Goal: Task Accomplishment & Management: Manage account settings

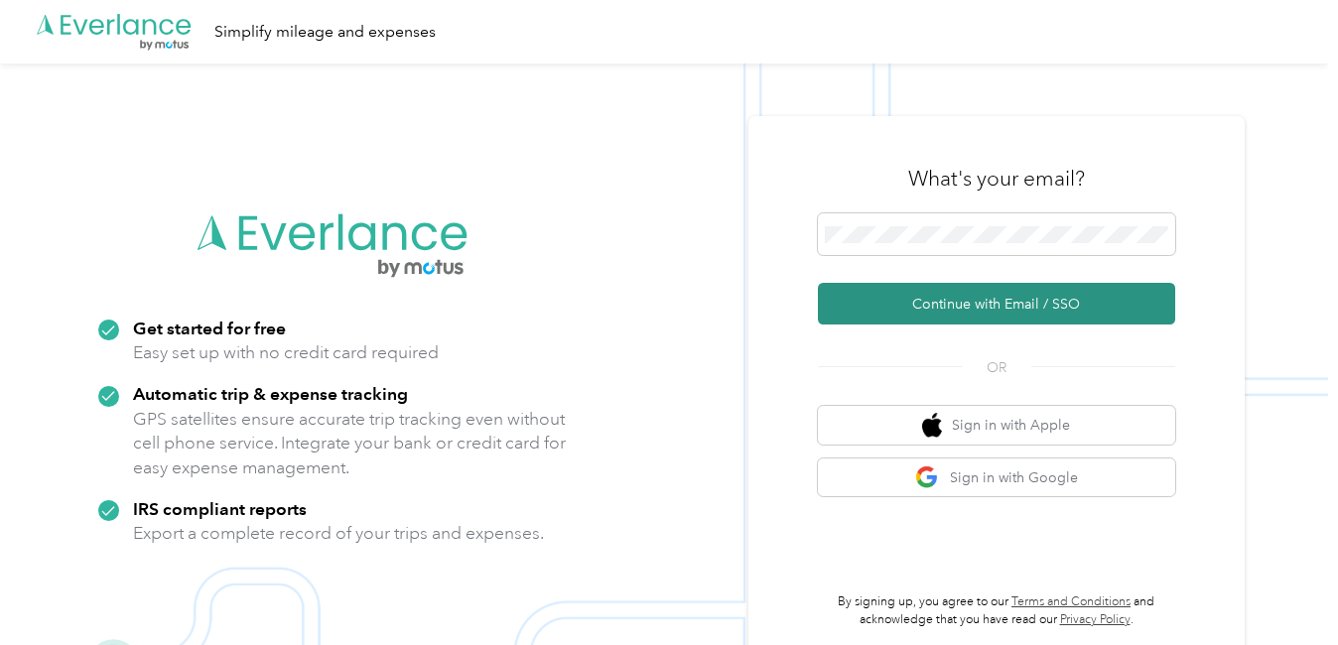
click at [963, 303] on button "Continue with Email / SSO" at bounding box center [996, 304] width 357 height 42
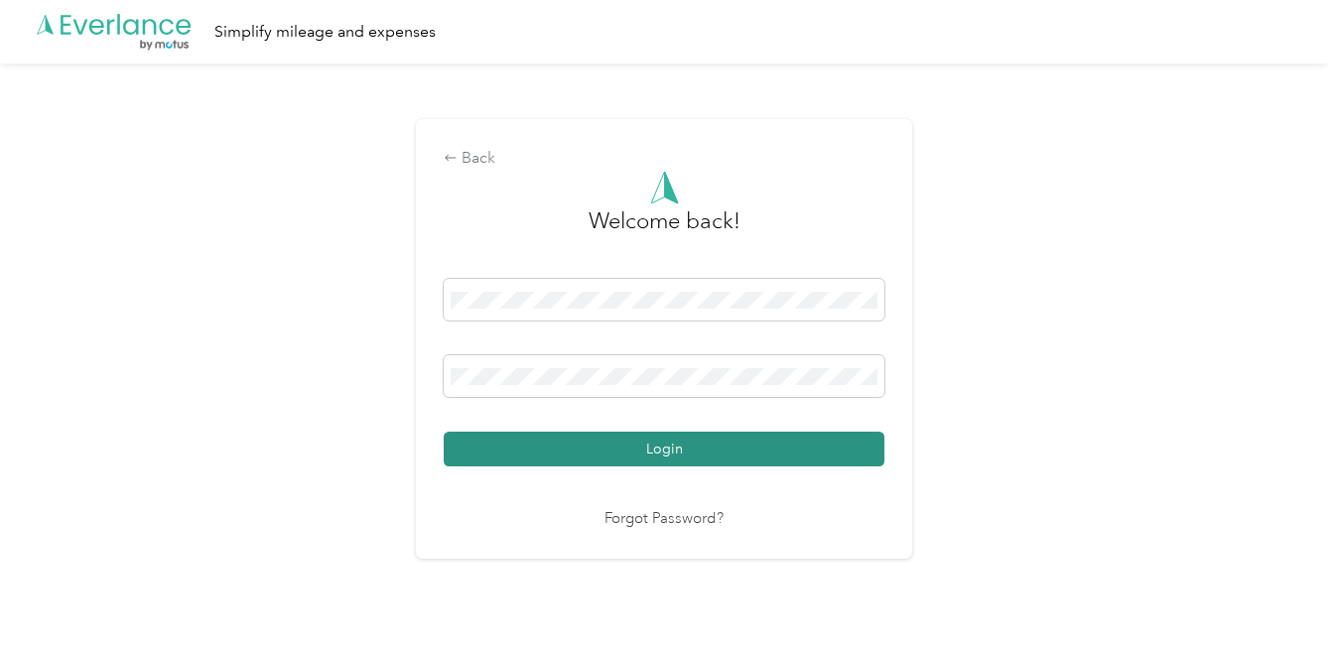
click at [597, 455] on button "Login" at bounding box center [664, 449] width 441 height 35
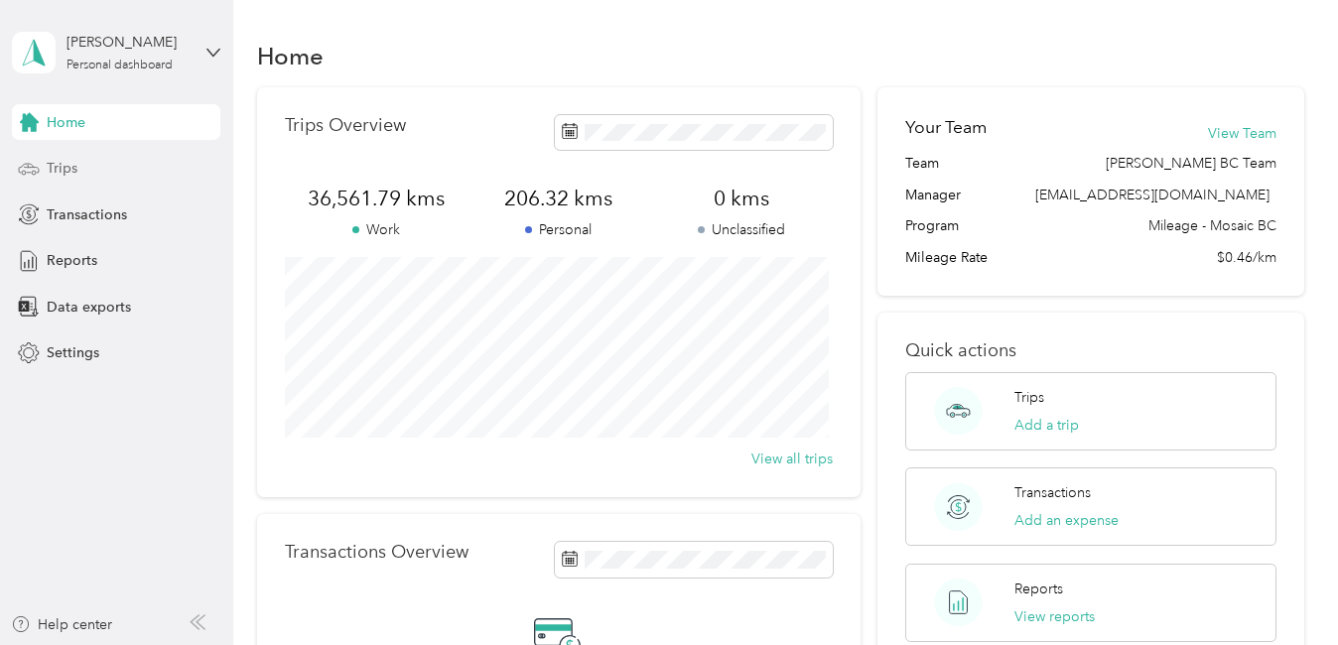
click at [56, 163] on span "Trips" at bounding box center [62, 168] width 31 height 21
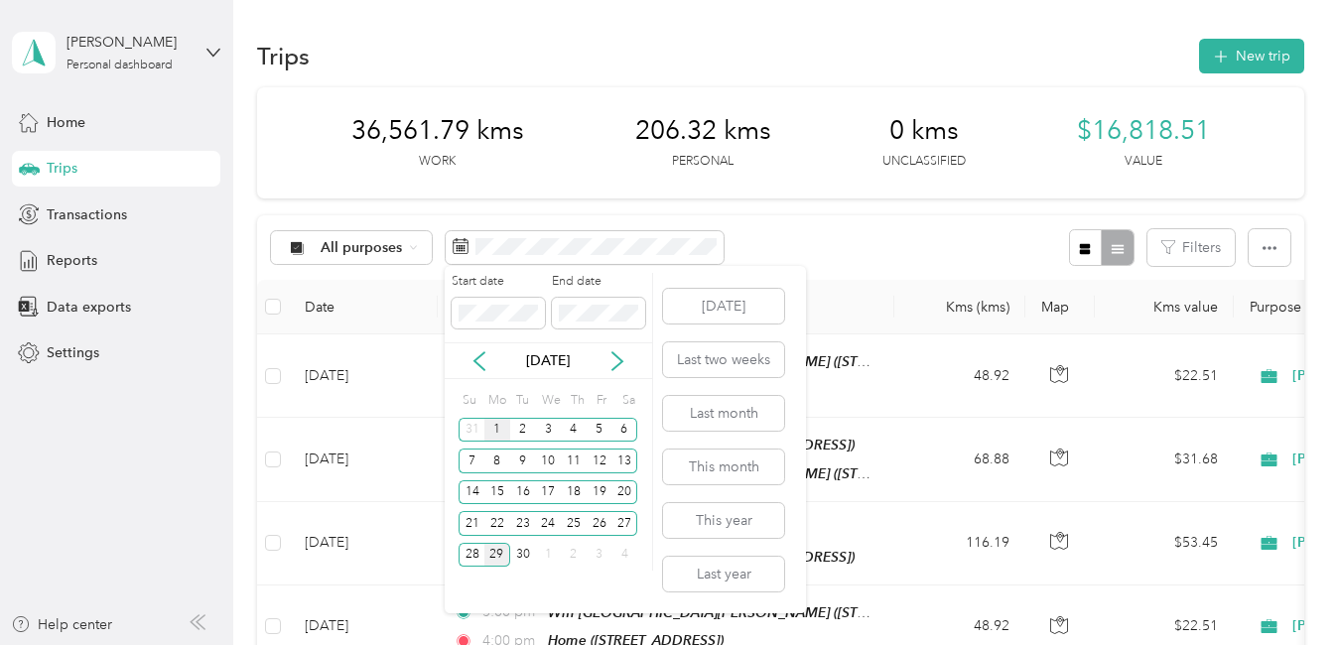
click at [493, 430] on div "1" at bounding box center [497, 430] width 26 height 25
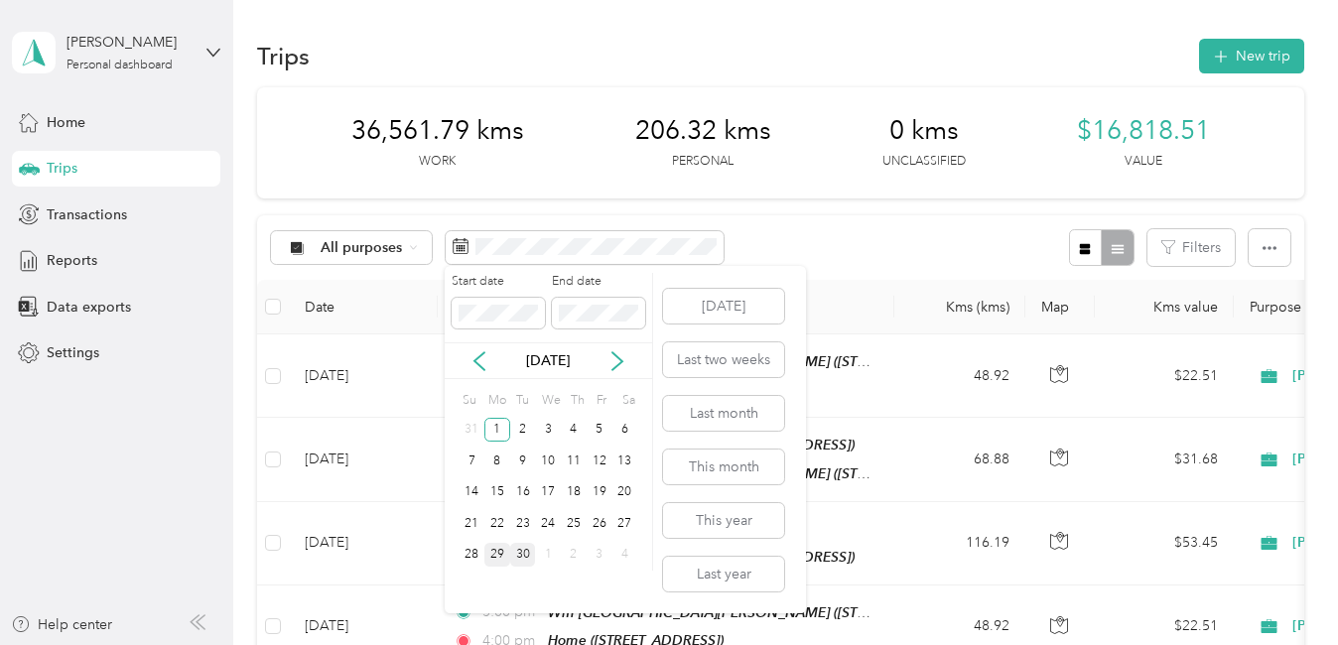
click at [522, 551] on div "30" at bounding box center [523, 555] width 26 height 25
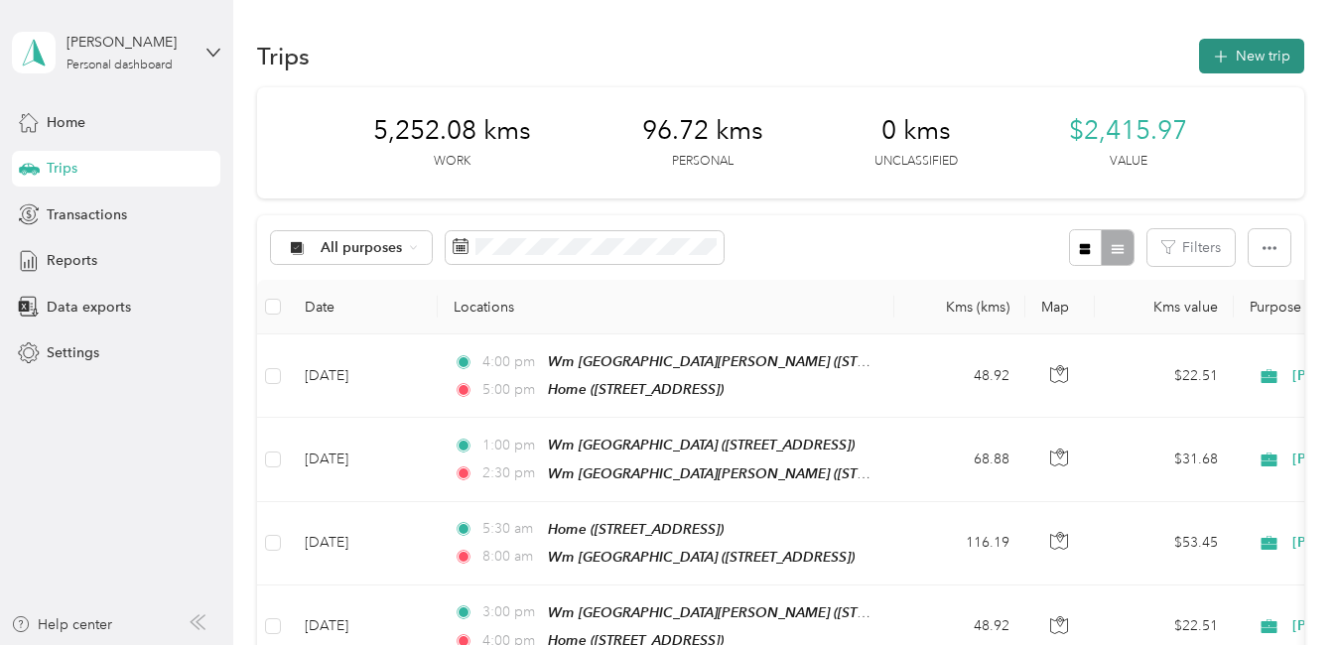
click at [1222, 53] on icon "button" at bounding box center [1220, 57] width 23 height 23
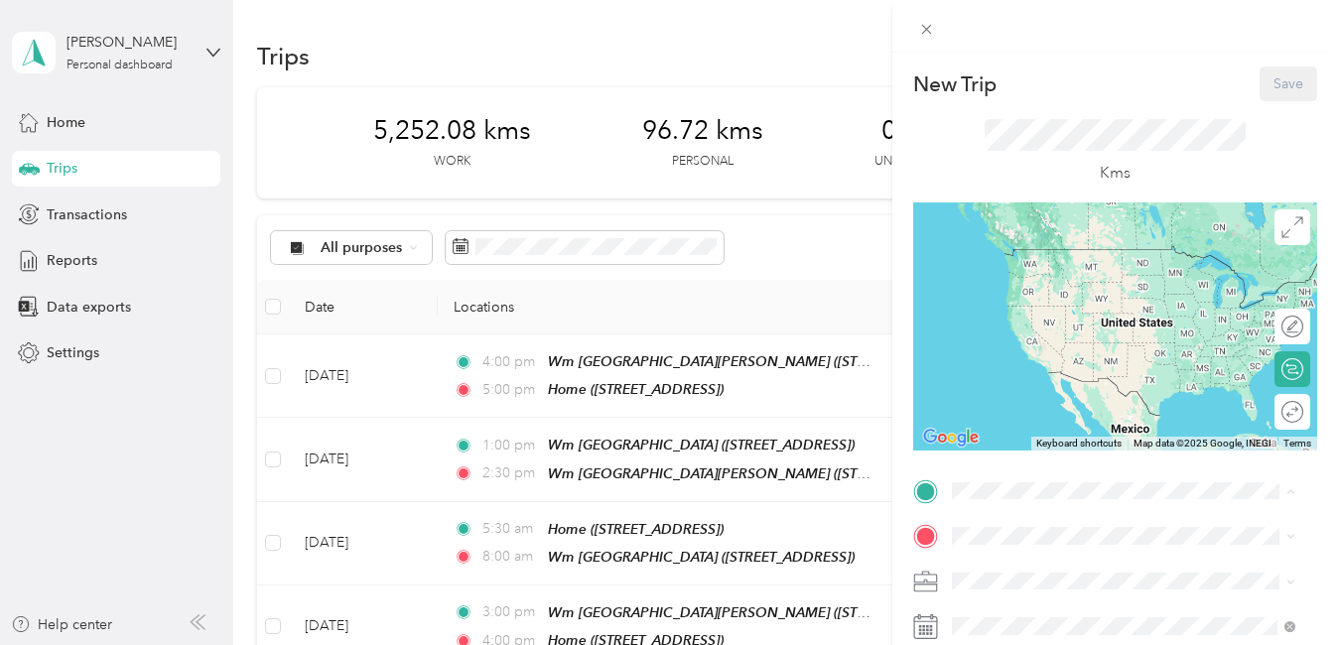
click at [1035, 353] on span "[STREET_ADDRESS]" at bounding box center [1051, 361] width 126 height 17
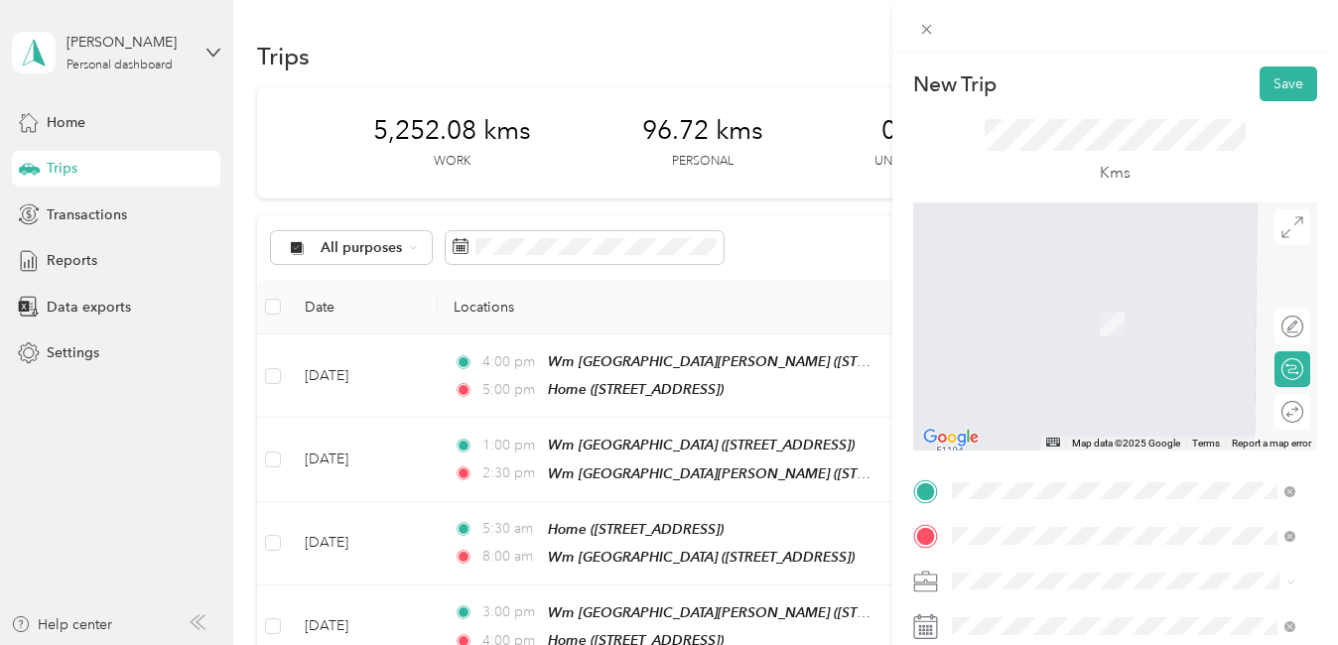
click at [1052, 231] on div at bounding box center [1115, 326] width 404 height 248
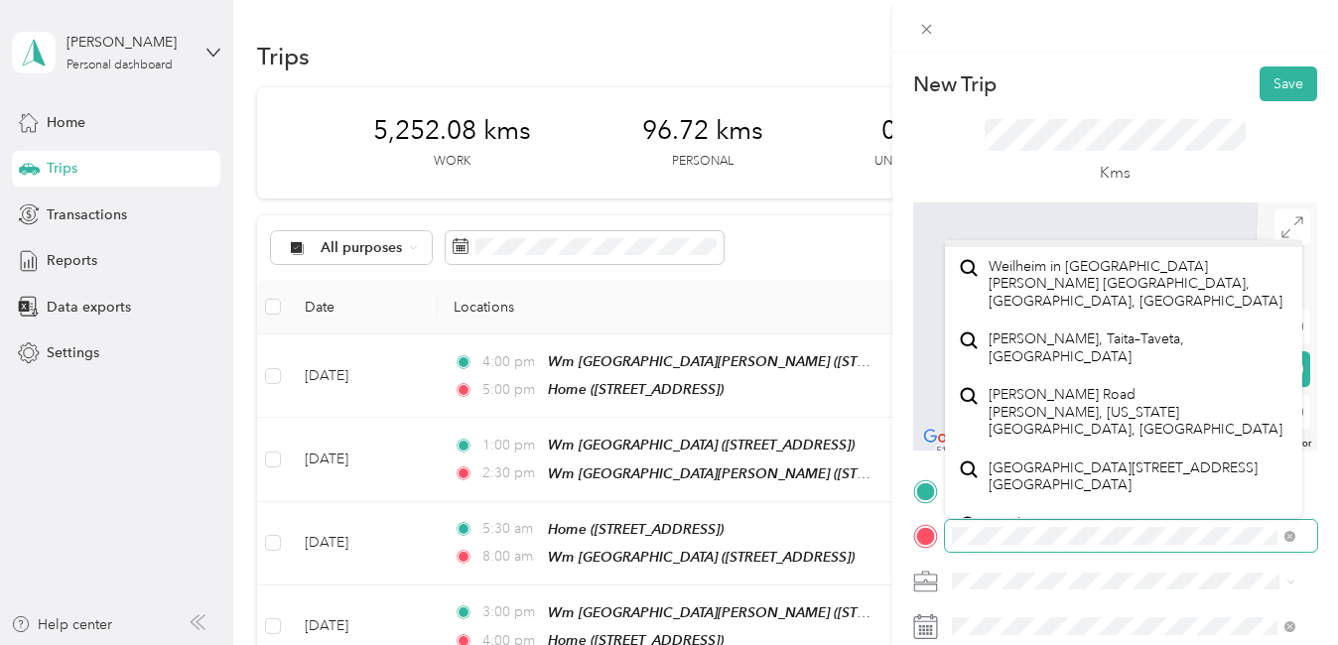
scroll to position [865, 0]
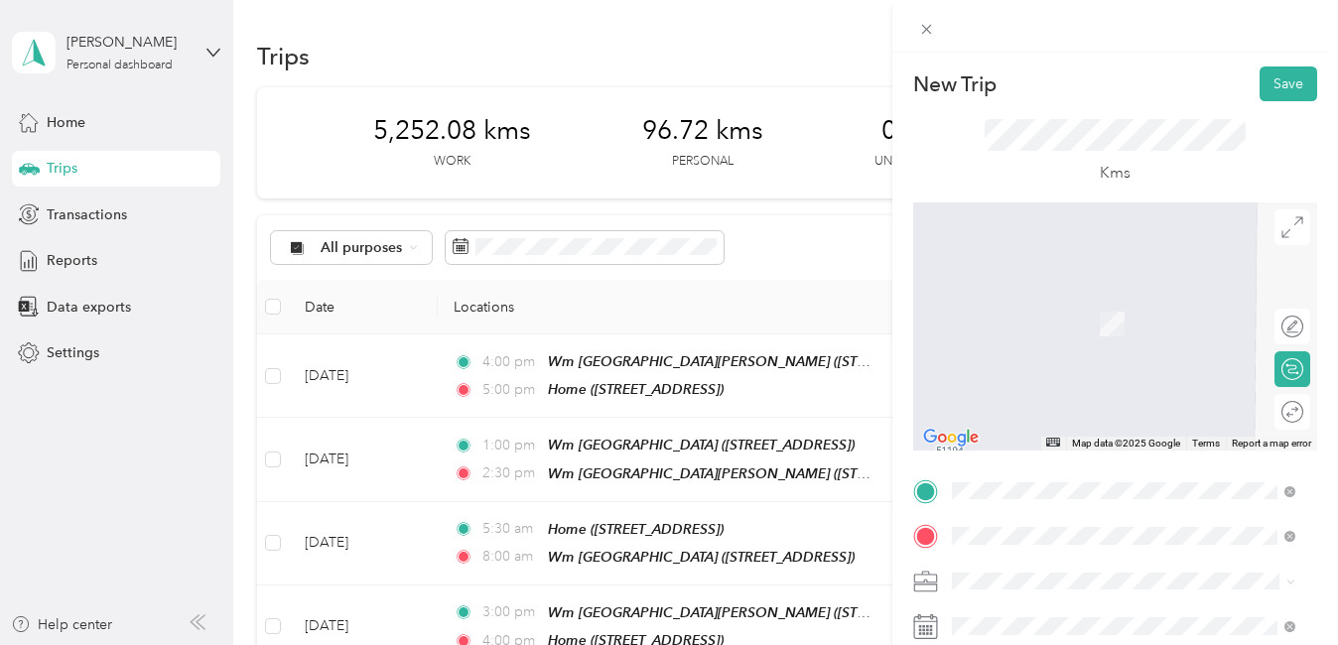
click at [1104, 421] on span "[STREET_ADDRESS]" at bounding box center [1051, 412] width 126 height 18
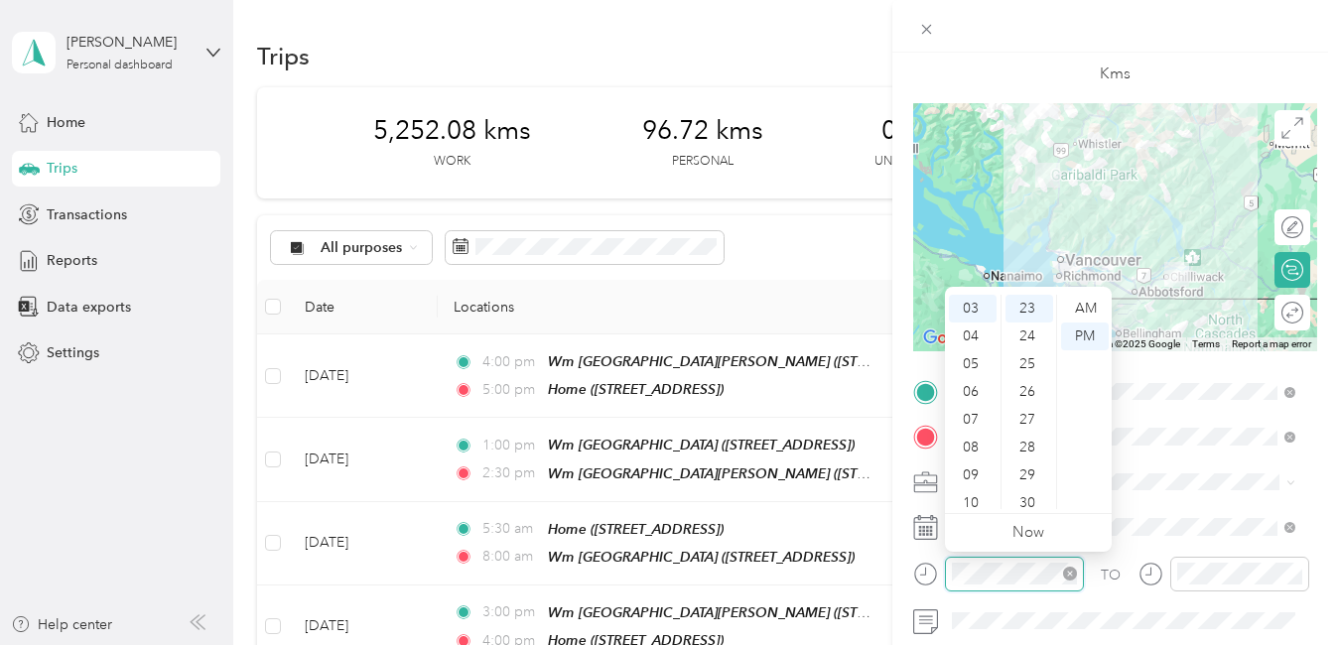
scroll to position [639, 0]
click at [1186, 490] on span at bounding box center [1131, 482] width 372 height 32
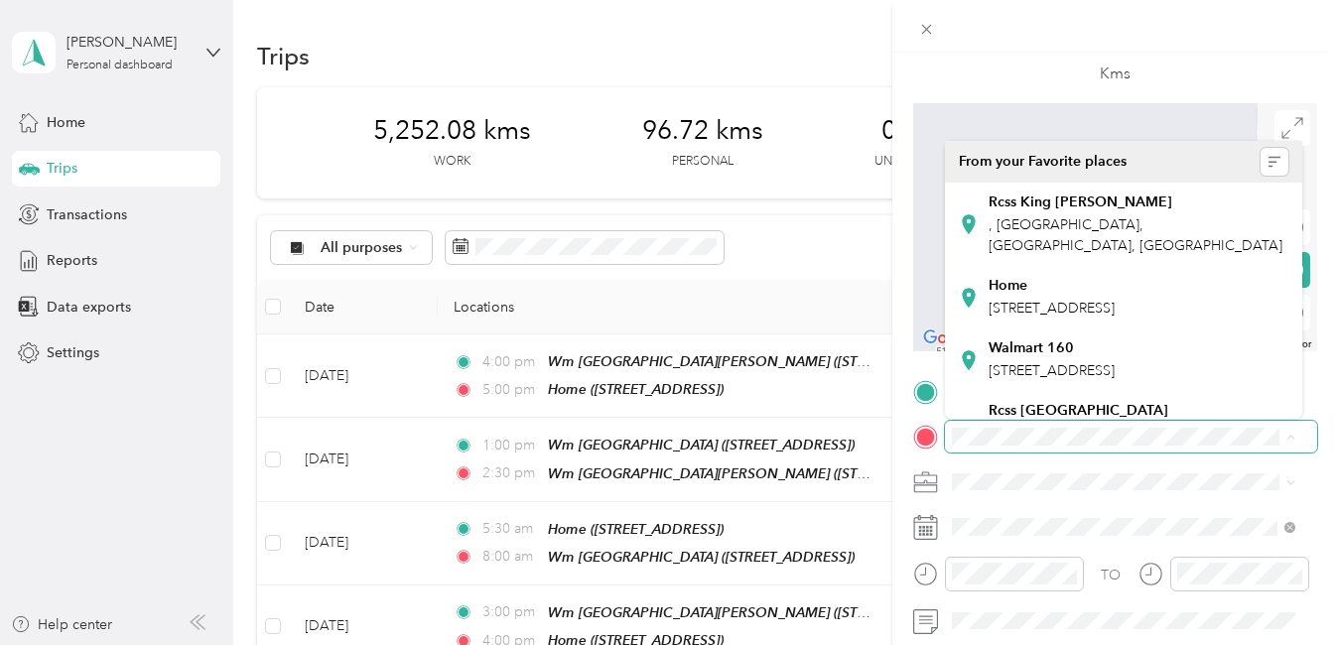
click at [983, 446] on span at bounding box center [1131, 437] width 372 height 32
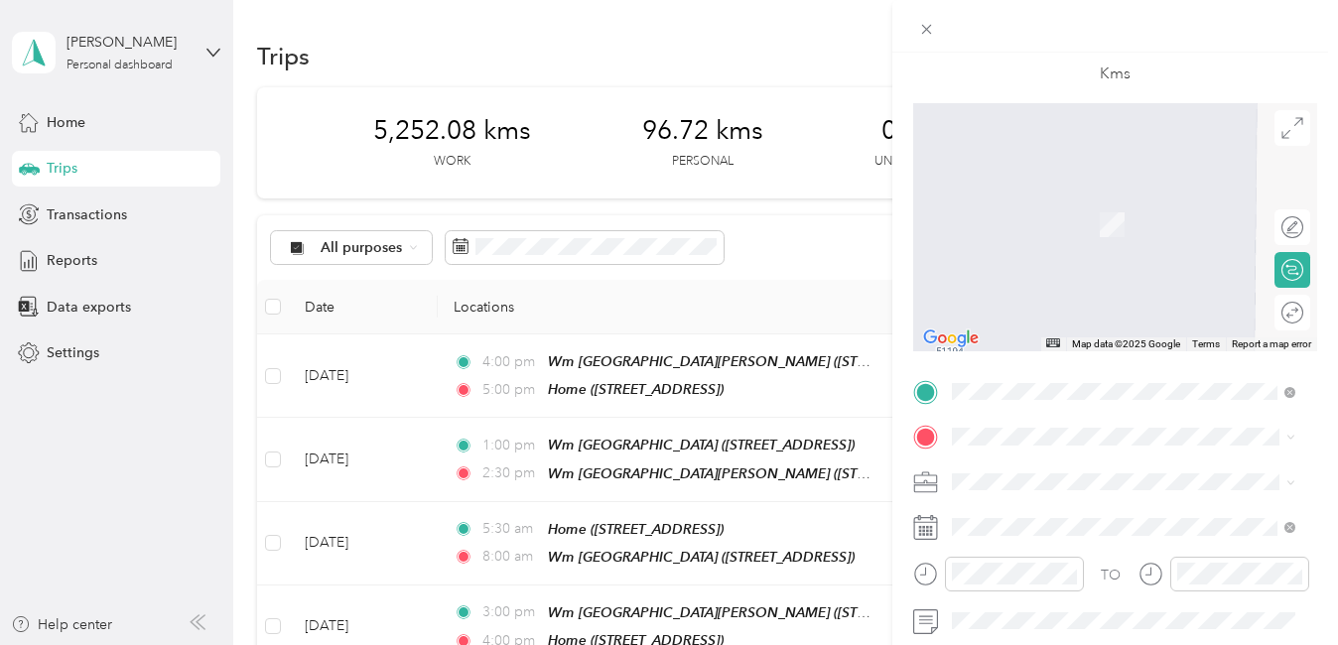
click at [1093, 224] on span "[STREET_ADDRESS]" at bounding box center [1051, 215] width 126 height 18
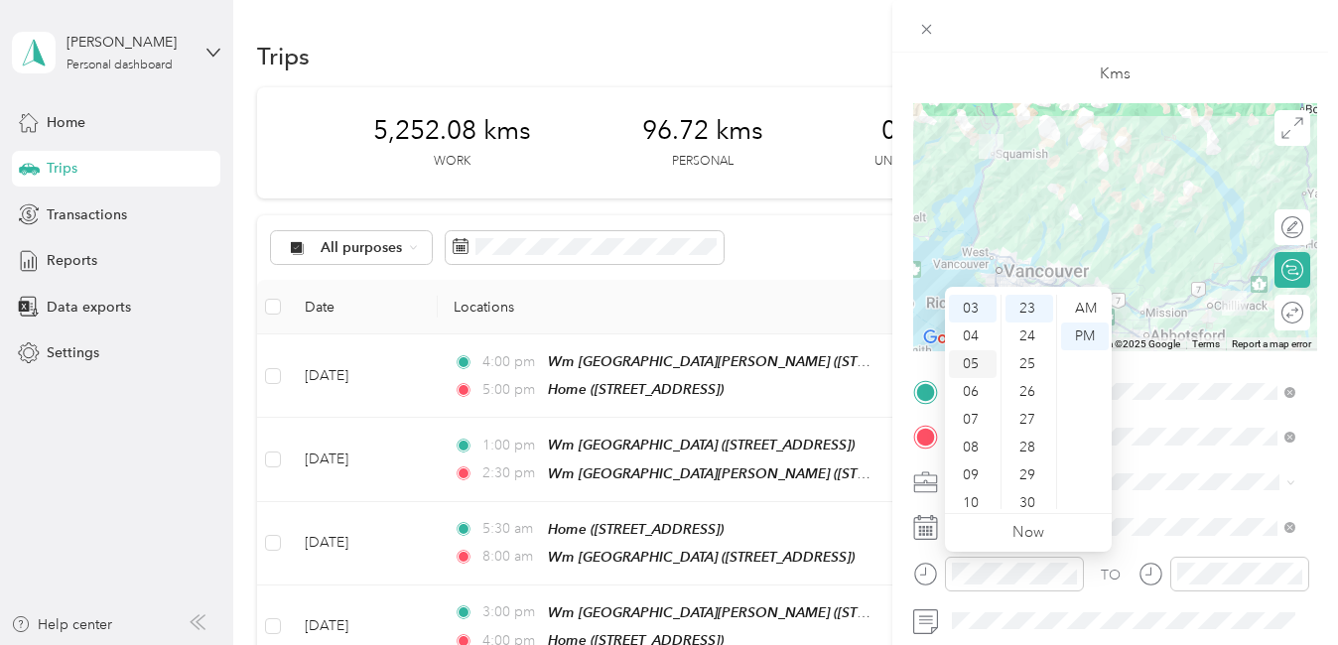
click at [968, 362] on div "05" at bounding box center [973, 364] width 48 height 28
click at [1021, 304] on div "00" at bounding box center [1029, 309] width 48 height 28
click at [1073, 308] on div "AM" at bounding box center [1085, 309] width 48 height 28
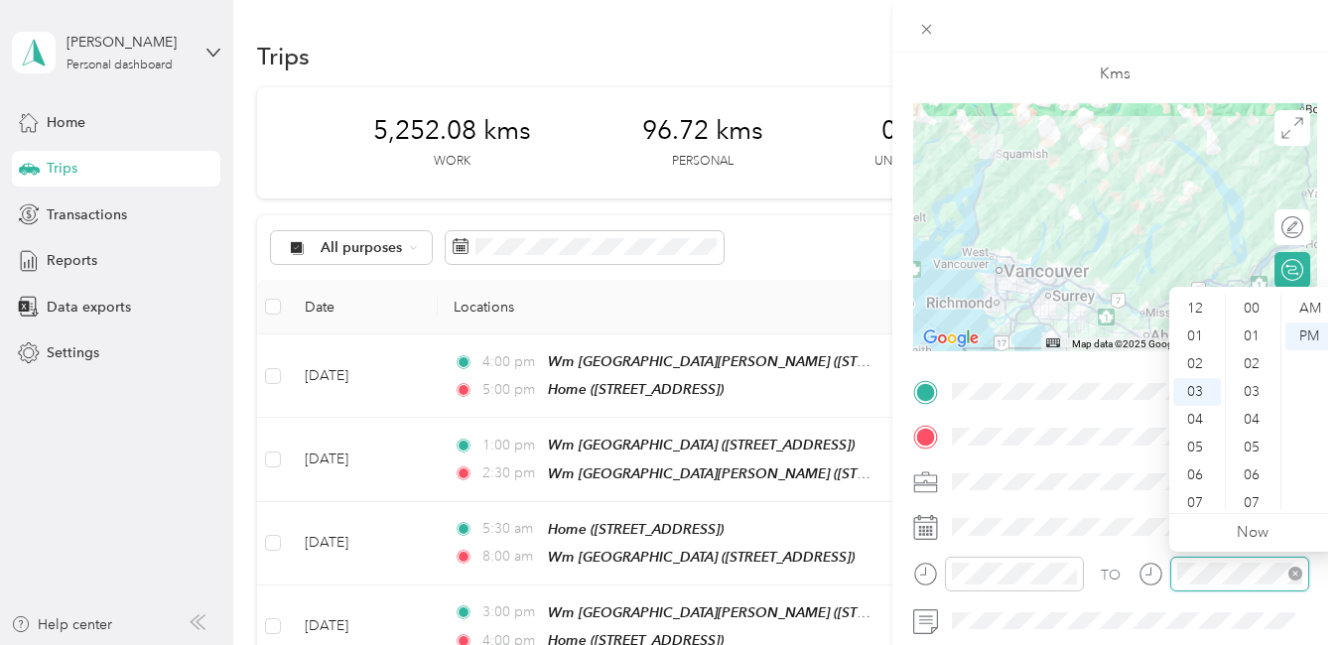
scroll to position [639, 0]
click at [1197, 420] on div "07" at bounding box center [1197, 420] width 48 height 28
click at [1244, 497] on div "30" at bounding box center [1253, 503] width 48 height 28
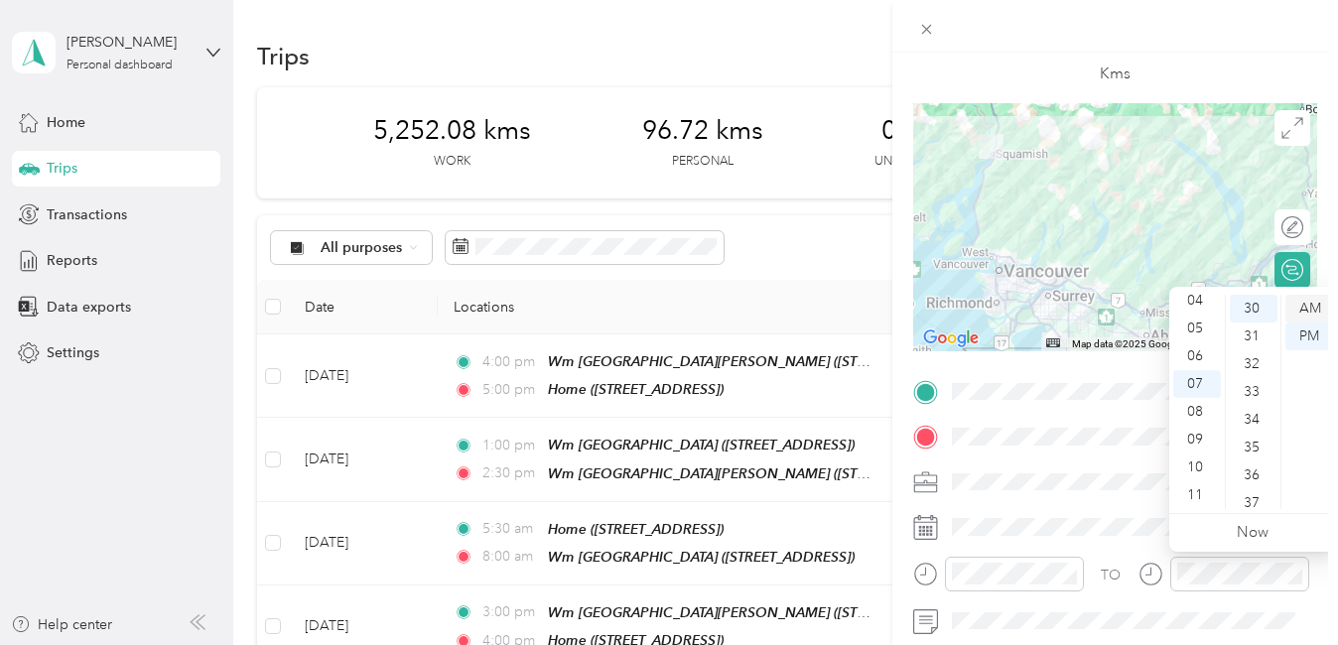
click at [1311, 302] on div "AM" at bounding box center [1309, 309] width 48 height 28
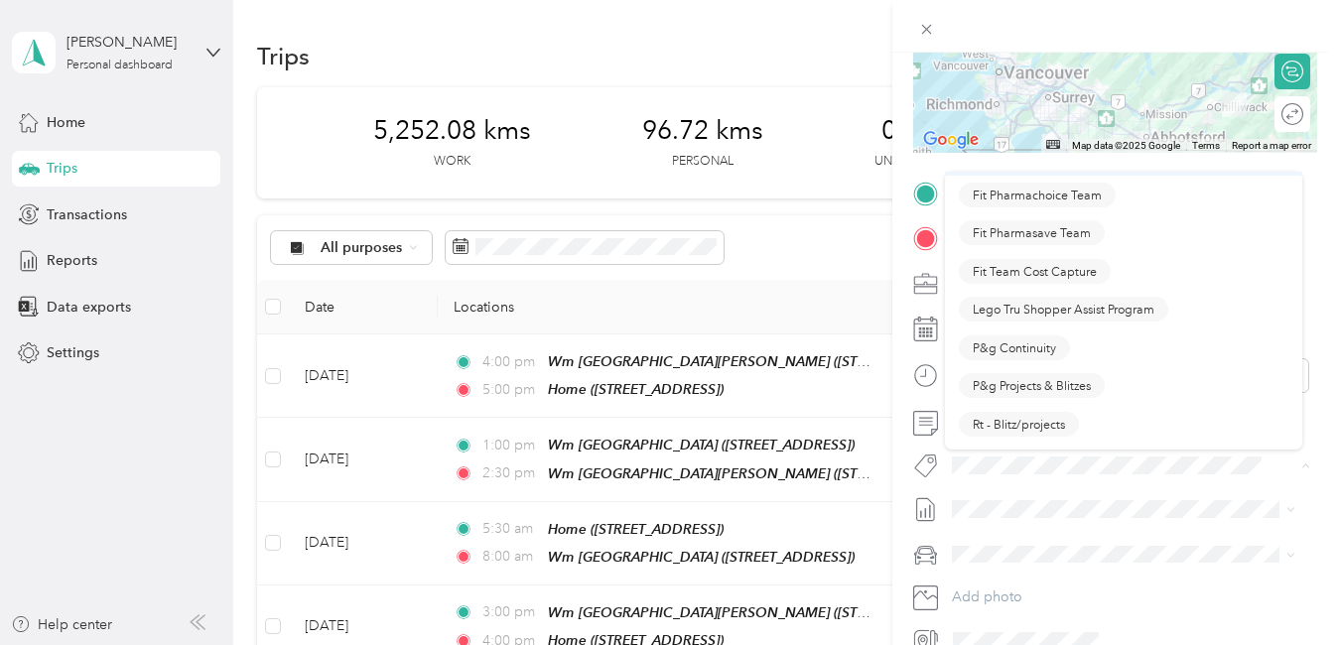
scroll to position [198, 0]
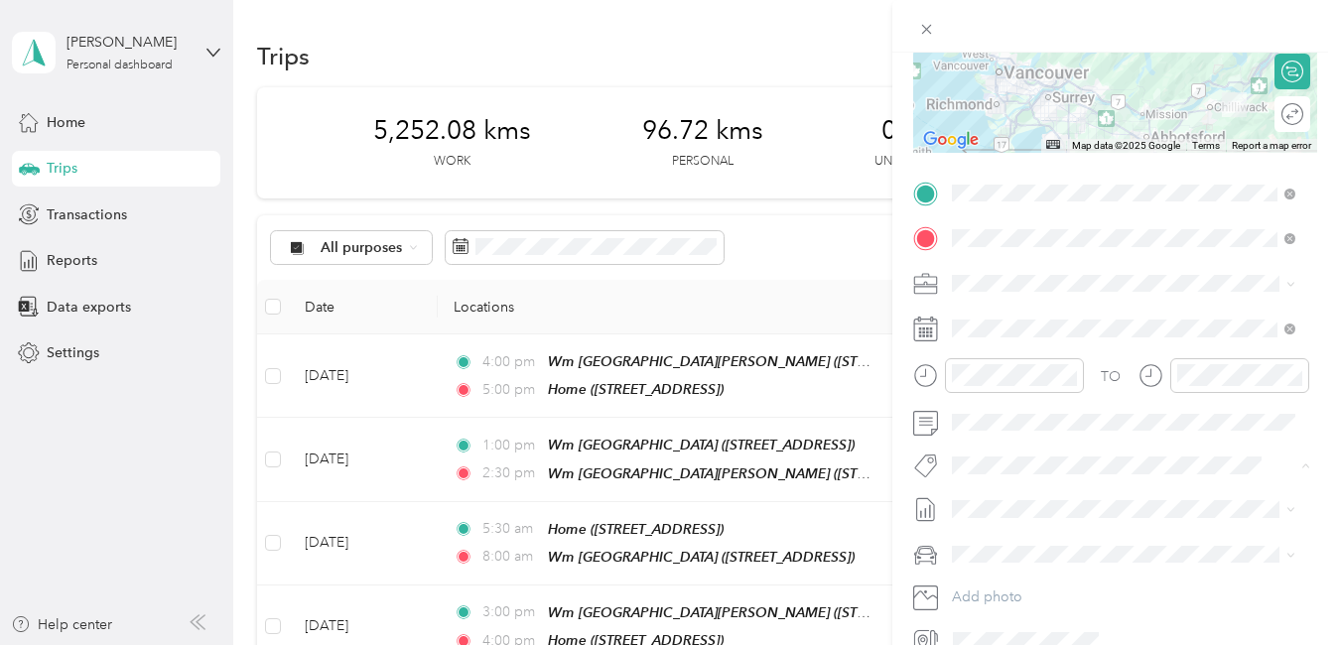
click at [1037, 338] on button "P&g Continuity" at bounding box center [1014, 336] width 111 height 25
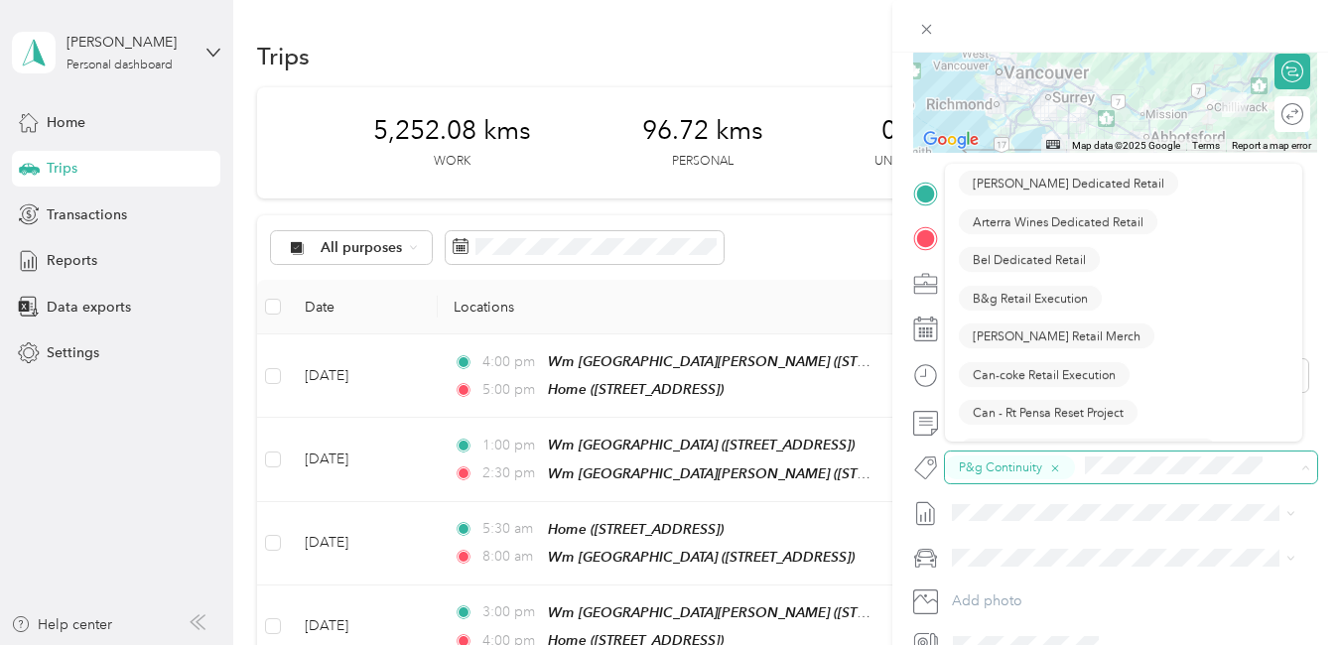
click at [1083, 462] on span at bounding box center [1180, 467] width 205 height 25
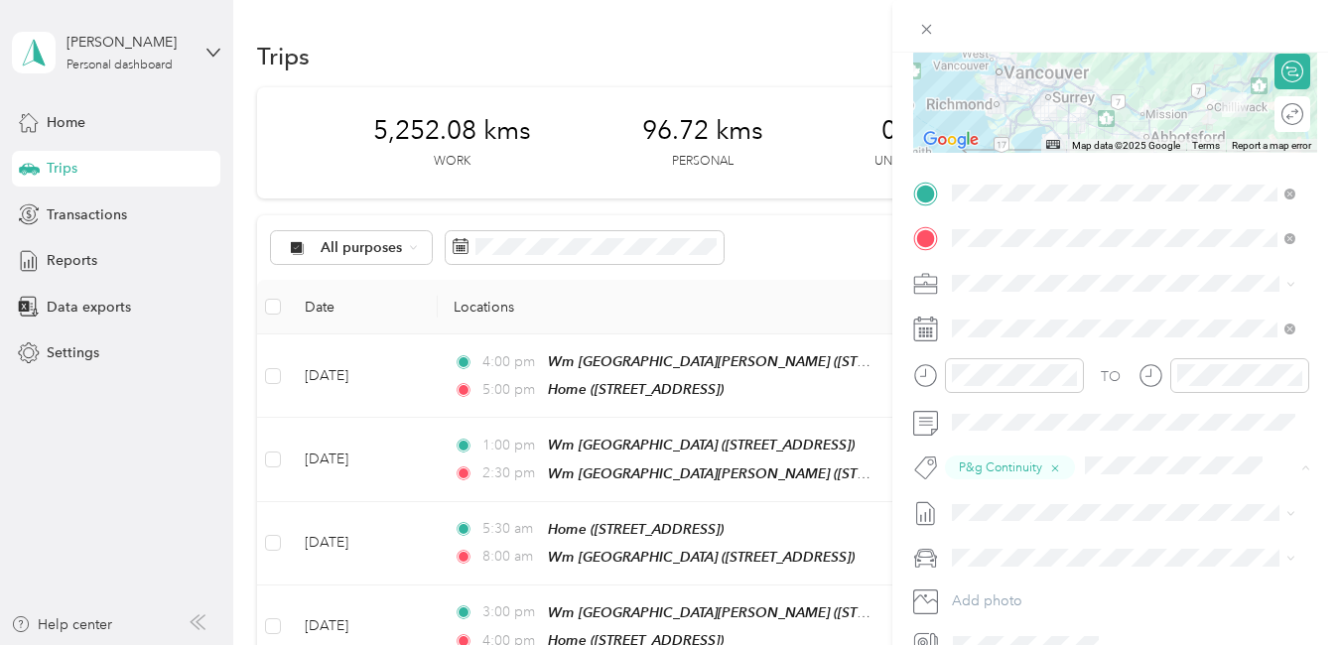
click at [986, 644] on div "New Trip Save This trip cannot be edited because it is either under review, app…" at bounding box center [664, 645] width 1328 height 0
click at [1013, 500] on span "Rt Shed Rain" at bounding box center [1006, 504] width 69 height 18
click at [1025, 528] on button "Lego Blitz" at bounding box center [999, 528] width 81 height 25
click at [1077, 538] on li "Wt Multi-studio Cost Capture" at bounding box center [1123, 531] width 357 height 39
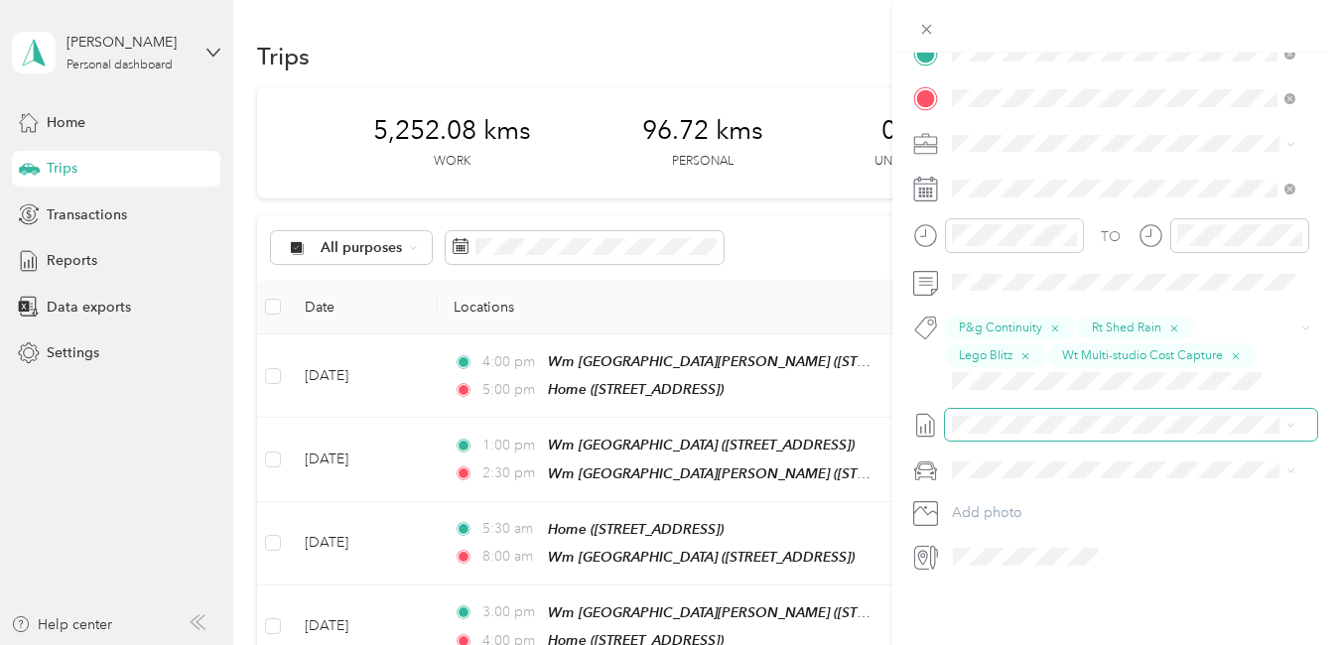
scroll to position [0, 0]
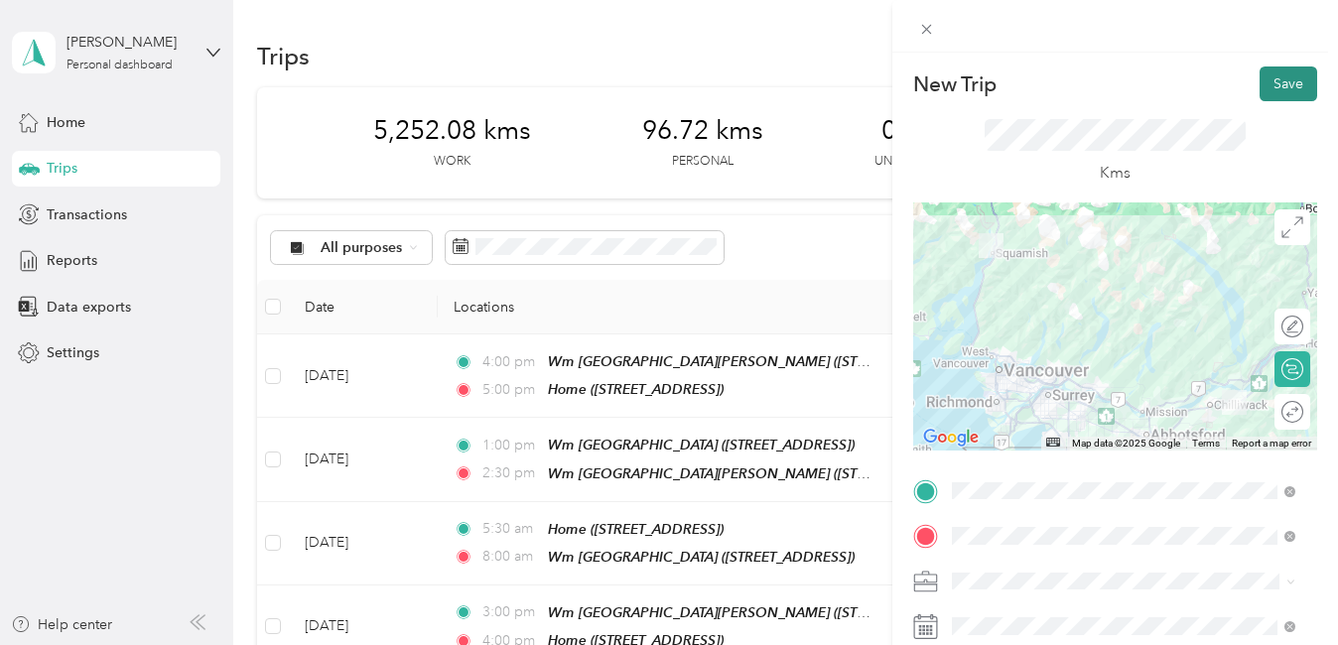
click at [1278, 83] on button "Save" at bounding box center [1288, 83] width 58 height 35
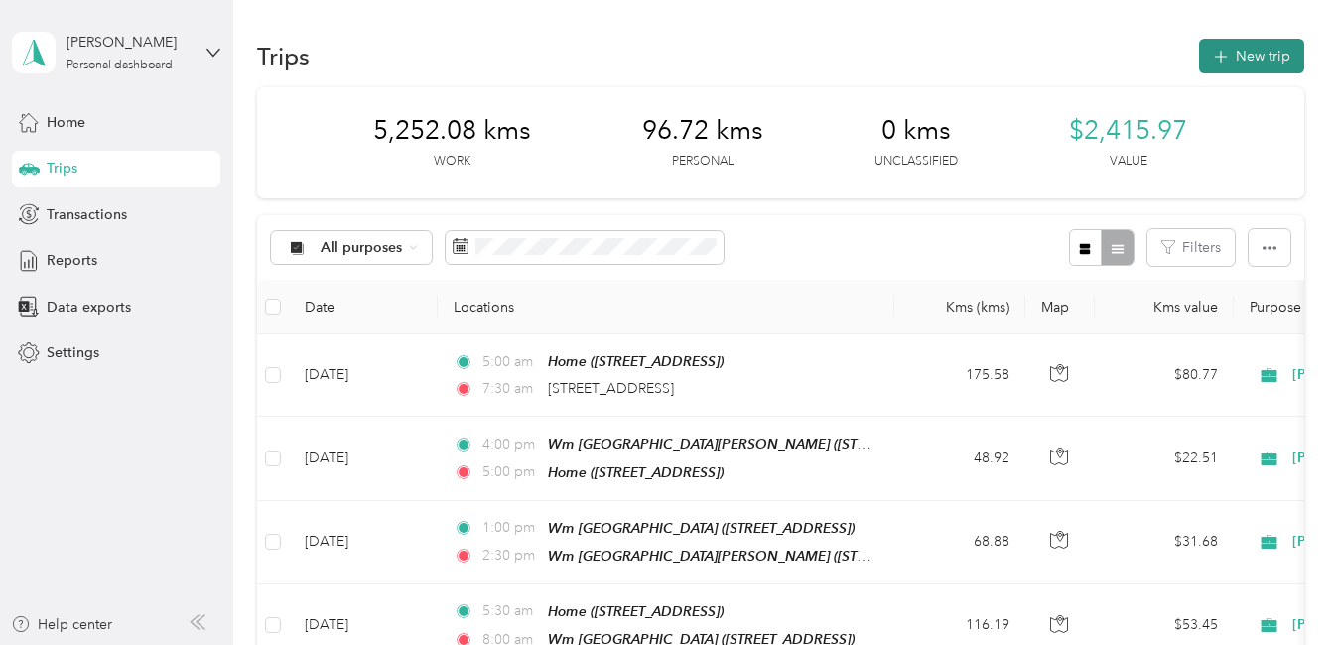
click at [1251, 48] on button "New trip" at bounding box center [1251, 56] width 105 height 35
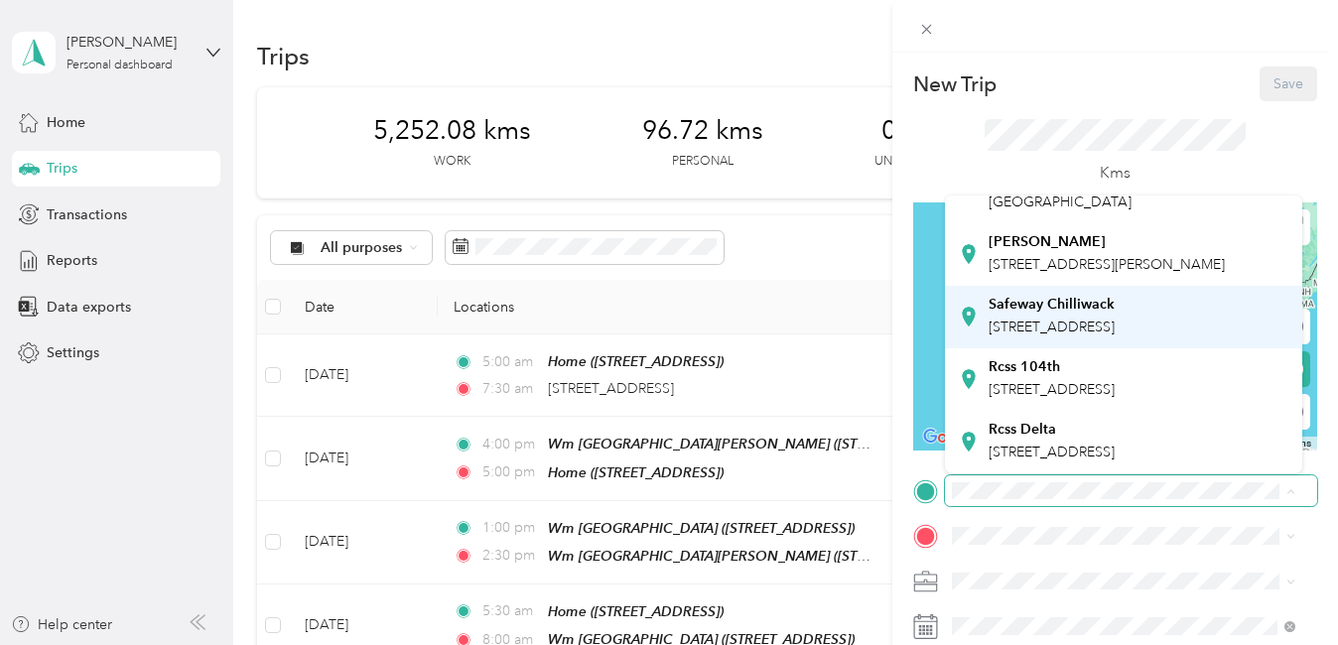
scroll to position [535, 0]
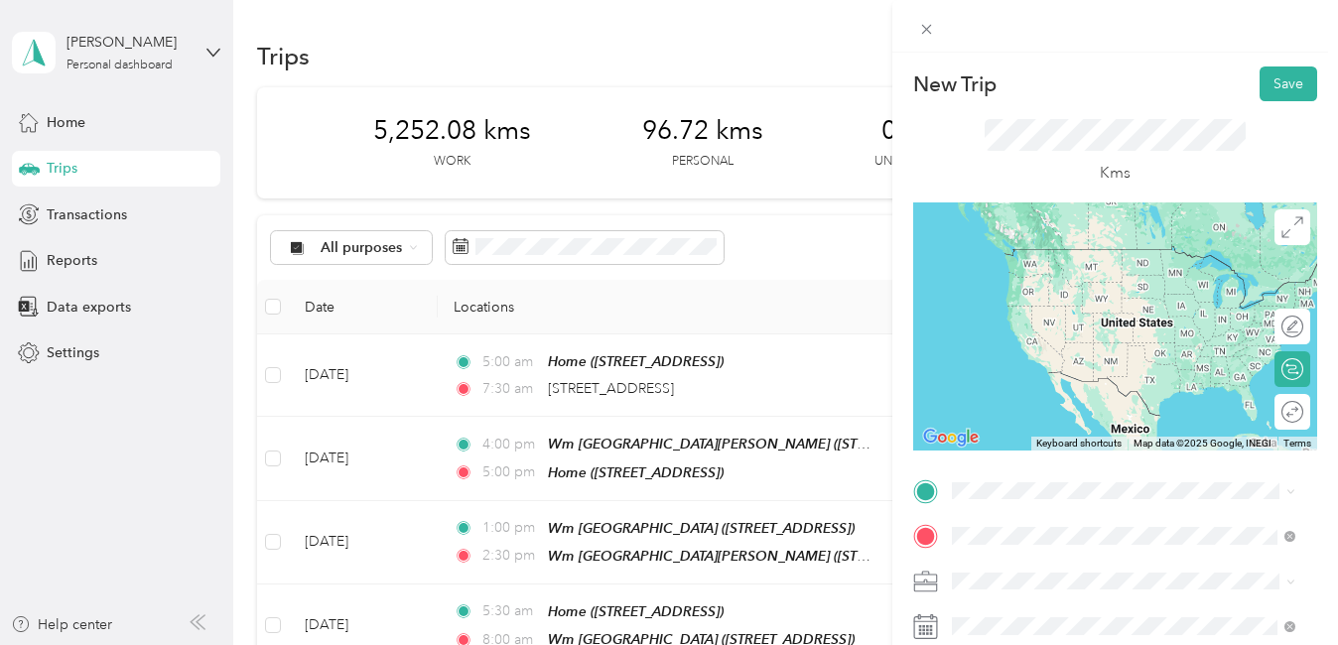
click at [1046, 608] on span "[STREET_ADDRESS]" at bounding box center [1051, 607] width 126 height 18
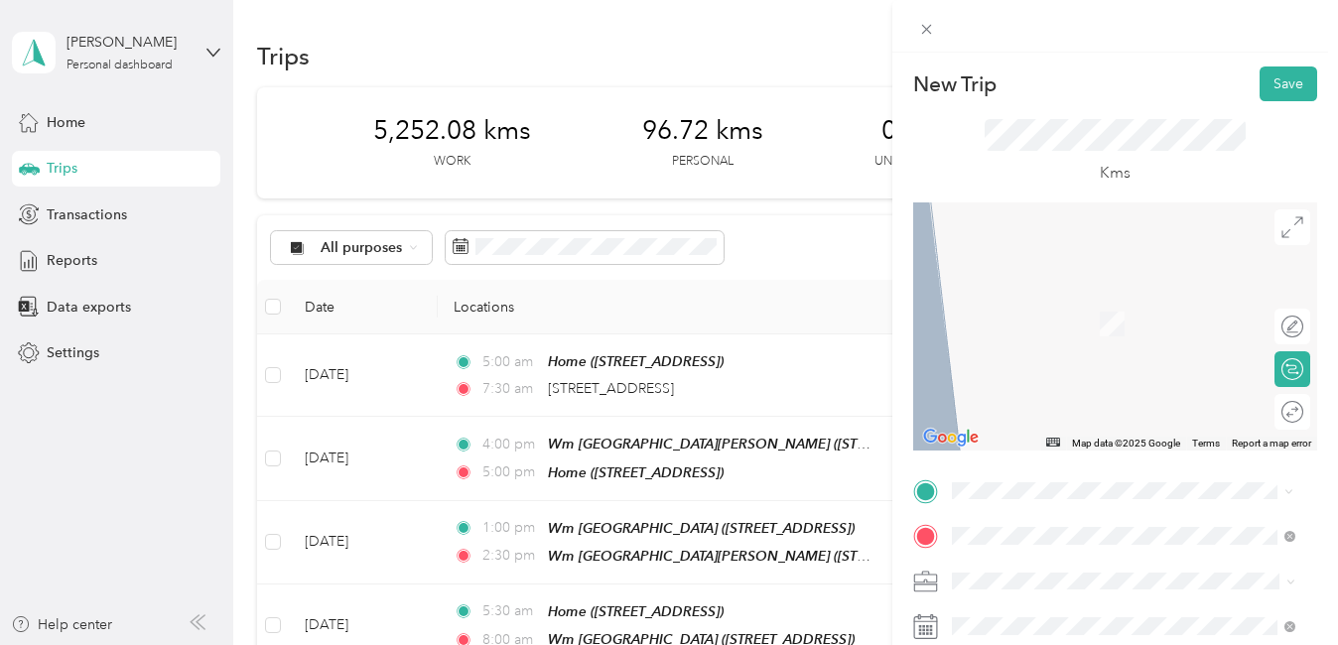
click at [1106, 332] on span "[STREET_ADDRESS]" at bounding box center [1051, 326] width 126 height 18
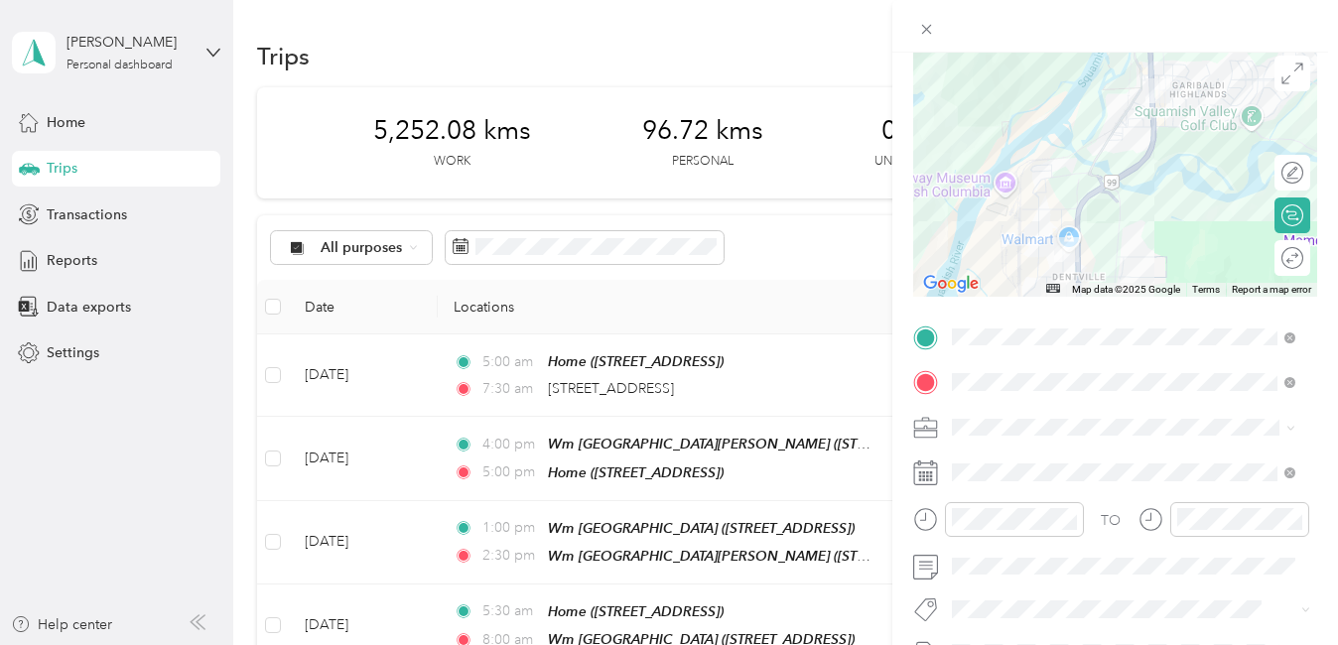
scroll to position [198, 0]
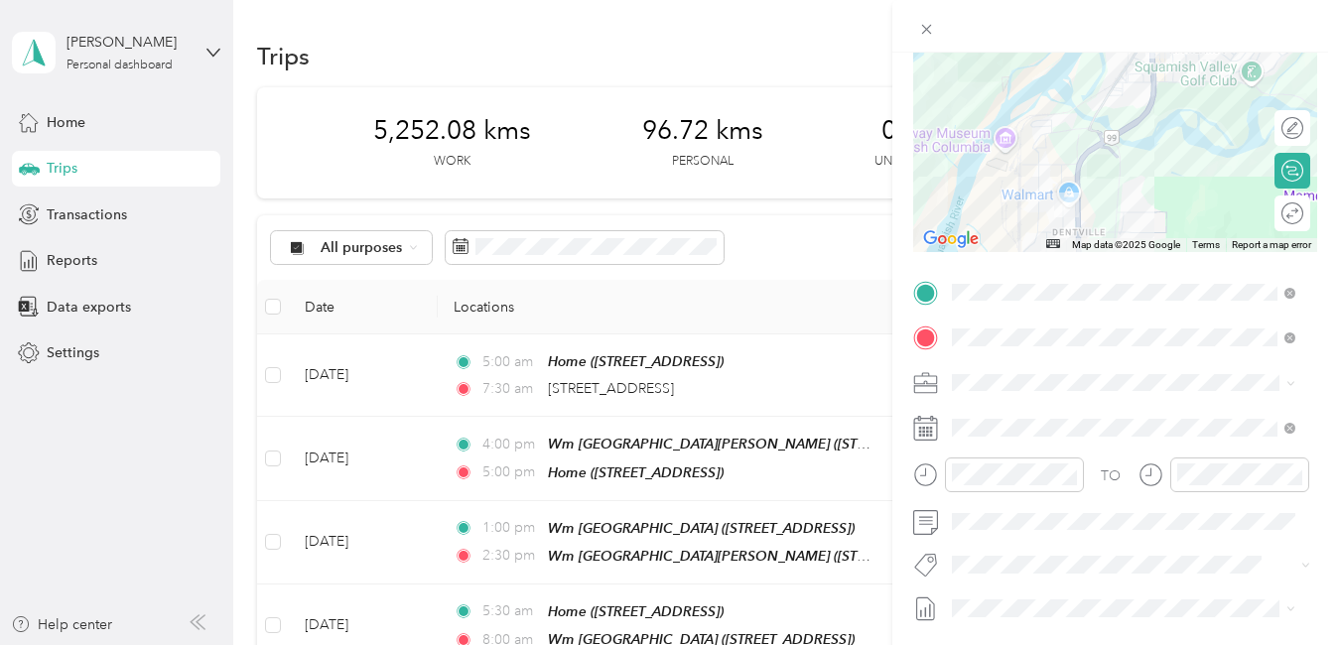
click at [1052, 594] on span "Wt - Outlook Execution" at bounding box center [1035, 591] width 126 height 18
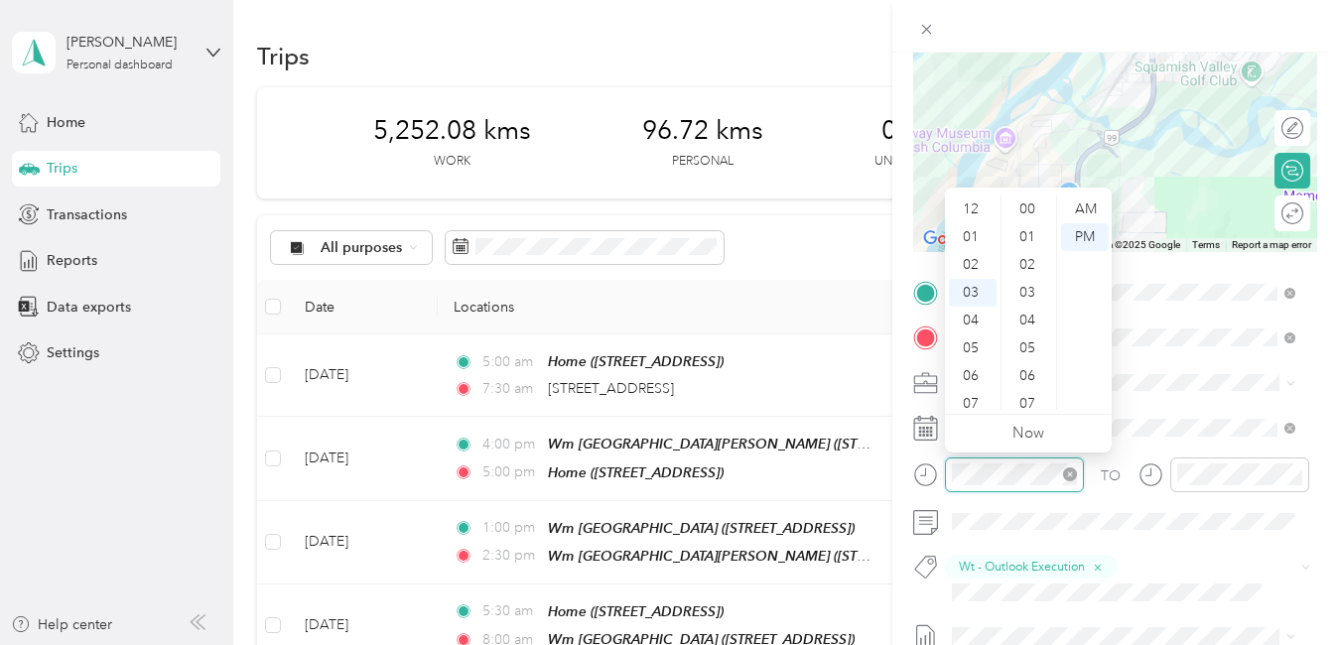
scroll to position [917, 0]
click at [969, 263] on div "05" at bounding box center [973, 265] width 48 height 28
click at [1030, 399] on div "40" at bounding box center [1029, 404] width 48 height 28
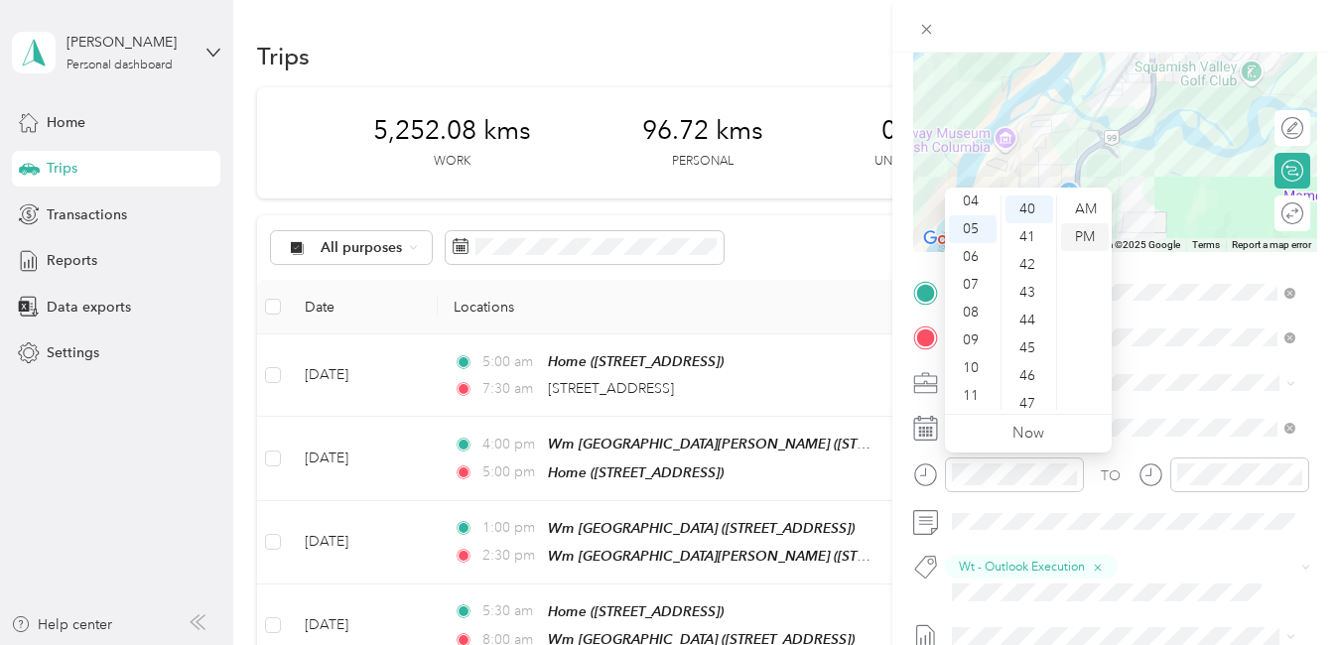
click at [1075, 230] on div "PM" at bounding box center [1085, 237] width 48 height 28
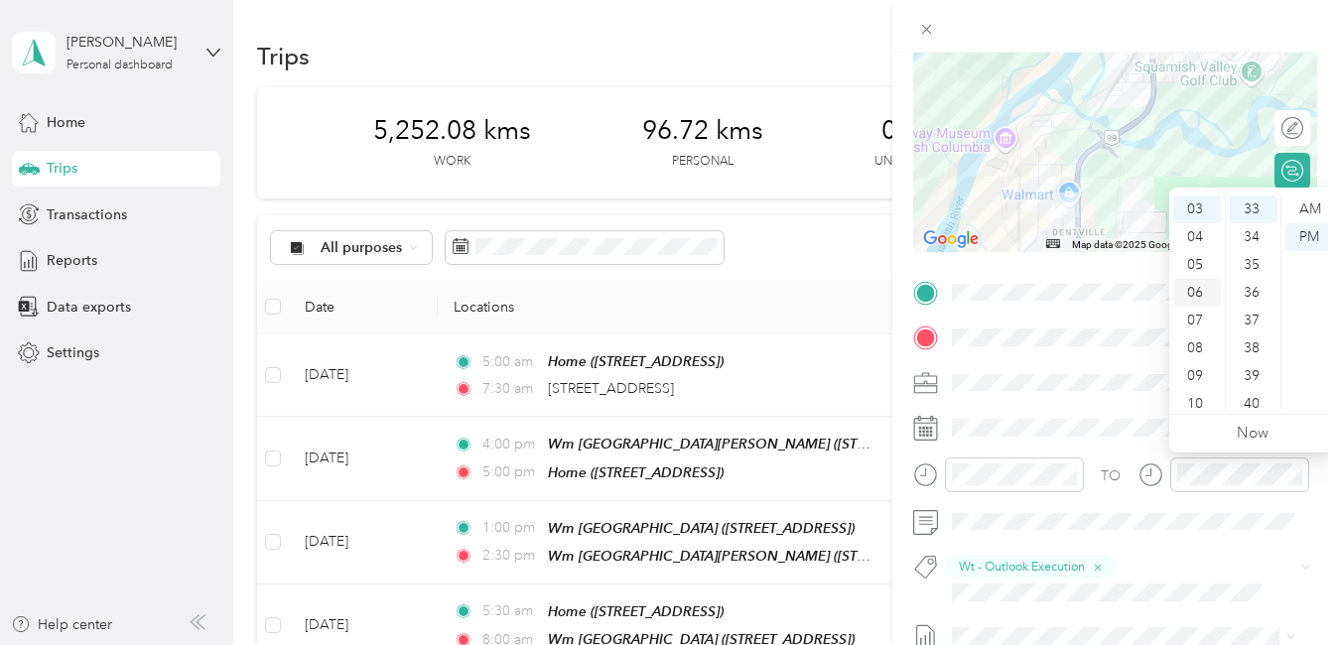
click at [1195, 290] on div "06" at bounding box center [1197, 293] width 48 height 28
click at [1245, 347] on div "05" at bounding box center [1253, 348] width 48 height 28
click at [1306, 232] on div "PM" at bounding box center [1309, 237] width 48 height 28
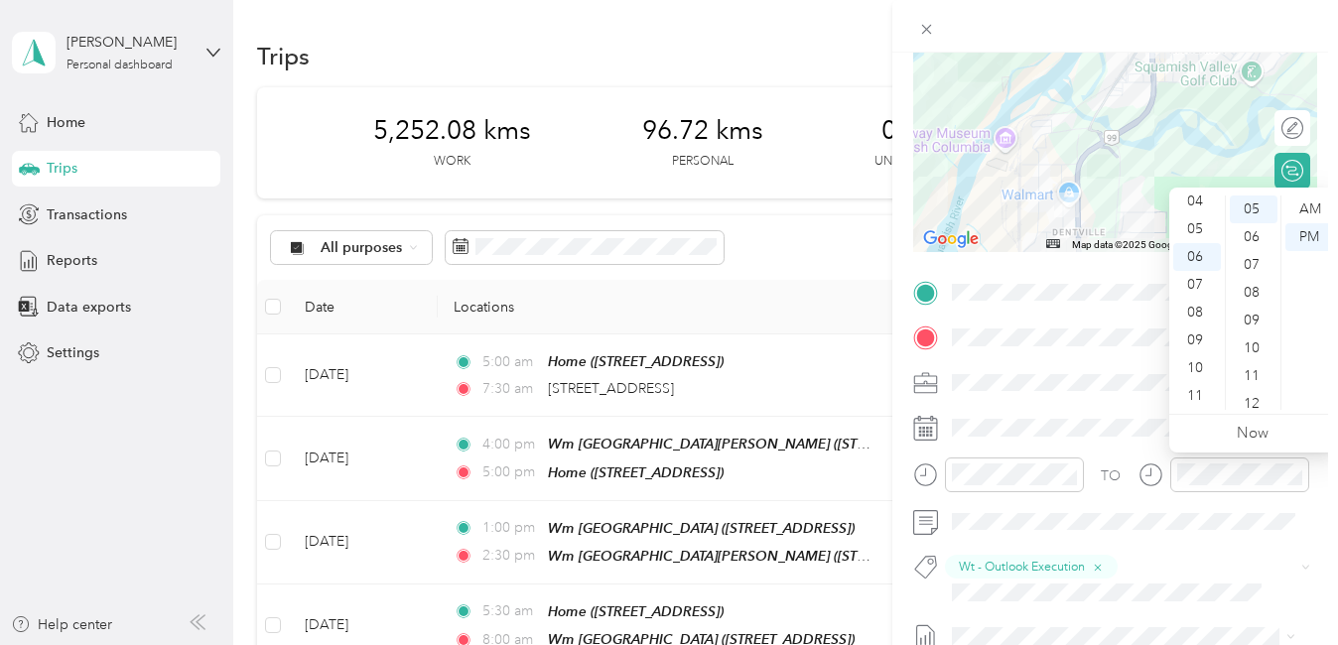
click at [1318, 116] on form "New Trip Save This trip cannot be edited because it is either under review, app…" at bounding box center [1115, 326] width 446 height 916
click at [1192, 229] on div "05" at bounding box center [1197, 229] width 48 height 28
click at [1242, 287] on div "40" at bounding box center [1253, 289] width 48 height 28
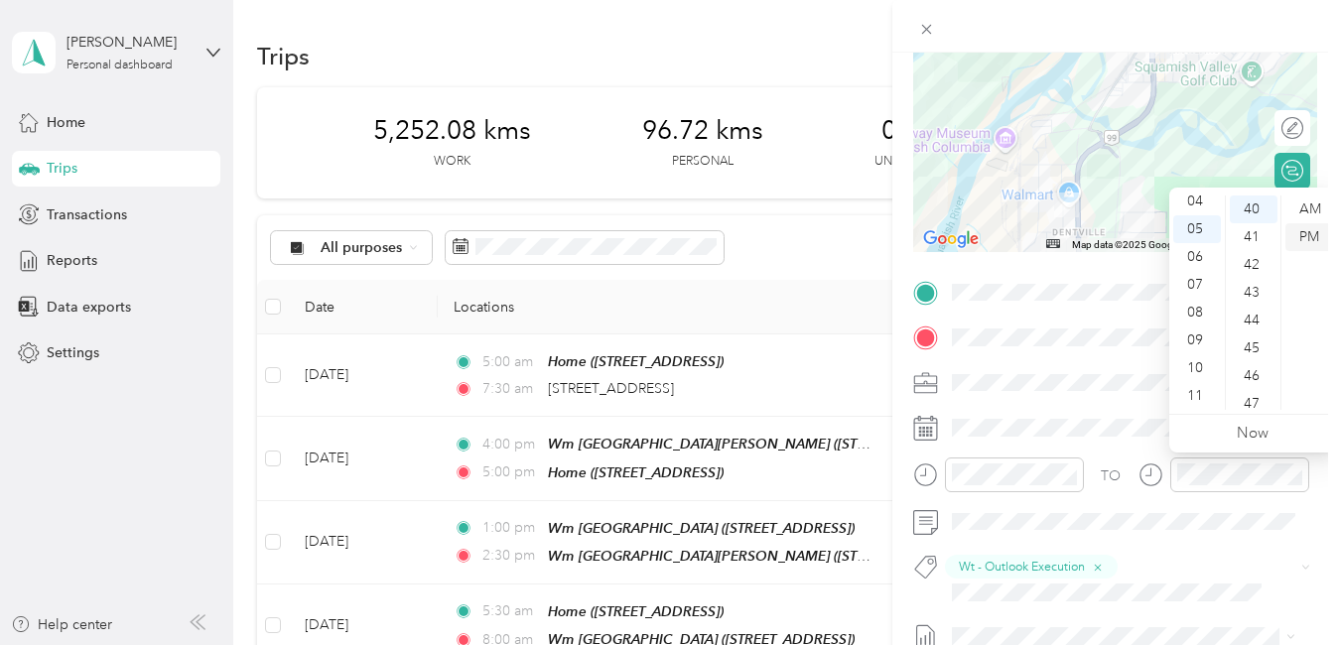
click at [1309, 235] on div "PM" at bounding box center [1309, 237] width 48 height 28
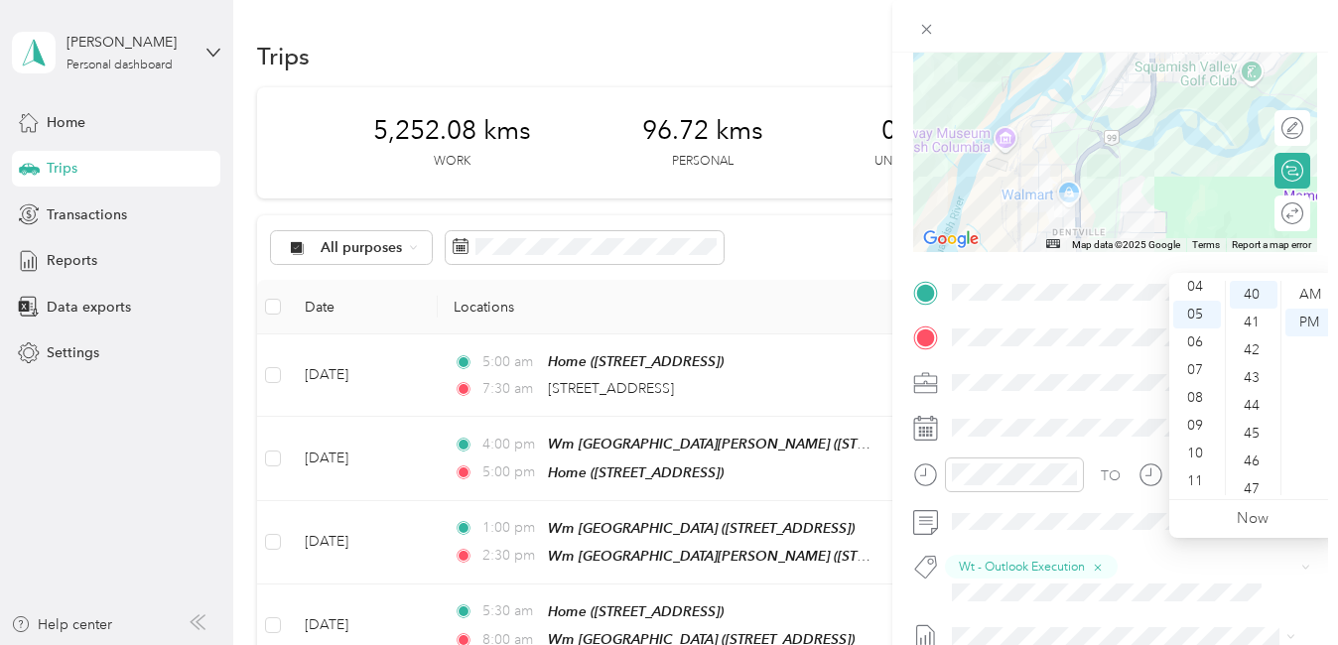
scroll to position [0, 0]
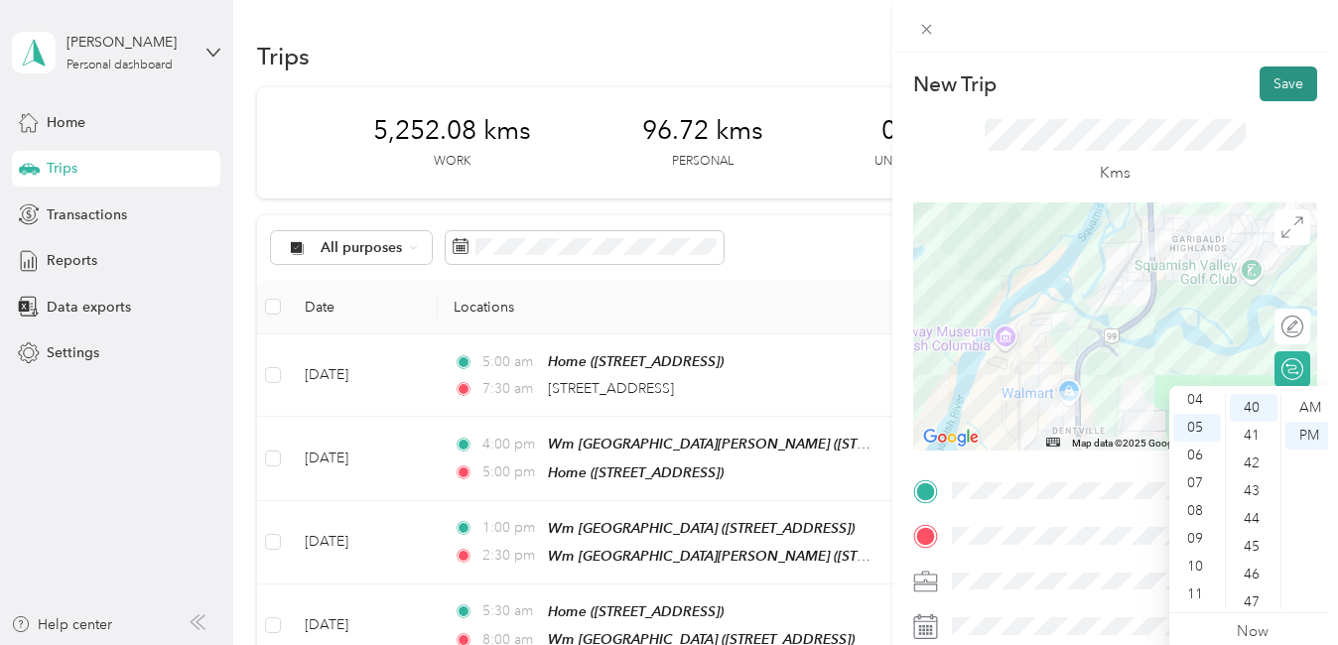
click at [1270, 80] on button "Save" at bounding box center [1288, 83] width 58 height 35
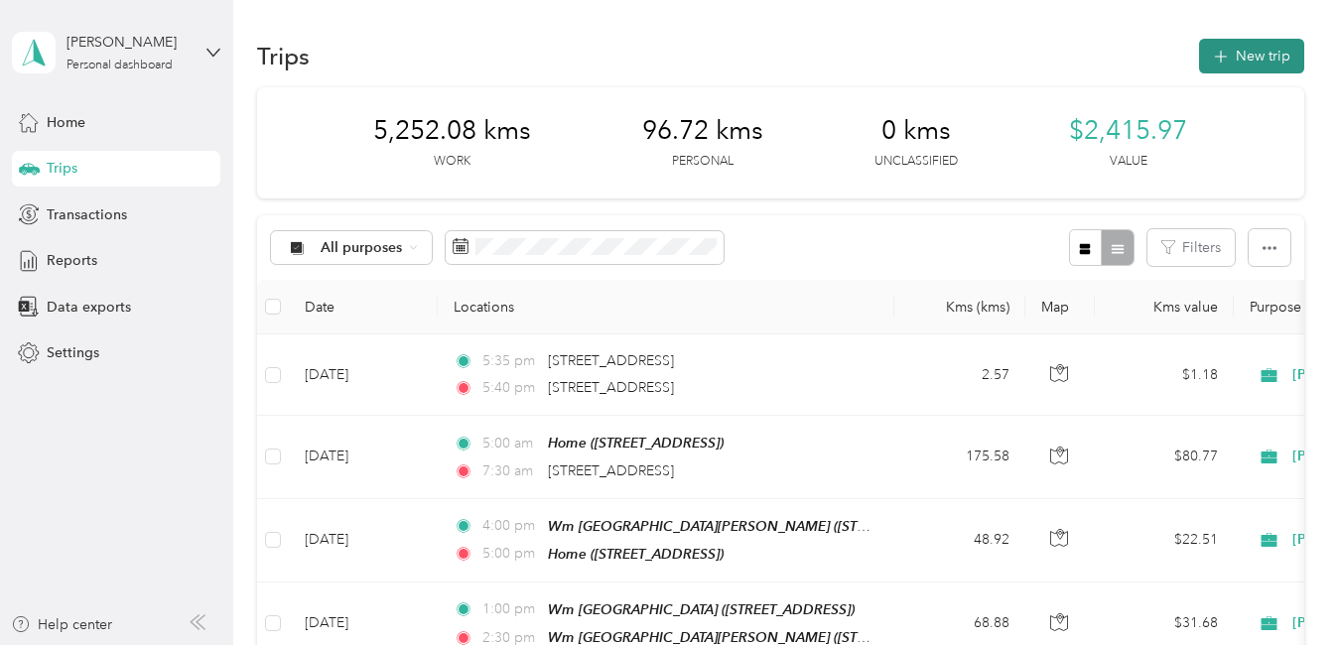
click at [1230, 55] on button "New trip" at bounding box center [1251, 56] width 105 height 35
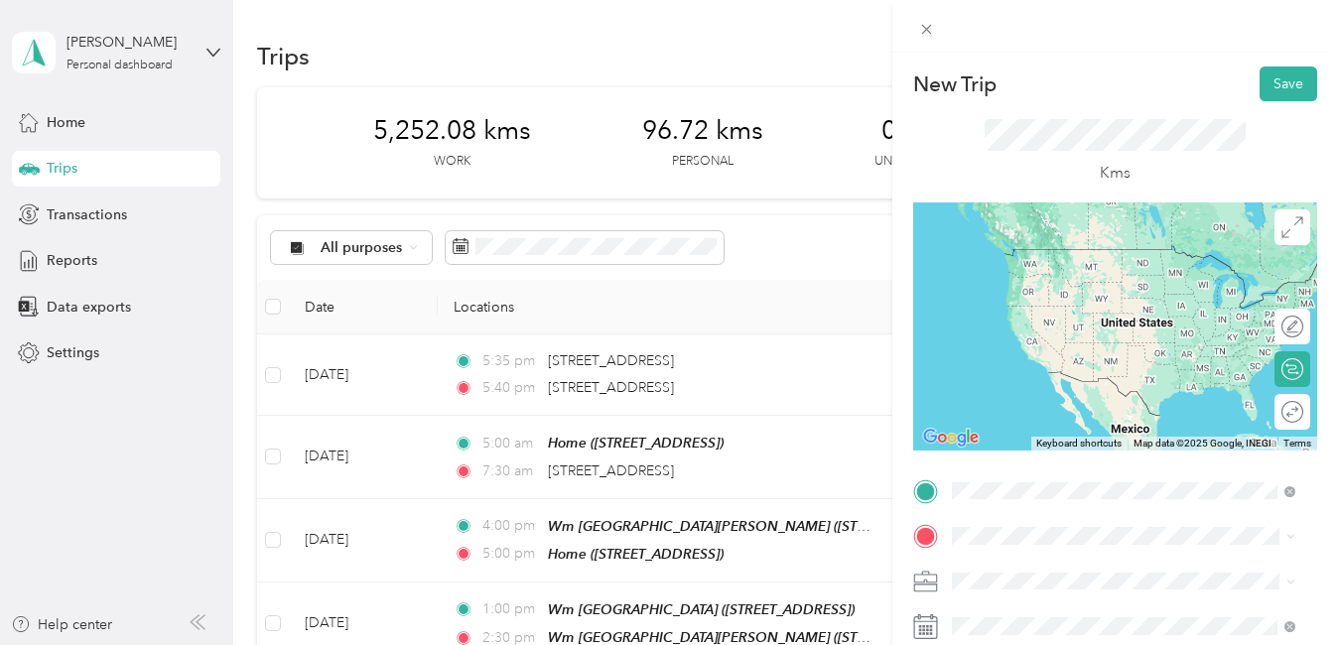
click at [1114, 572] on span "[STREET_ADDRESS]" at bounding box center [1051, 563] width 126 height 18
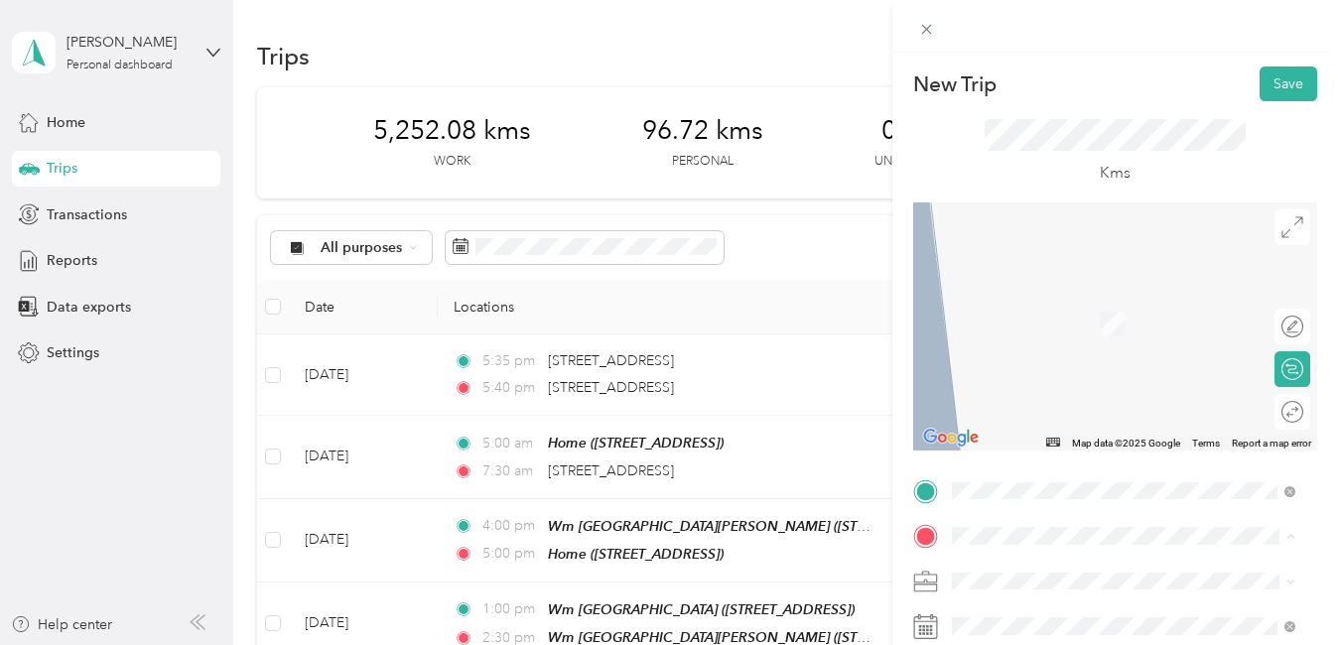
click at [996, 388] on div "Home [STREET_ADDRESS]" at bounding box center [1051, 397] width 126 height 42
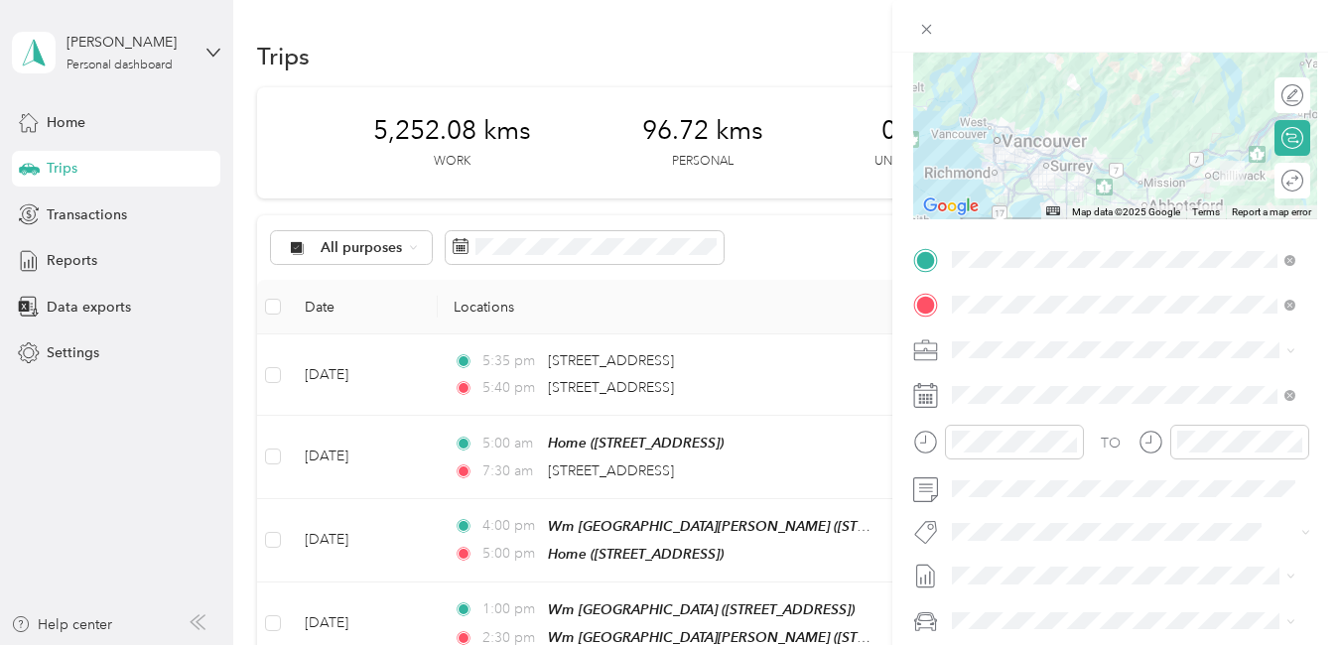
scroll to position [298, 0]
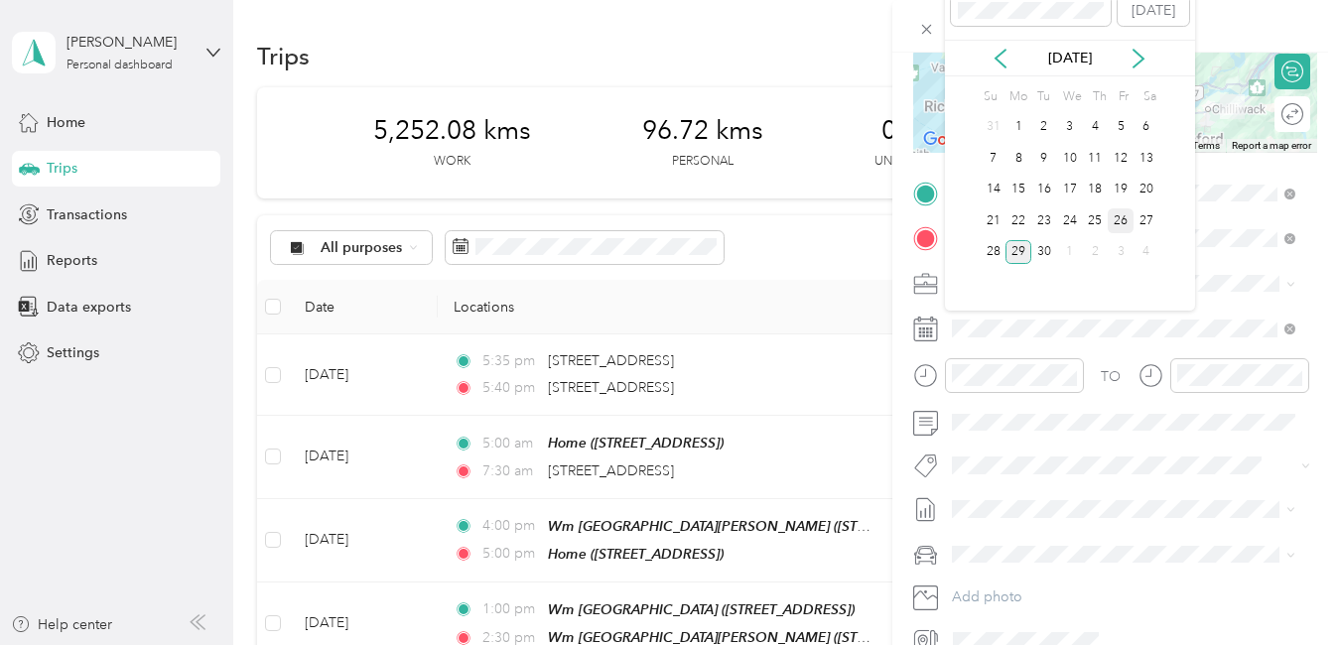
click at [1126, 214] on div "26" at bounding box center [1120, 220] width 26 height 25
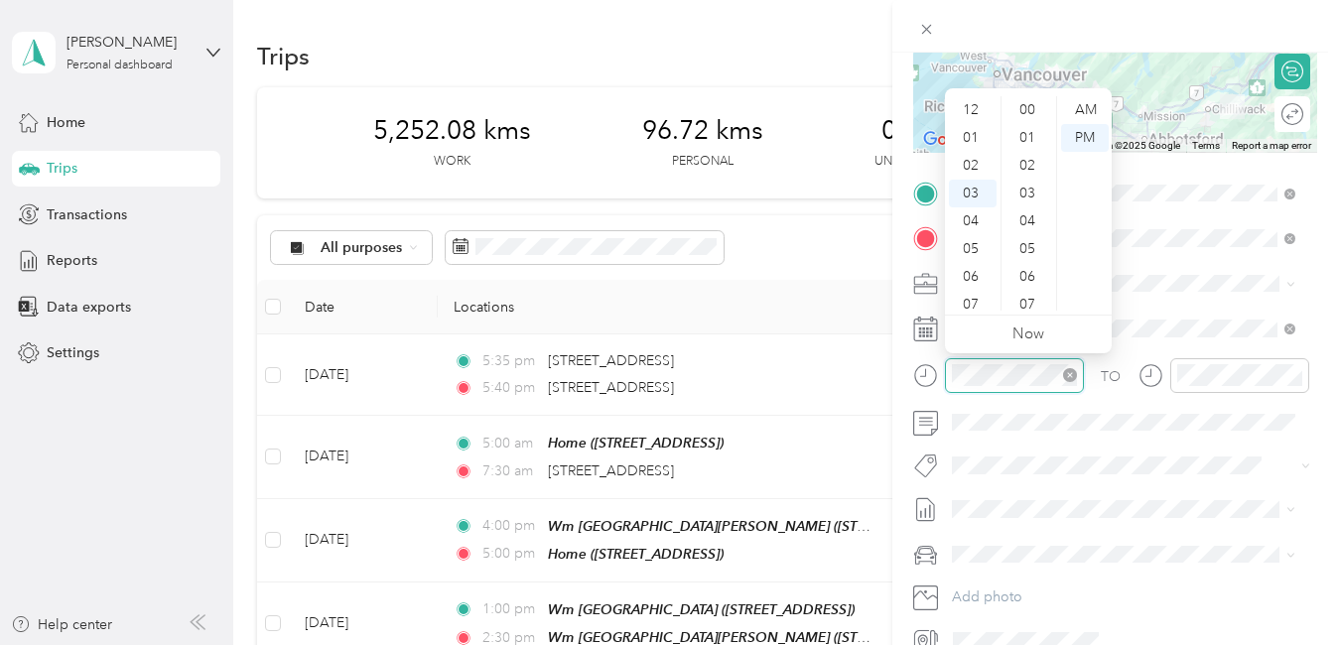
scroll to position [1056, 0]
click at [962, 191] on div "06" at bounding box center [973, 194] width 48 height 28
click at [1030, 248] on div "05" at bounding box center [1029, 249] width 48 height 28
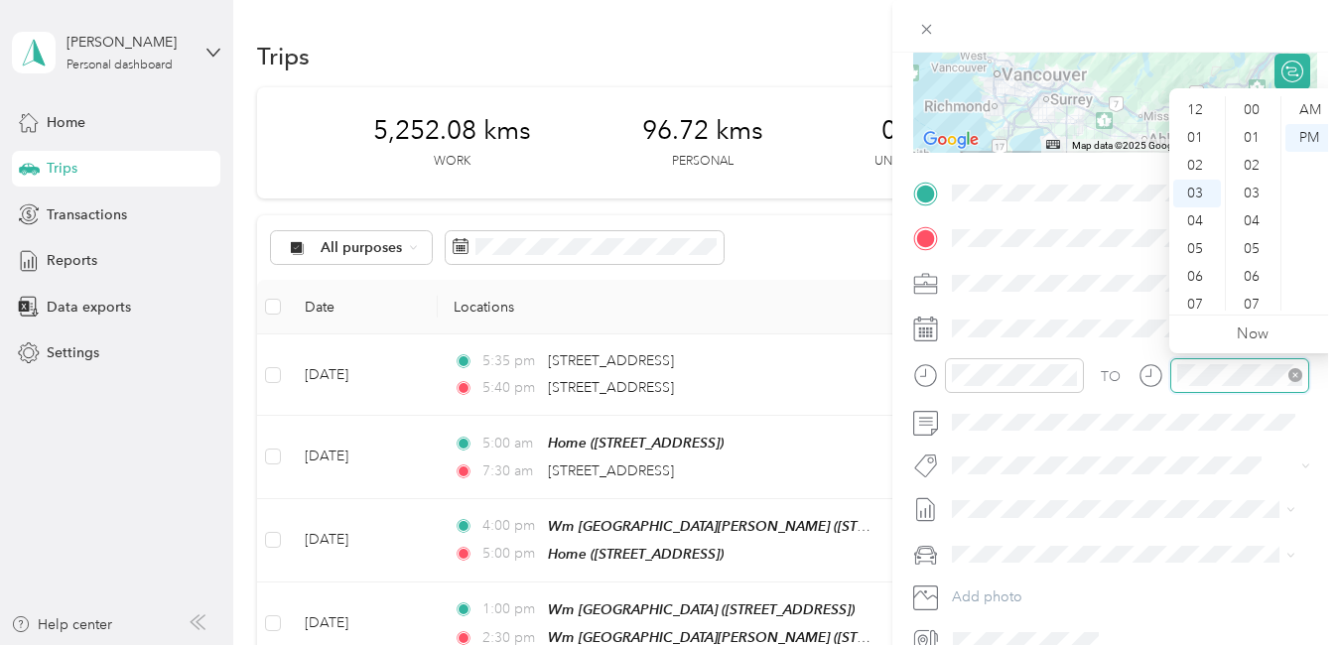
scroll to position [1056, 0]
click at [1203, 244] on div "08" at bounding box center [1197, 249] width 48 height 28
click at [1249, 182] on div "30" at bounding box center [1253, 186] width 48 height 28
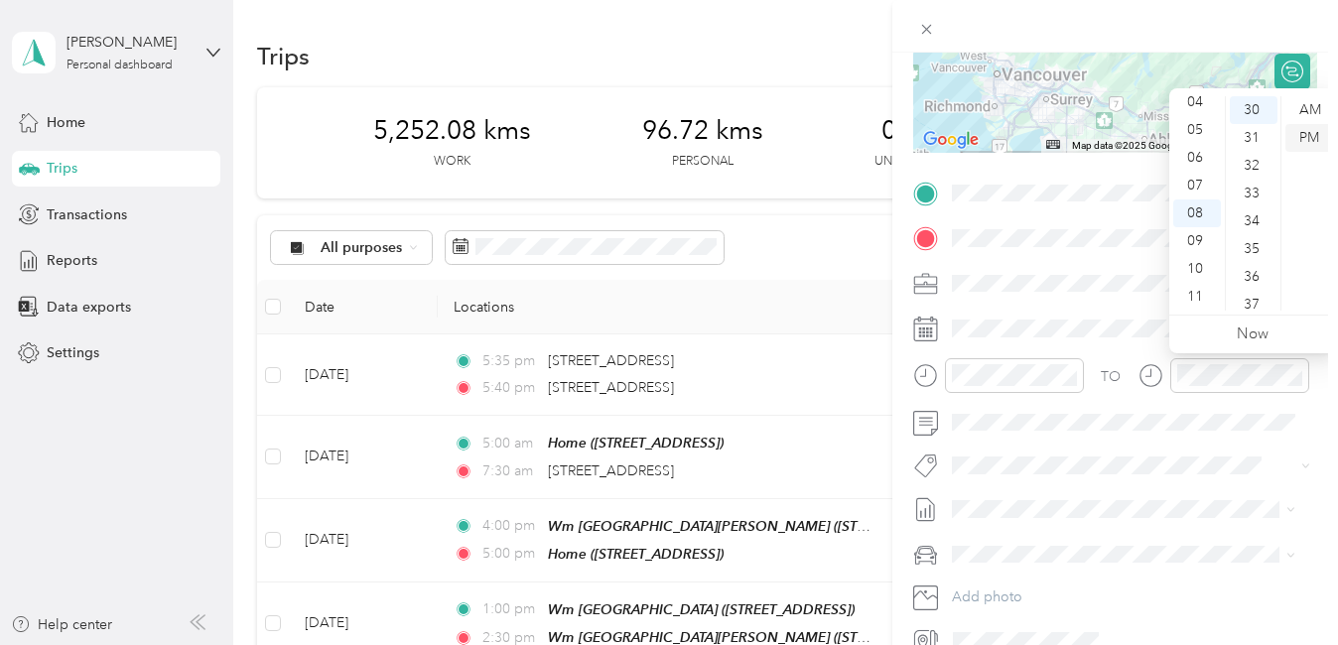
click at [1317, 134] on div "PM" at bounding box center [1309, 138] width 48 height 28
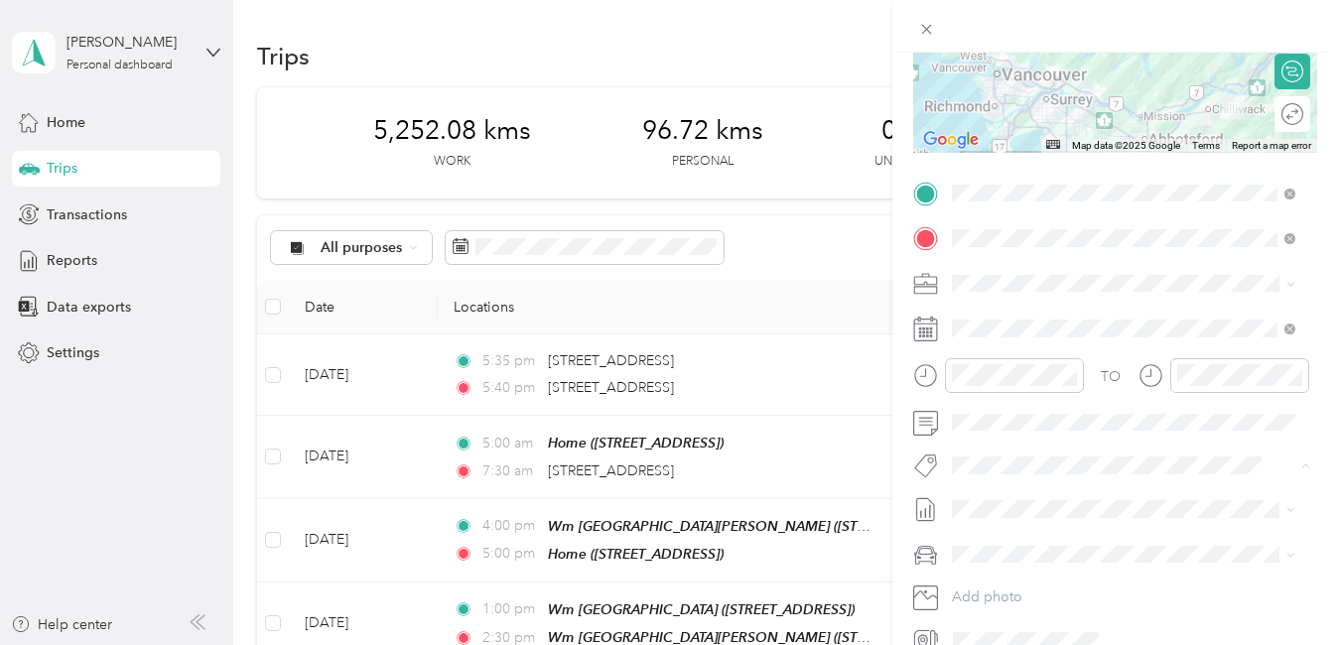
click at [1023, 506] on li "Wt - Outlook Execution" at bounding box center [1123, 500] width 357 height 39
click at [1037, 561] on span "P&g Continuity" at bounding box center [1013, 567] width 83 height 18
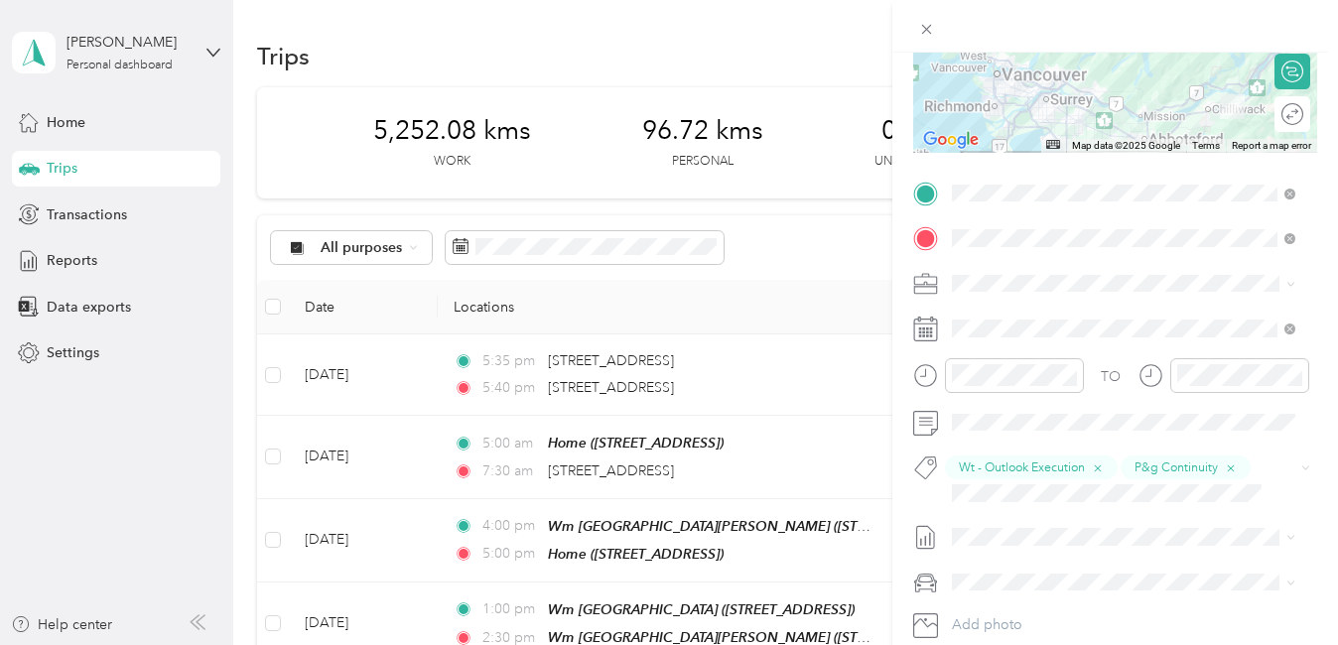
click at [988, 527] on span "Rt Shed Rain" at bounding box center [1006, 528] width 69 height 18
click at [991, 529] on span "Lego Blitz" at bounding box center [999, 530] width 54 height 18
click at [1175, 492] on div "Wt - Outlook Execution P&g Continuity Rt Shed Rain Lego Blitz" at bounding box center [1114, 493] width 339 height 76
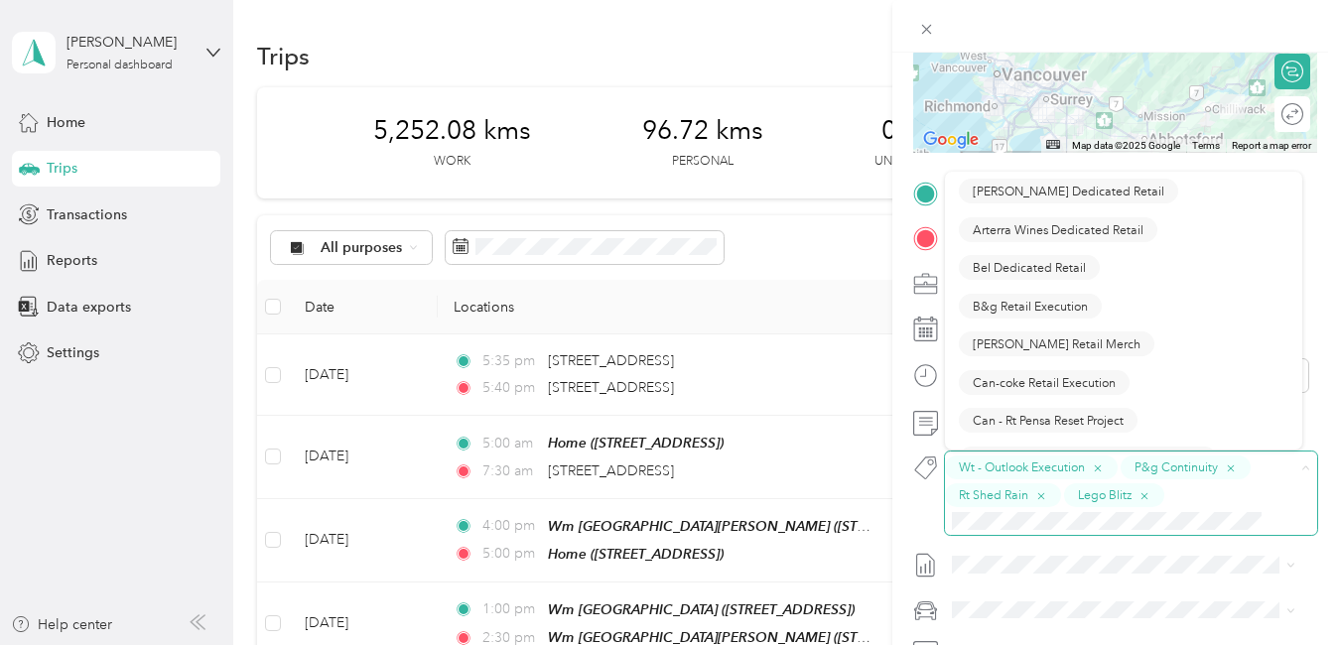
click at [1172, 495] on div "Wt - Outlook Execution P&g Continuity Rt Shed Rain Lego Blitz" at bounding box center [1114, 493] width 339 height 76
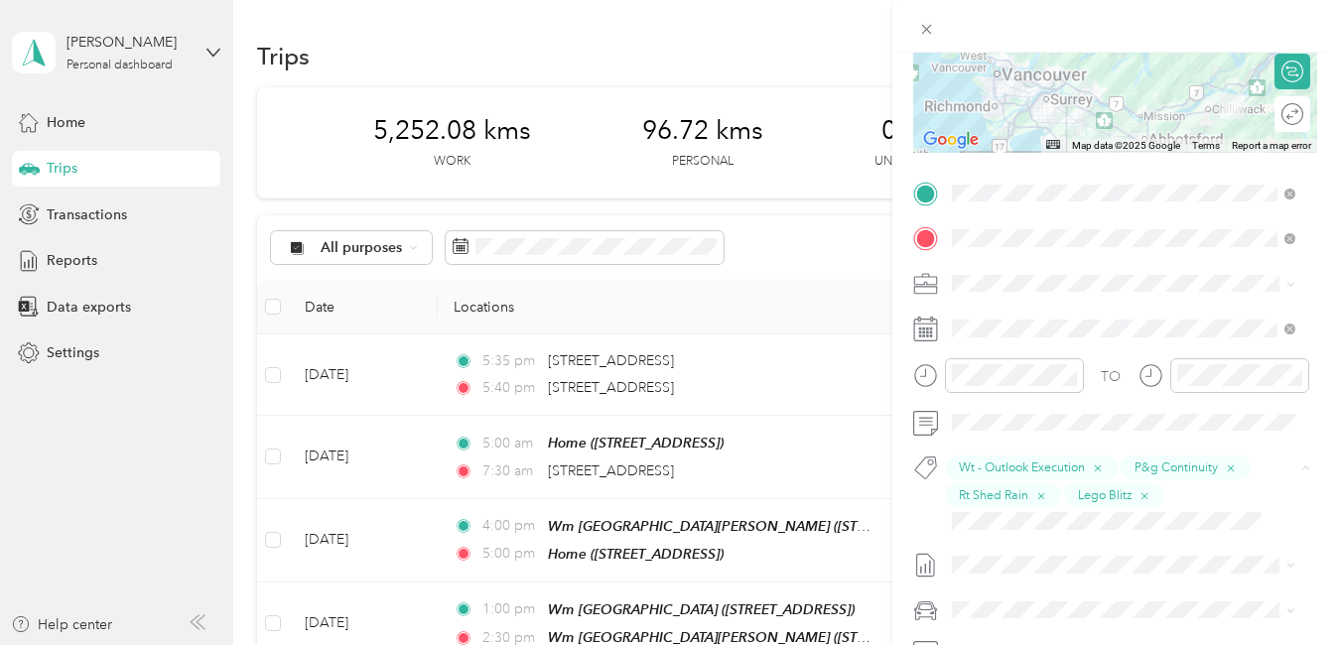
click at [1004, 644] on div "New Trip Save This trip cannot be edited because it is either under review, app…" at bounding box center [664, 645] width 1328 height 0
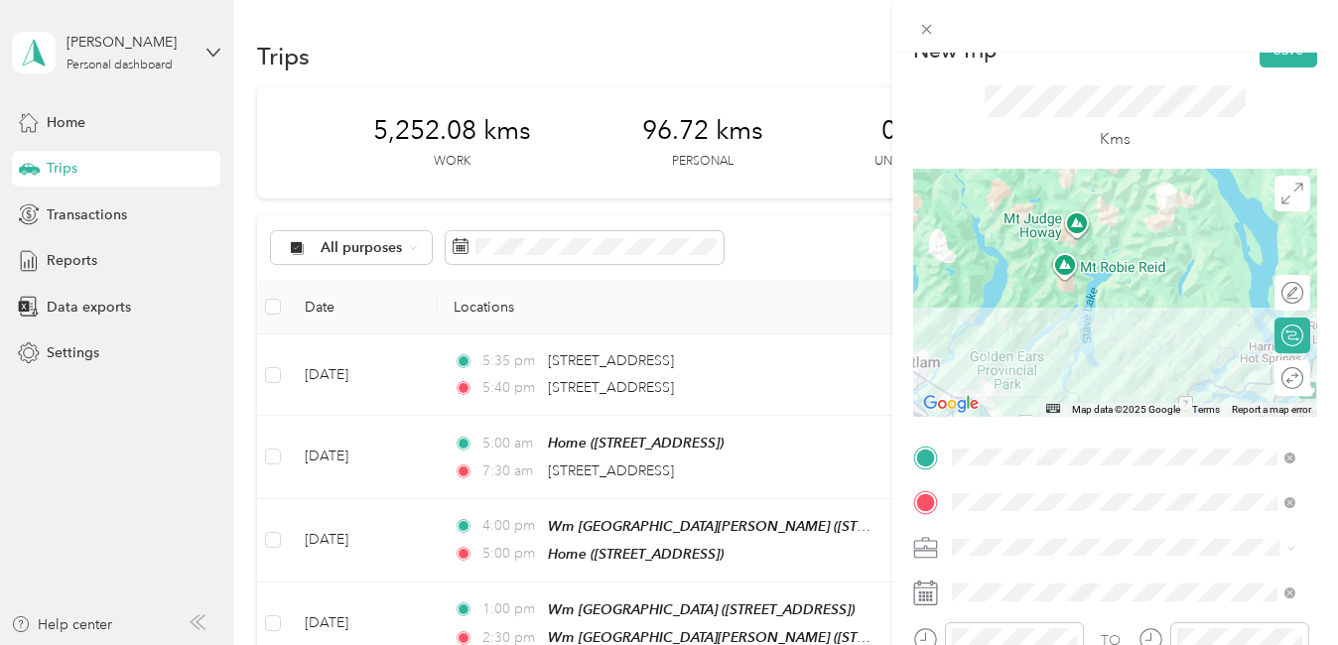
scroll to position [0, 0]
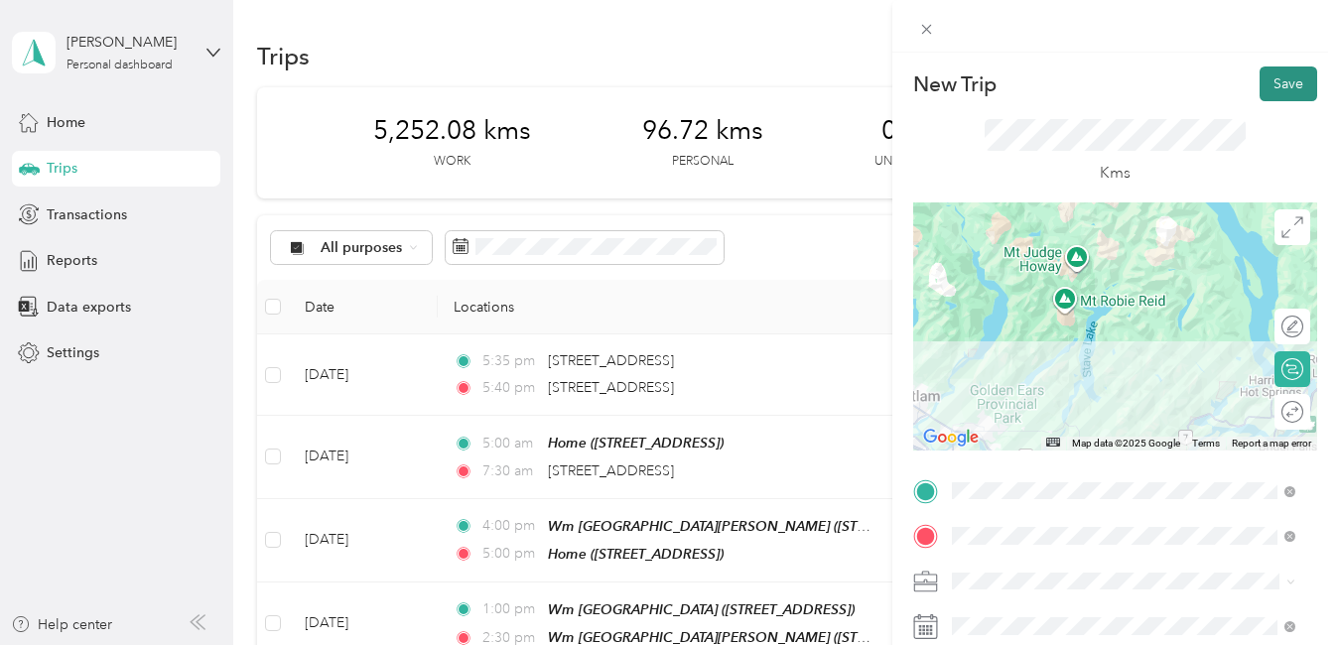
click at [1275, 80] on button "Save" at bounding box center [1288, 83] width 58 height 35
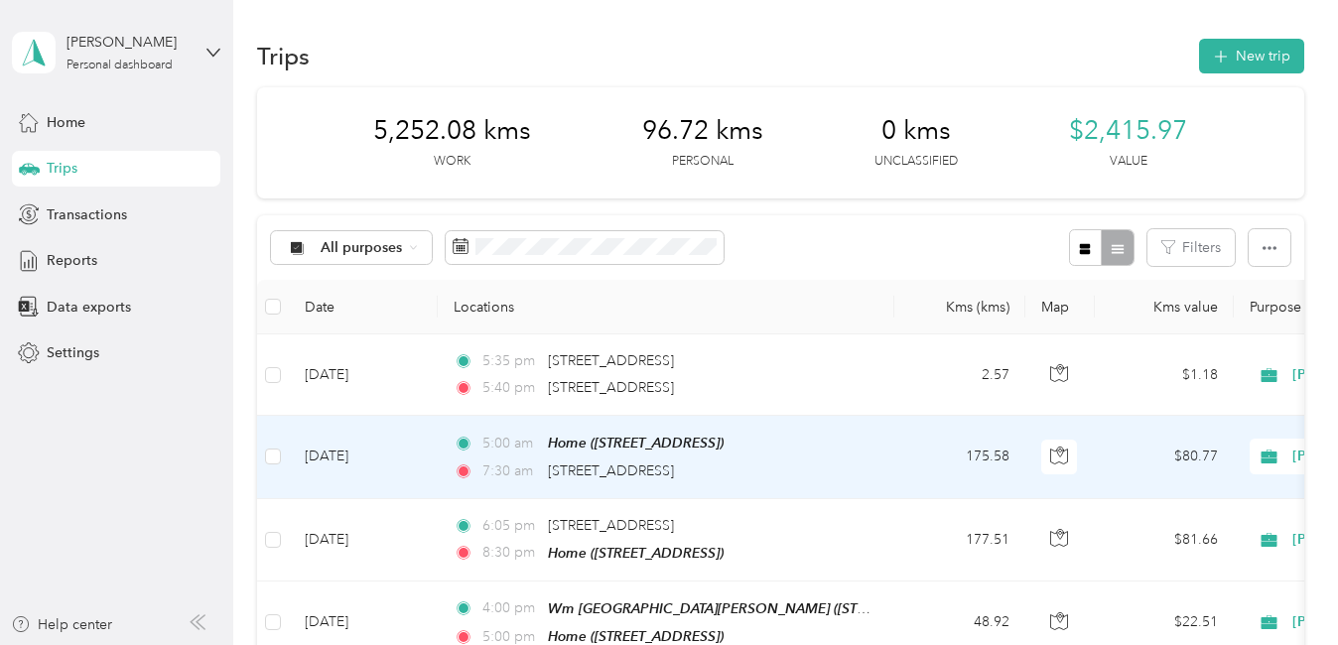
click at [471, 449] on icon at bounding box center [463, 444] width 20 height 14
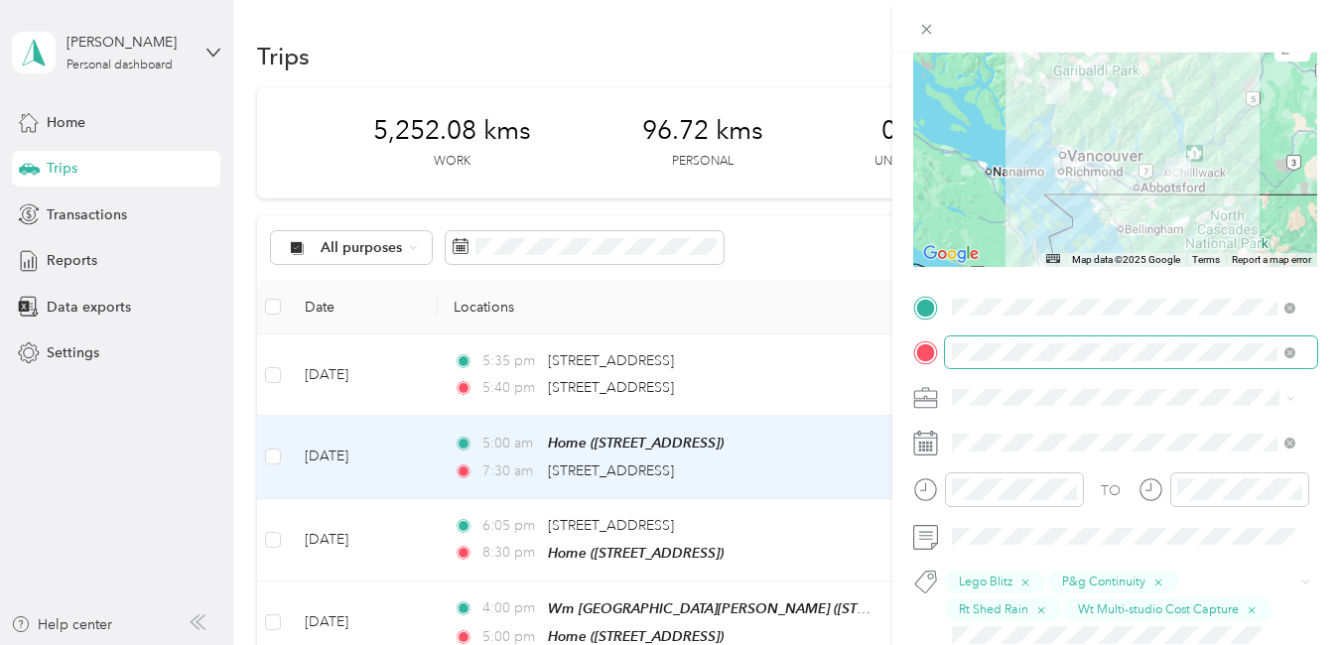
scroll to position [198, 0]
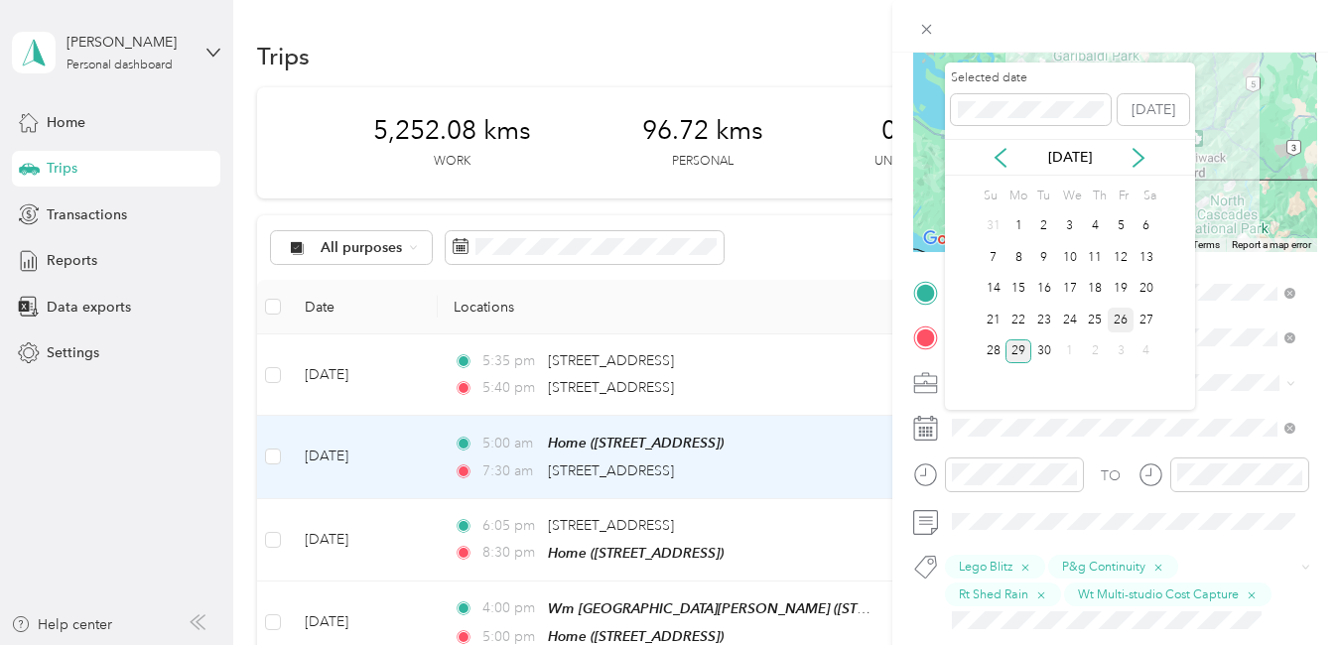
click at [1127, 318] on div "26" at bounding box center [1120, 320] width 26 height 25
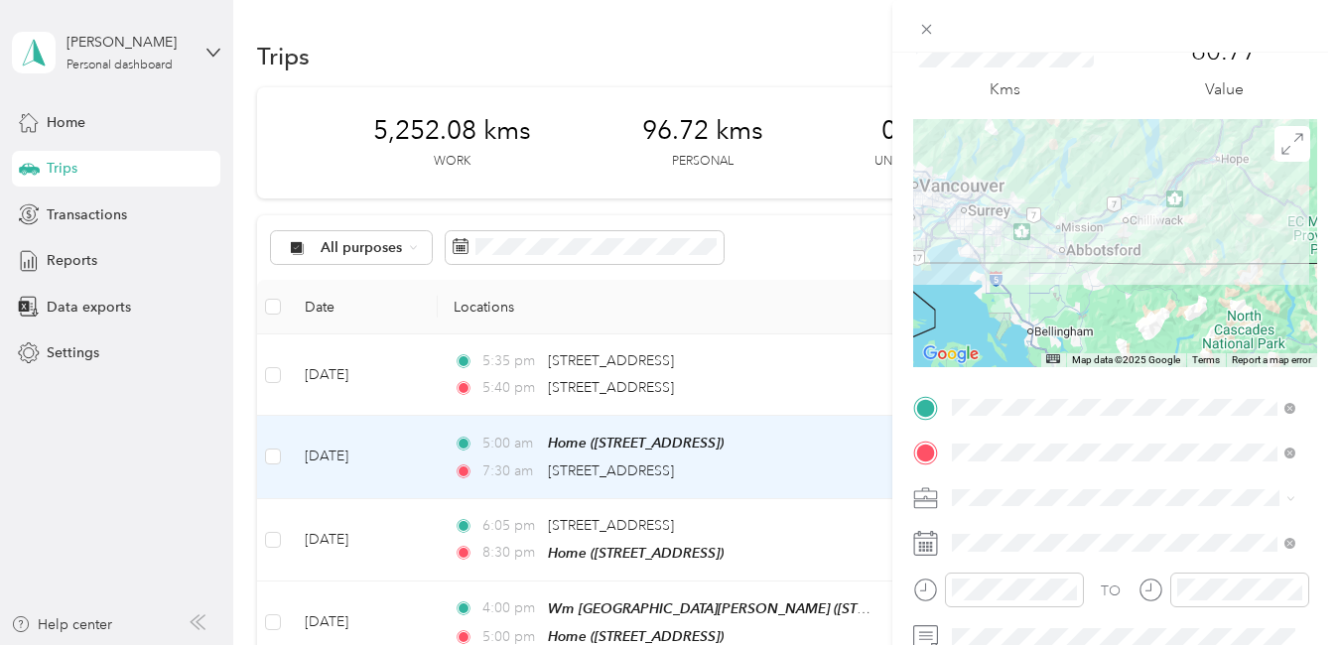
scroll to position [0, 0]
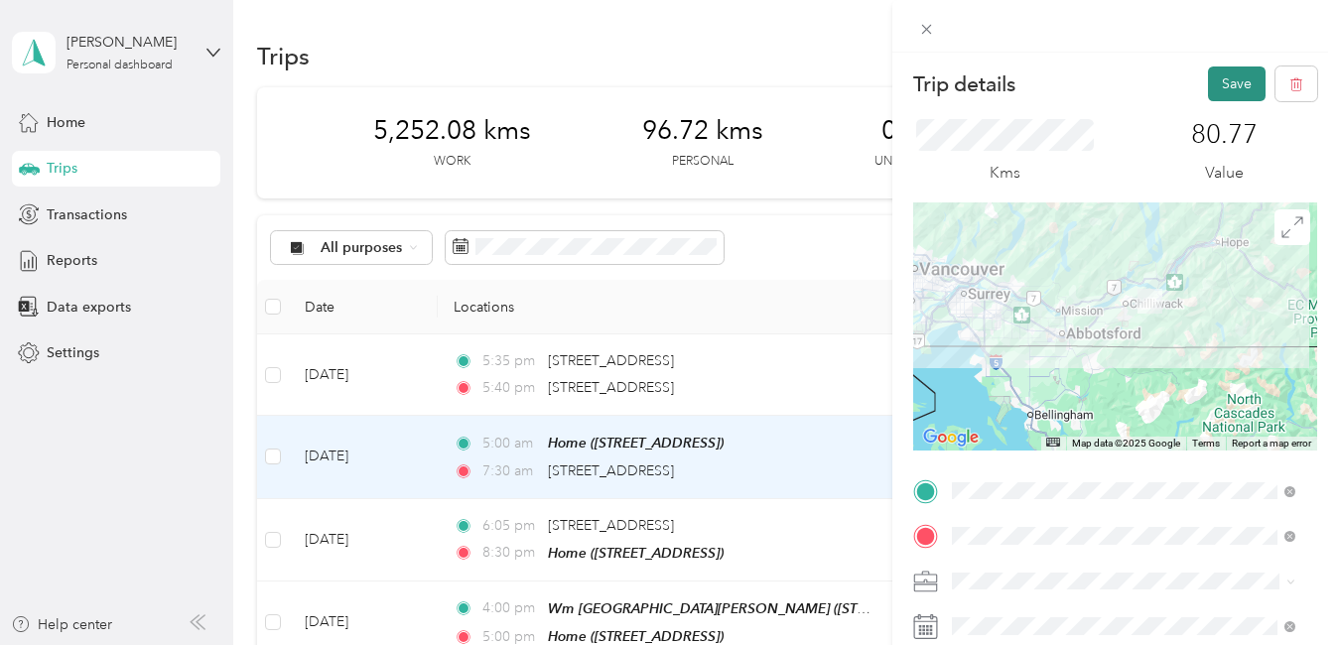
click at [1233, 79] on button "Save" at bounding box center [1237, 83] width 58 height 35
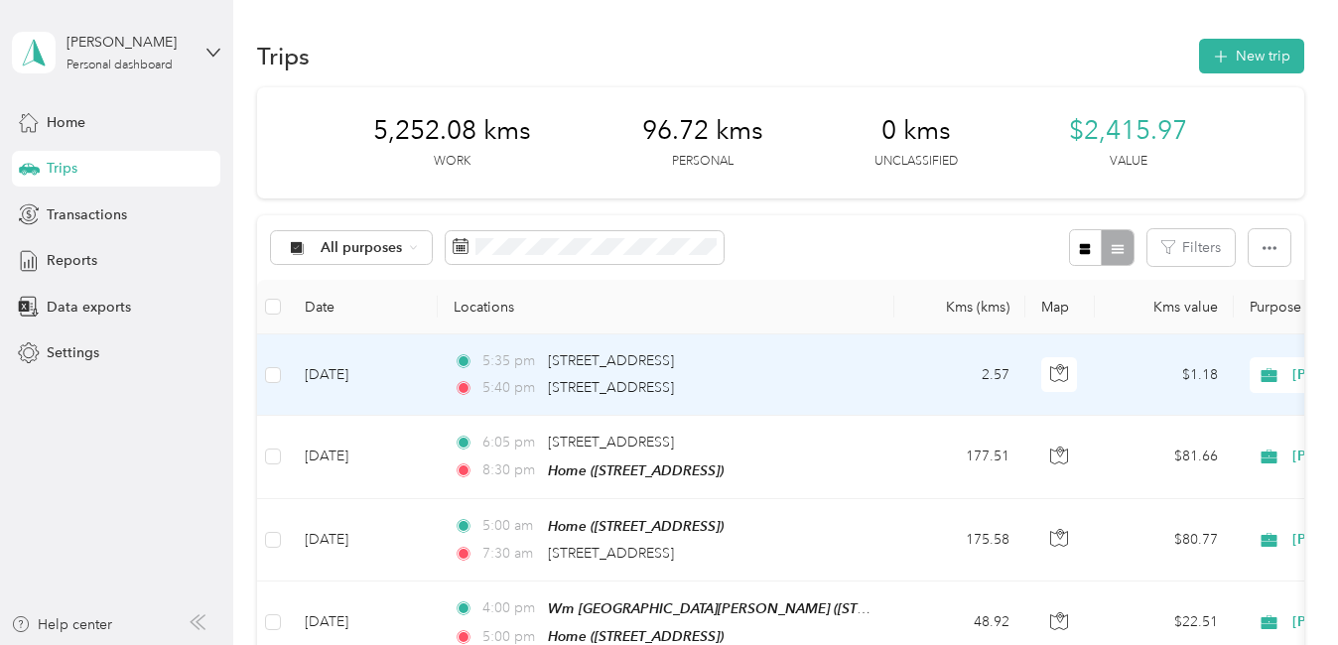
click at [547, 362] on div "5:35 pm [STREET_ADDRESS]" at bounding box center [661, 361] width 417 height 22
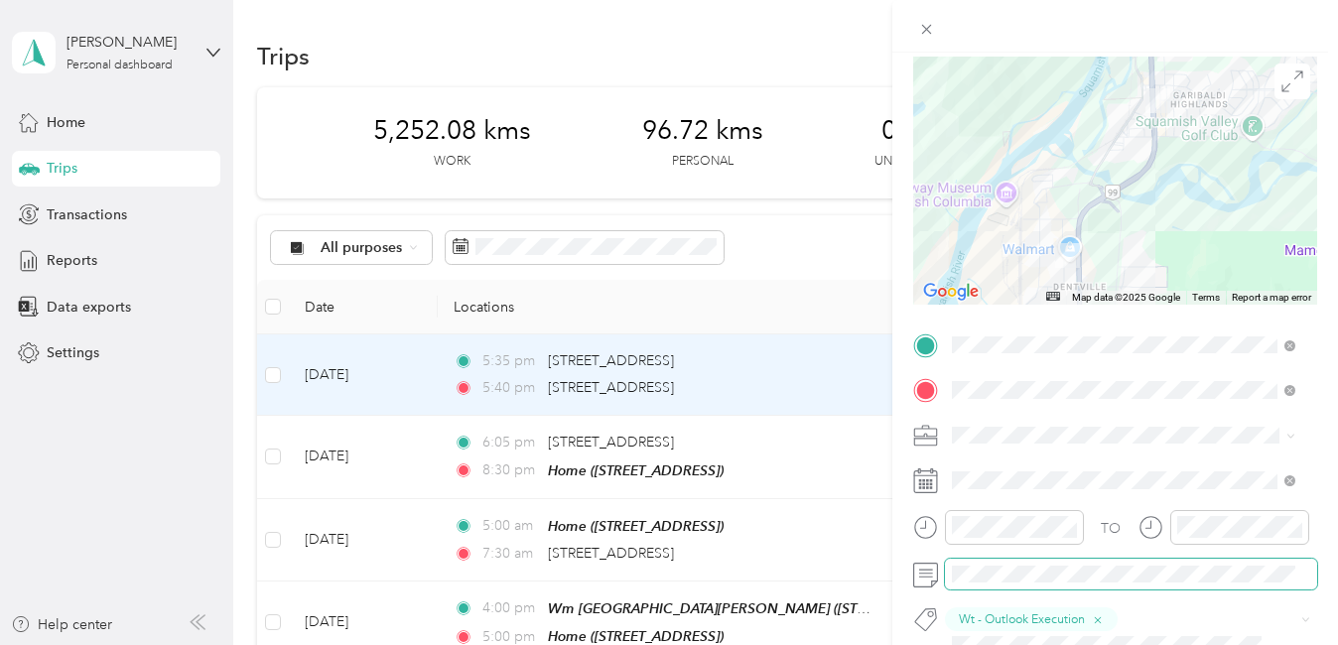
scroll to position [198, 0]
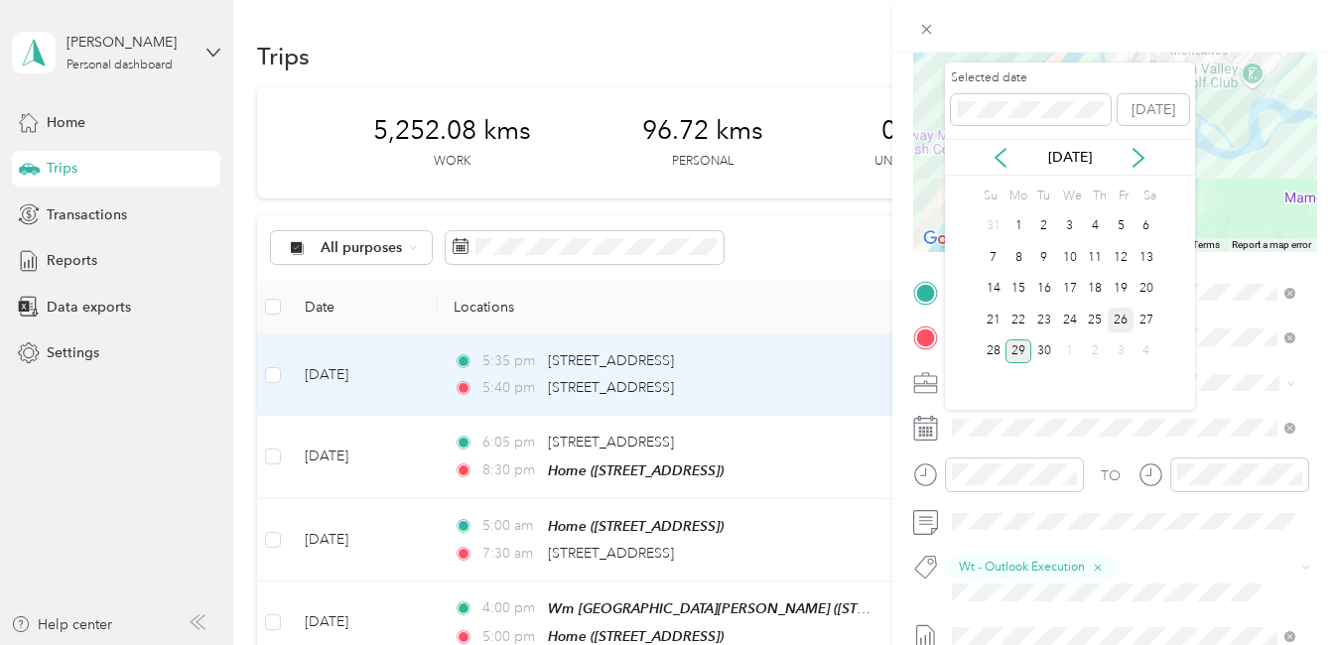
click at [1119, 318] on div "26" at bounding box center [1120, 320] width 26 height 25
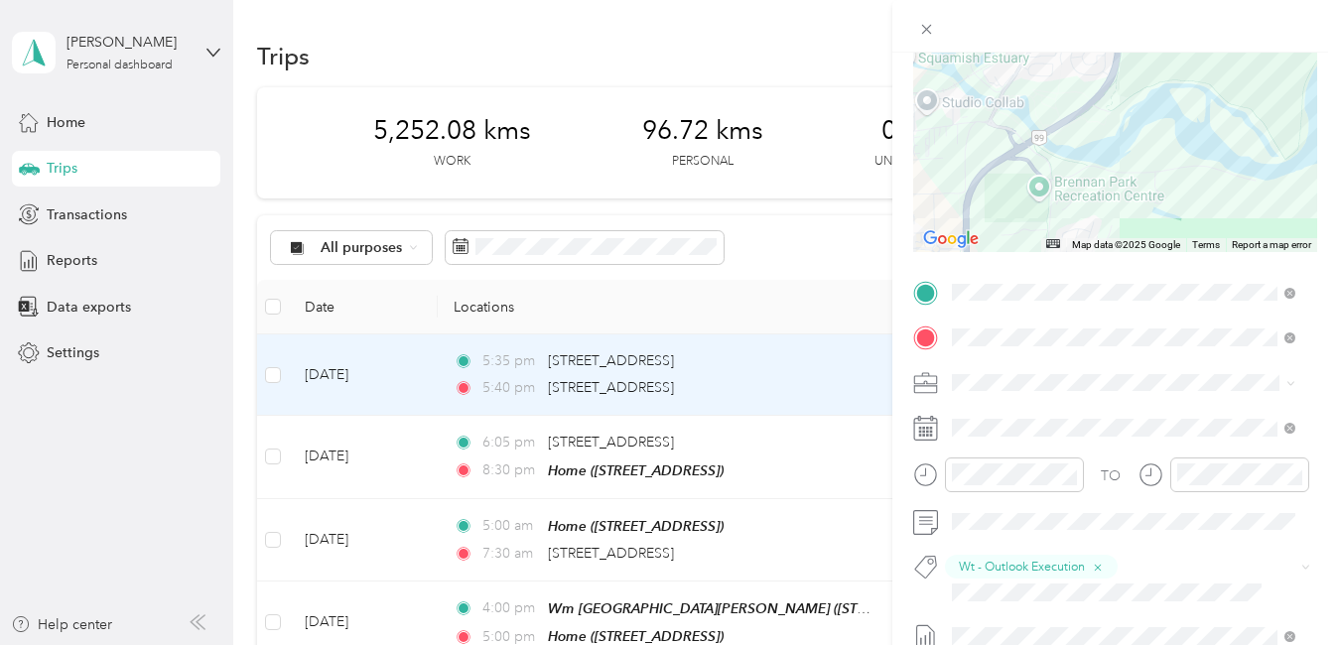
scroll to position [0, 0]
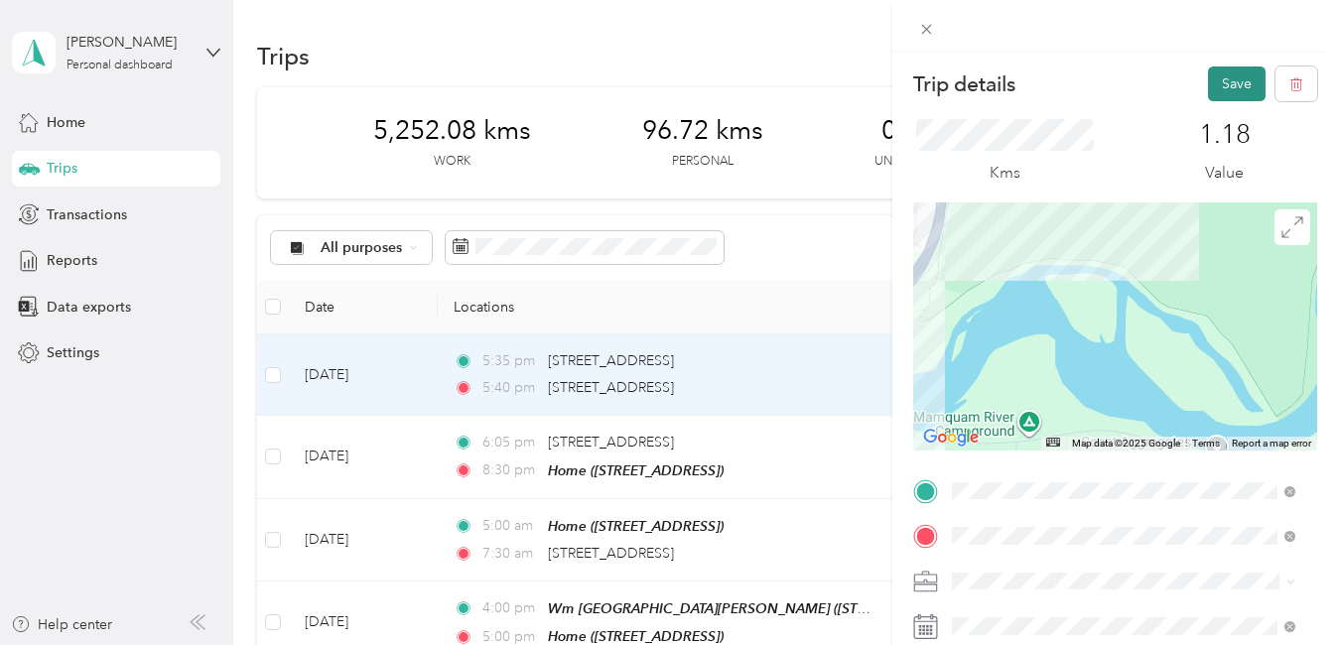
click at [1229, 80] on button "Save" at bounding box center [1237, 83] width 58 height 35
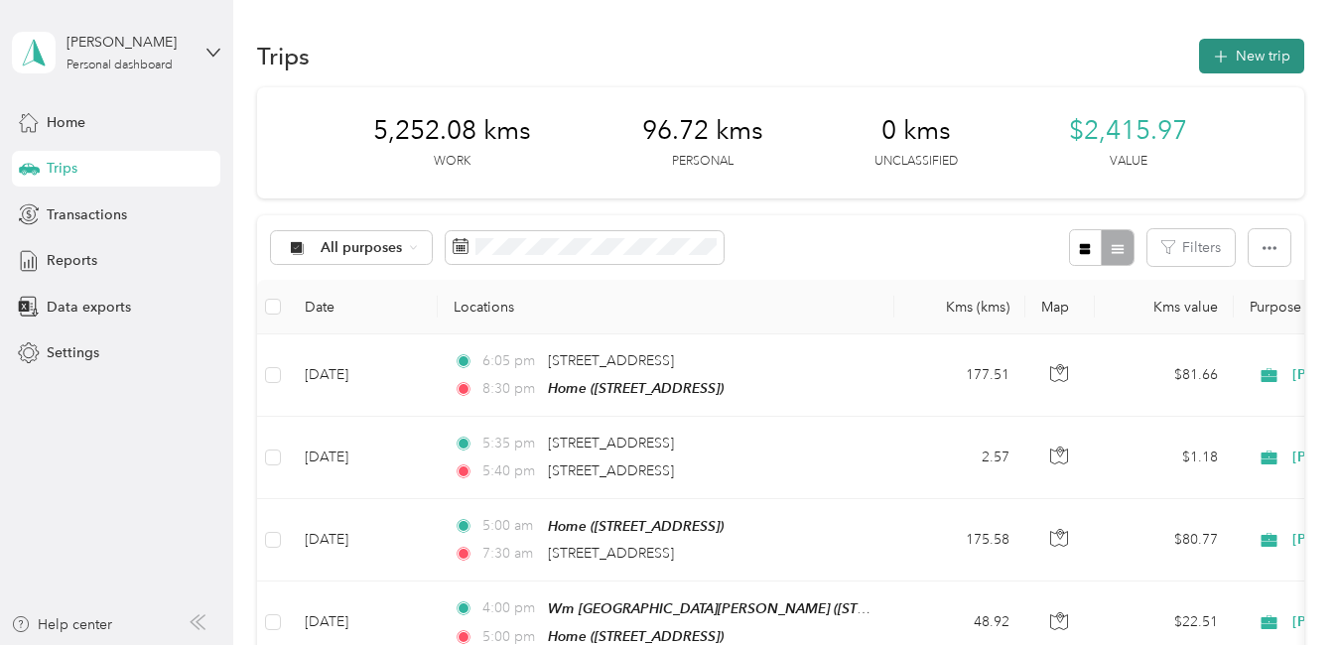
click at [1209, 57] on icon "button" at bounding box center [1220, 57] width 23 height 23
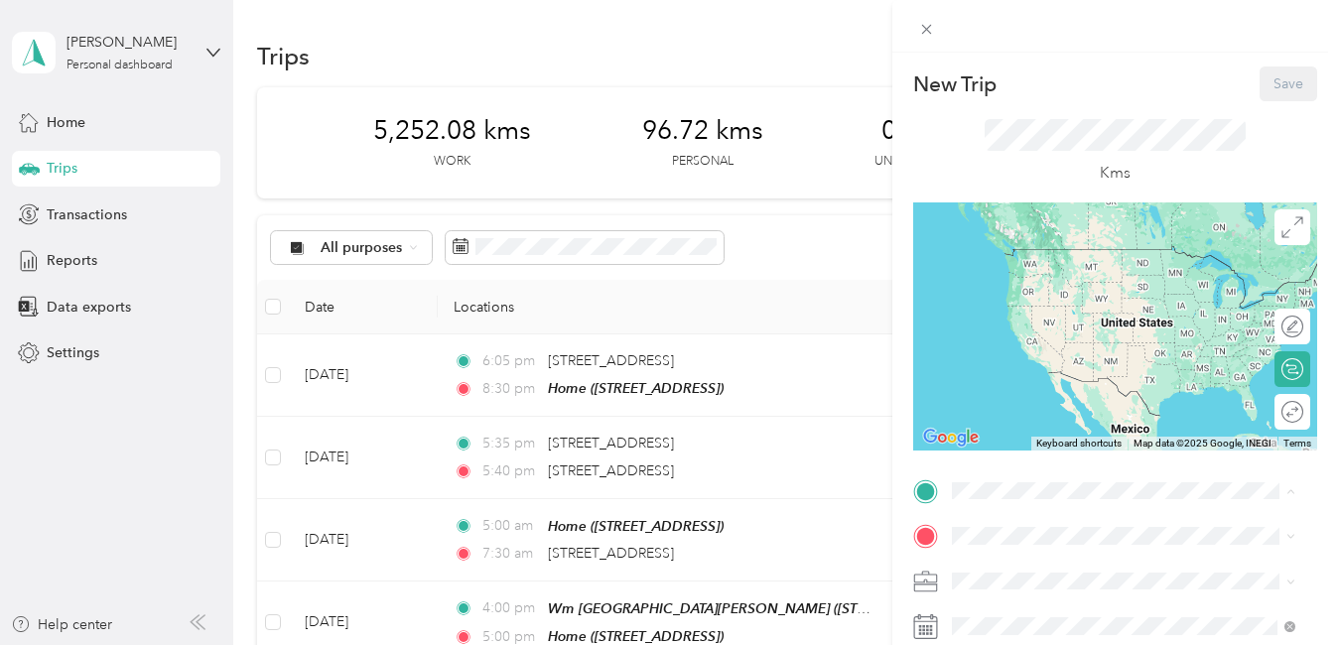
click at [1044, 353] on span "[STREET_ADDRESS]" at bounding box center [1051, 361] width 126 height 17
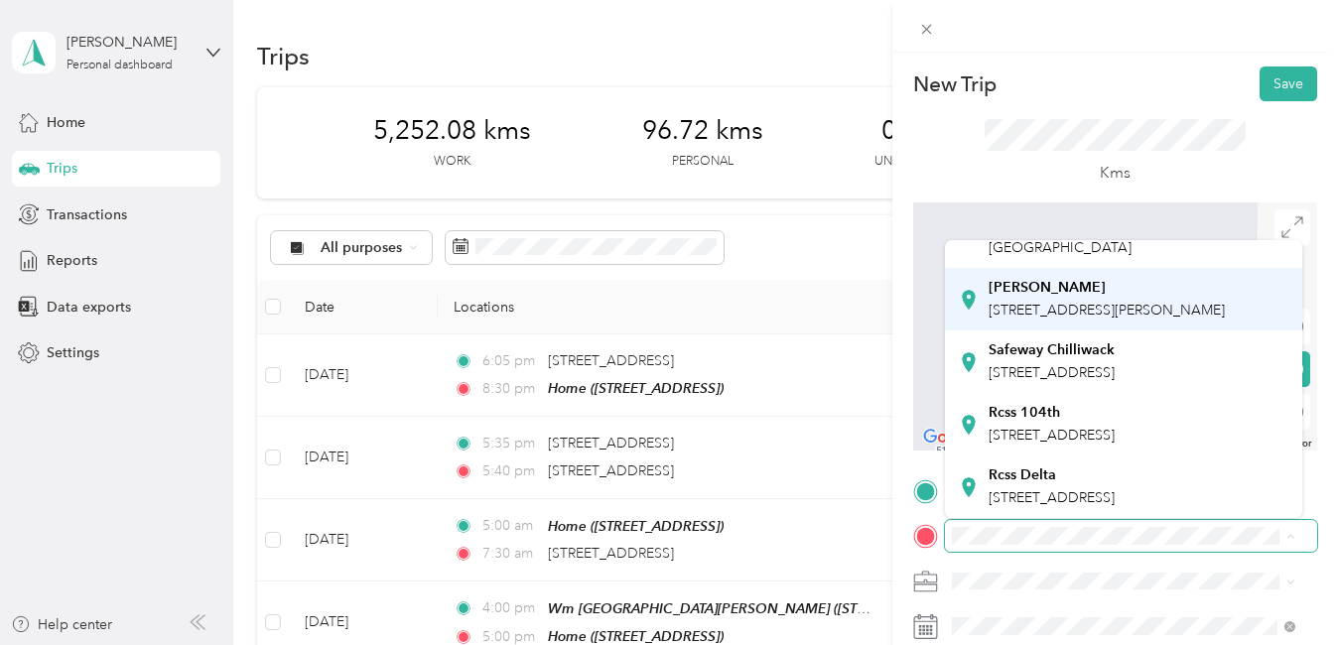
scroll to position [535, 0]
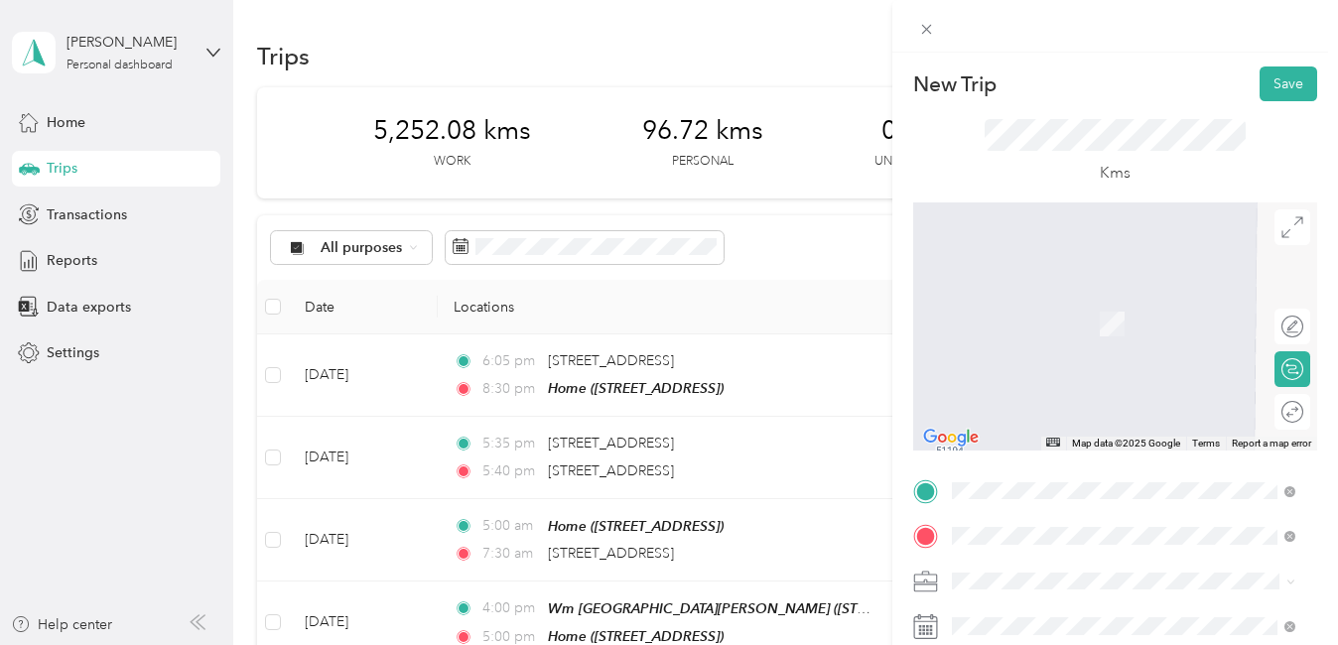
click at [1093, 316] on span "[STREET_ADDRESS][PERSON_NAME]" at bounding box center [1106, 324] width 236 height 17
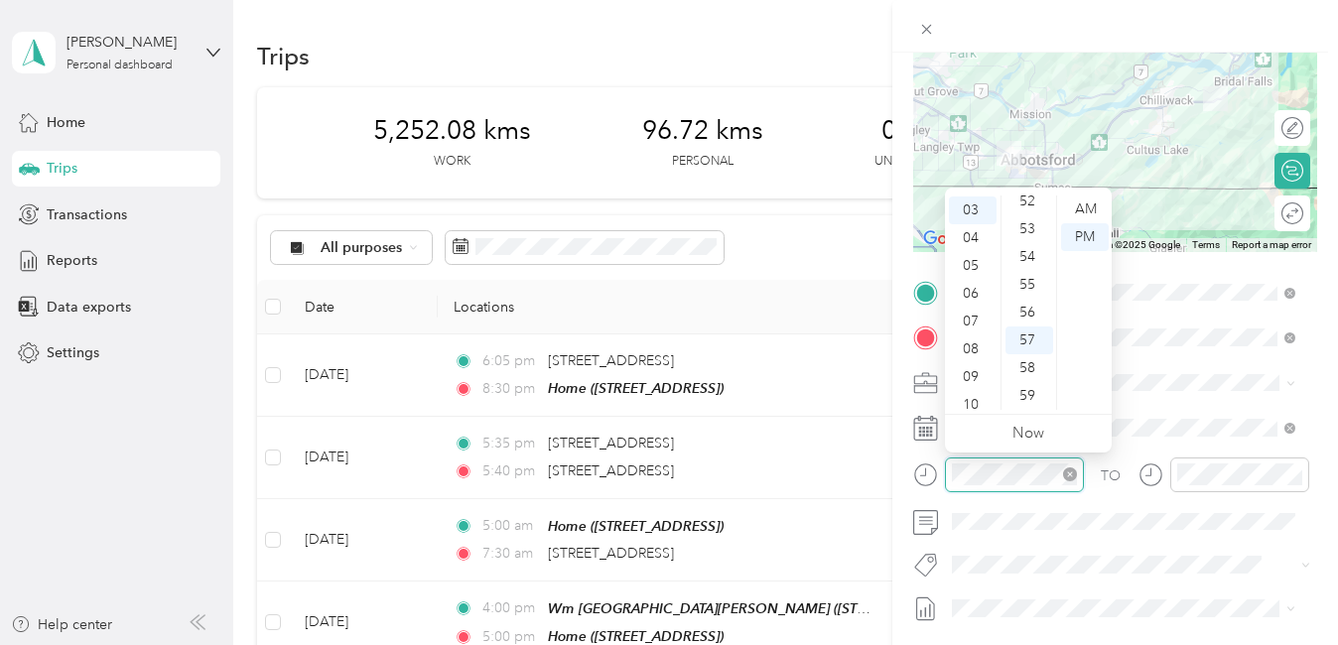
scroll to position [83, 0]
click at [965, 344] on div "08" at bounding box center [973, 348] width 48 height 28
click at [1027, 225] on div "15" at bounding box center [1029, 229] width 48 height 28
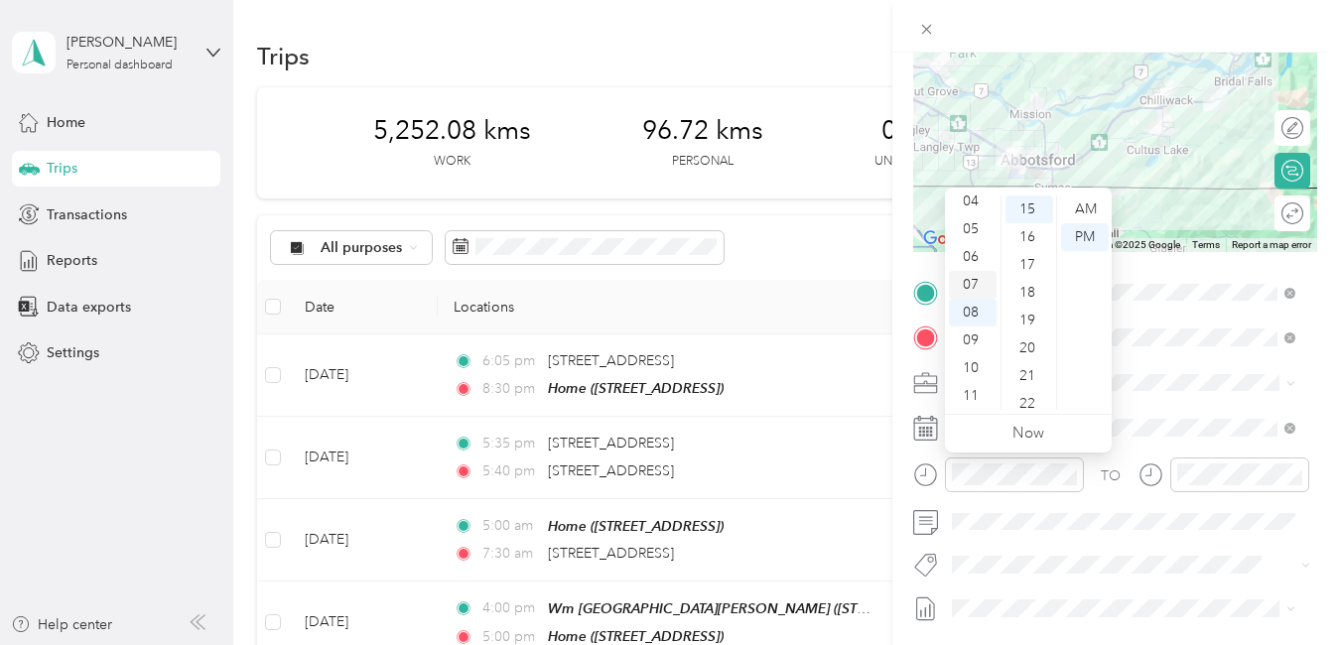
click at [969, 283] on div "07" at bounding box center [973, 285] width 48 height 28
click at [1031, 345] on div "45" at bounding box center [1029, 348] width 48 height 28
click at [1080, 203] on div "AM" at bounding box center [1085, 209] width 48 height 28
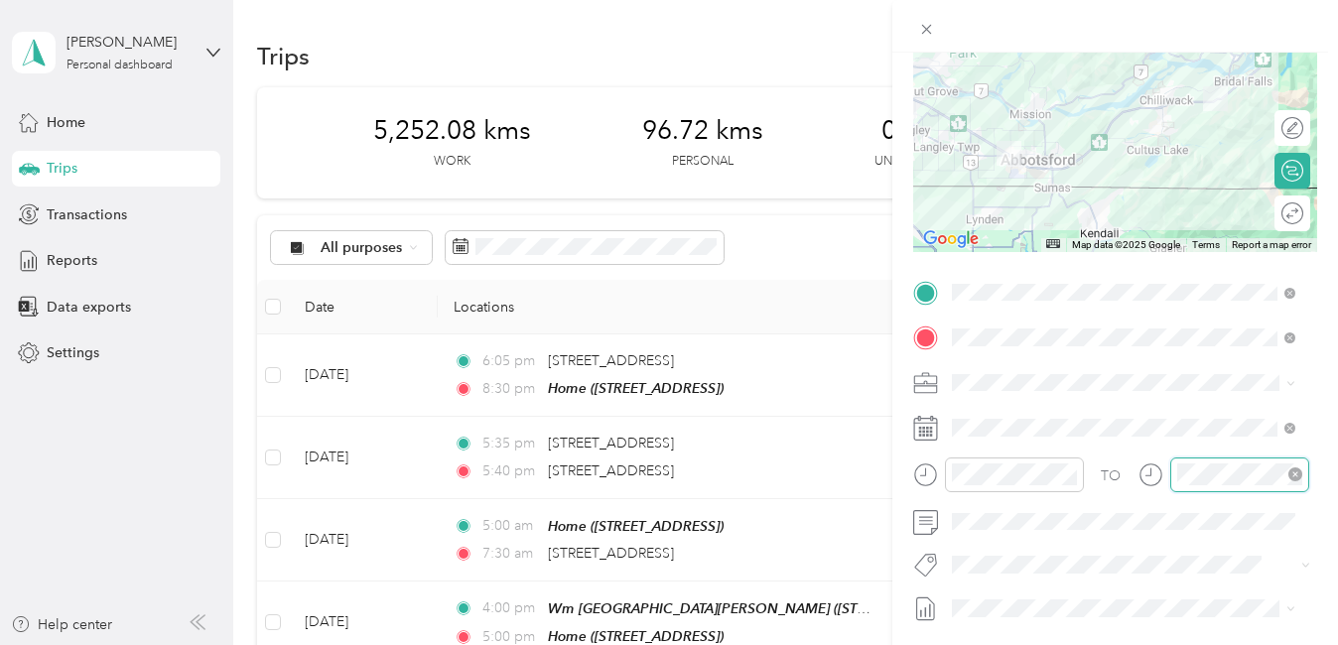
scroll to position [1453, 0]
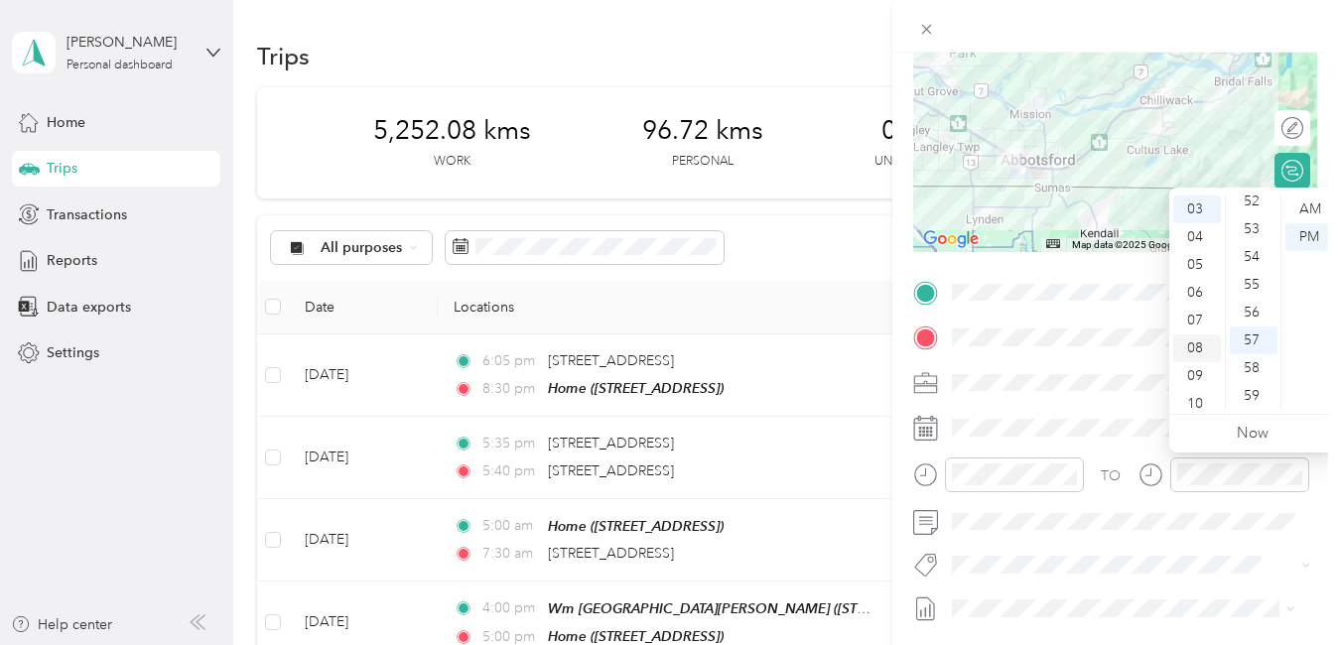
click at [1191, 344] on div "08" at bounding box center [1197, 348] width 48 height 28
click at [1248, 385] on div "30" at bounding box center [1253, 384] width 48 height 28
click at [1306, 204] on div "AM" at bounding box center [1309, 209] width 48 height 28
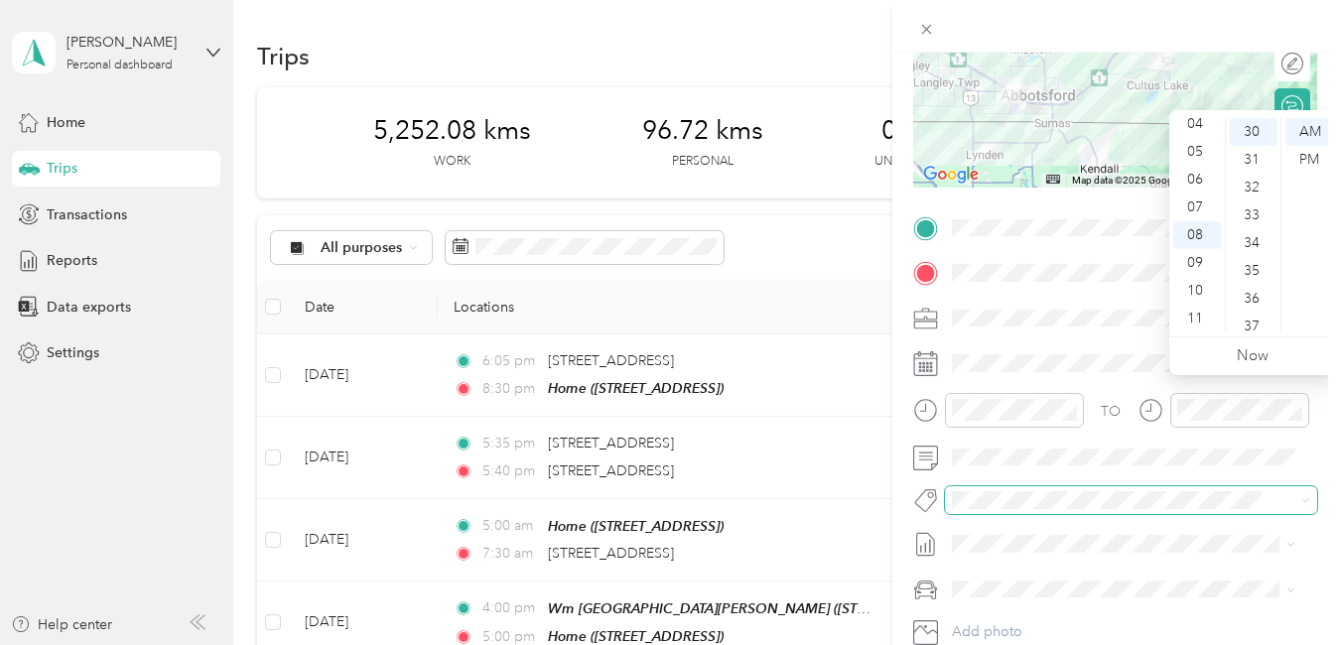
scroll to position [298, 0]
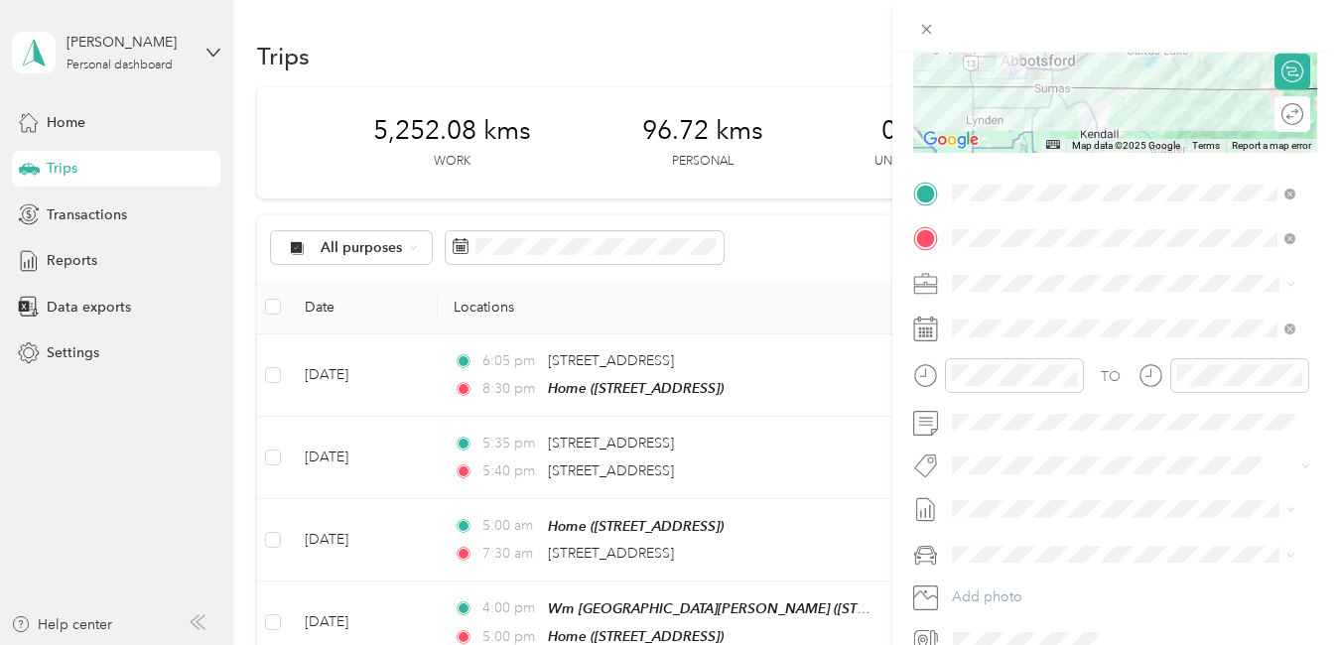
click at [1012, 535] on span "P&g Continuity" at bounding box center [1013, 532] width 83 height 18
click at [1080, 503] on span "Wt Multi-studio Cost Capture" at bounding box center [1052, 504] width 161 height 18
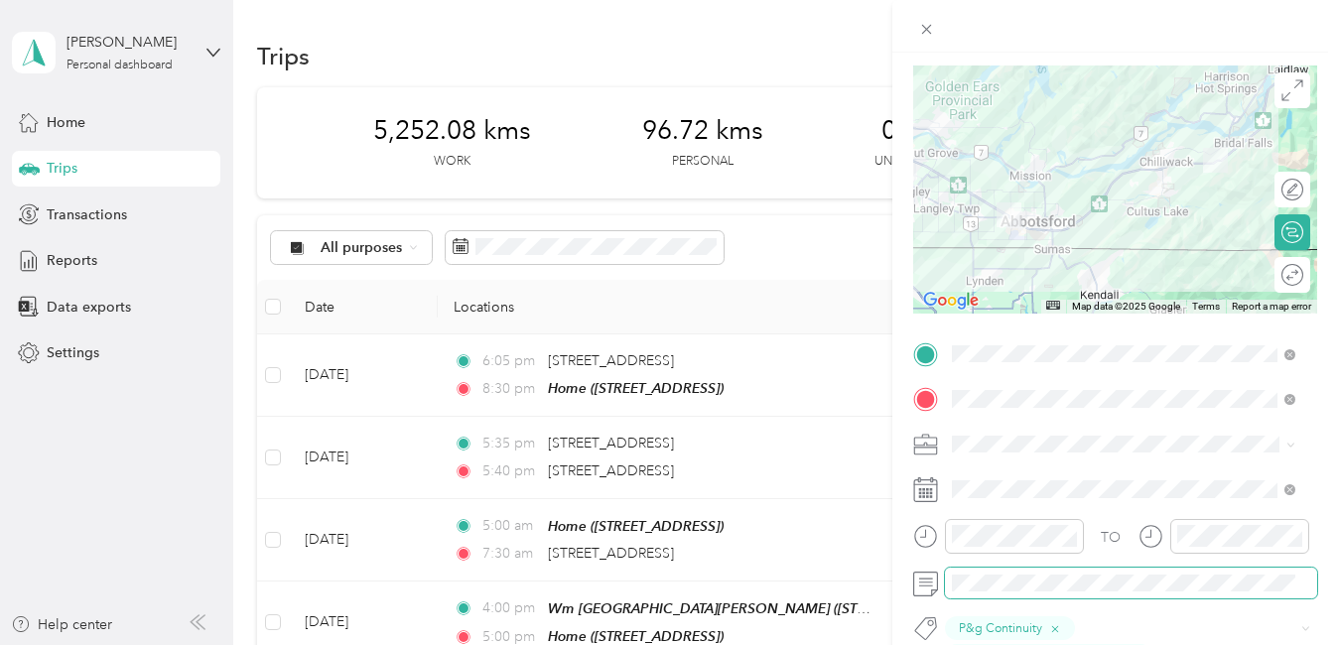
scroll to position [0, 0]
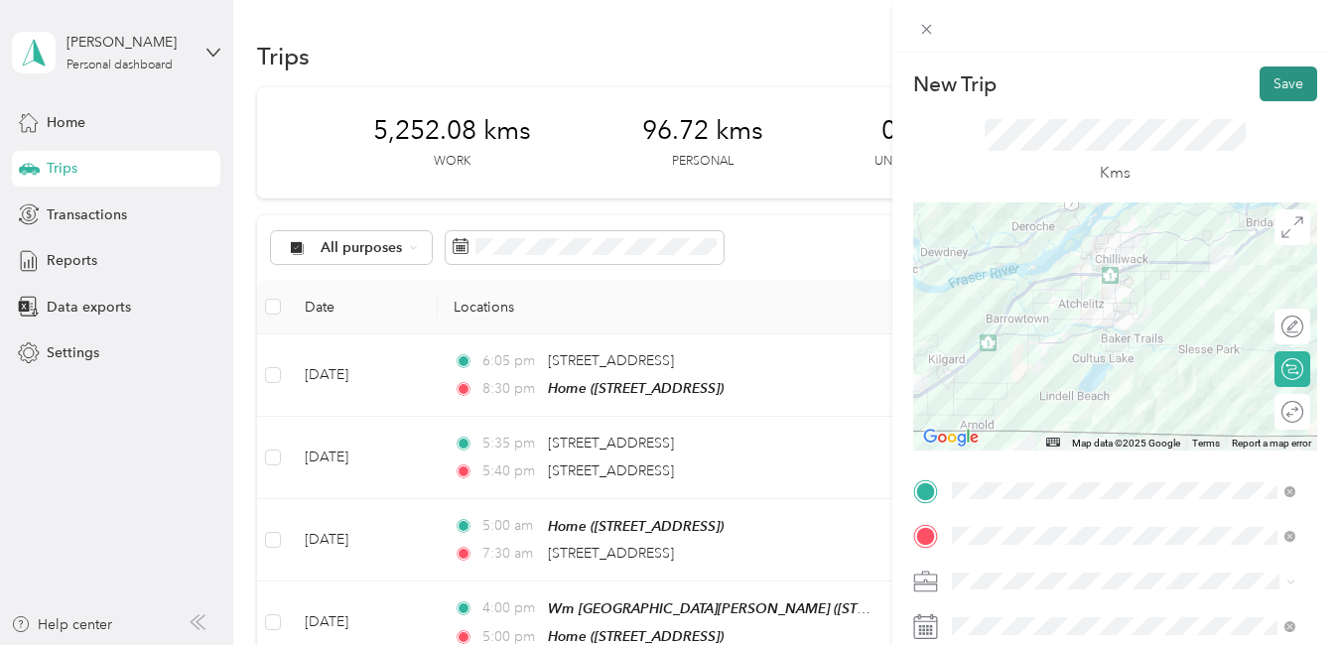
click at [1261, 82] on button "Save" at bounding box center [1288, 83] width 58 height 35
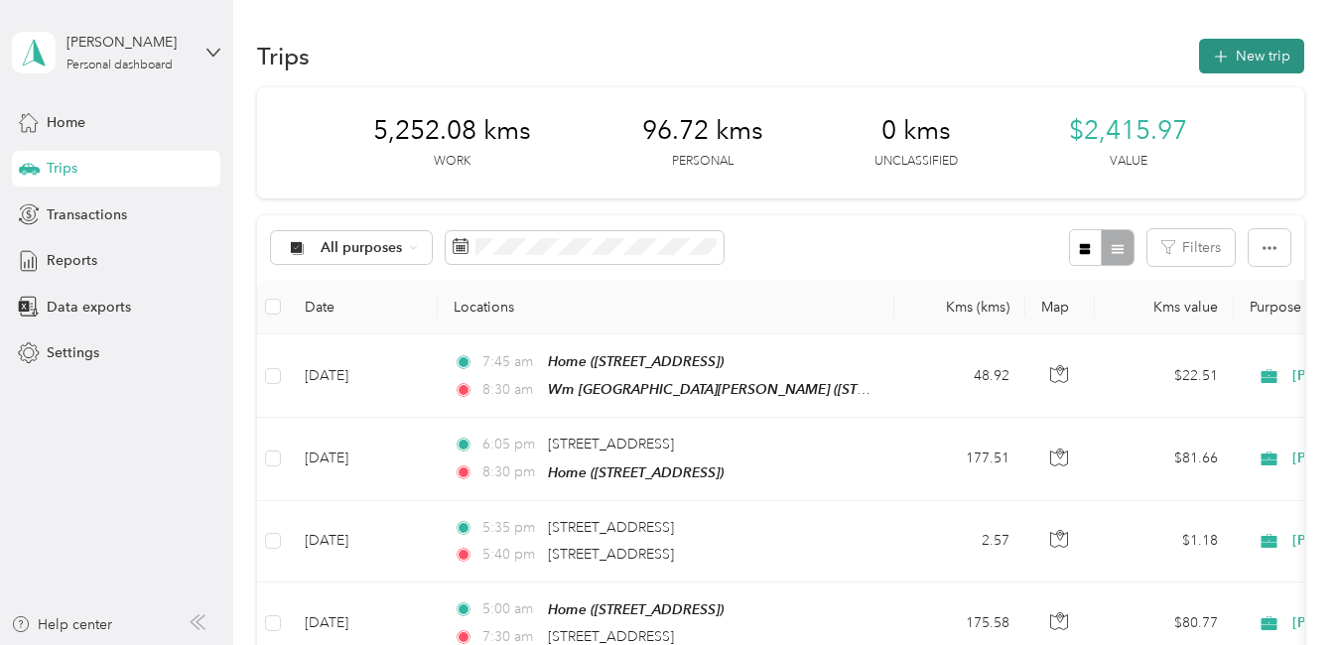
click at [1249, 57] on button "New trip" at bounding box center [1251, 56] width 105 height 35
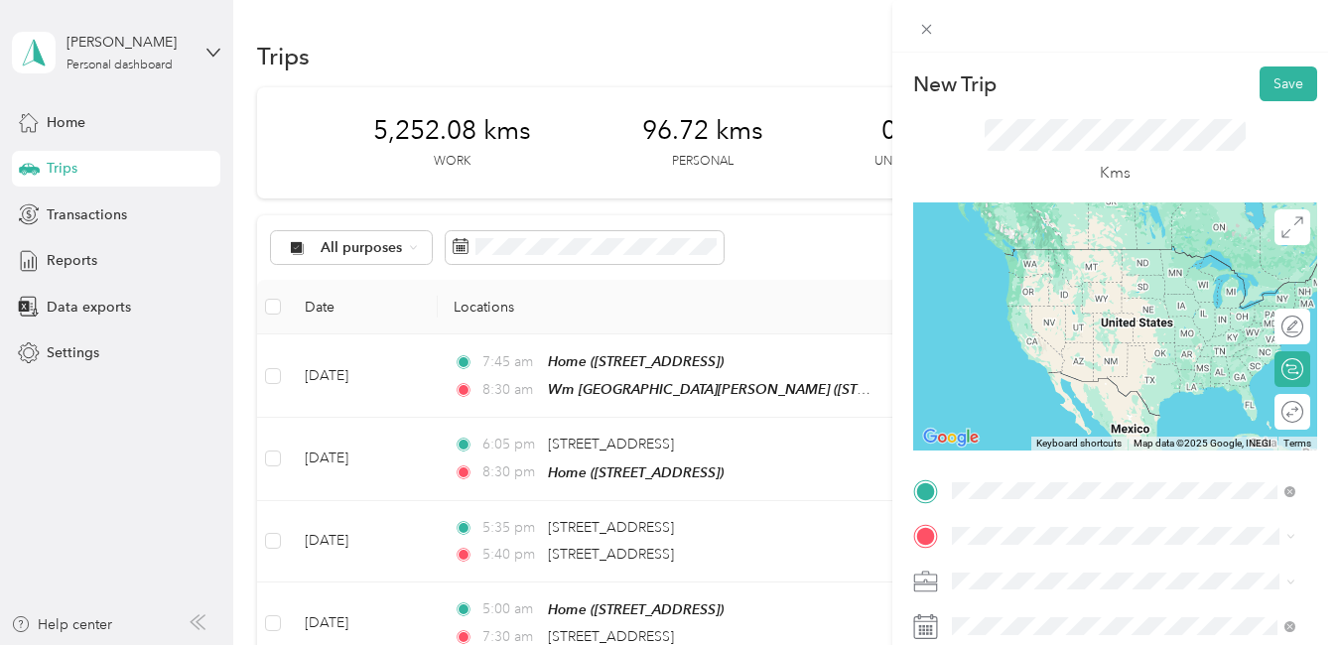
click at [1096, 264] on div "Wm [GEOGRAPHIC_DATA][PERSON_NAME][STREET_ADDRESS][PERSON_NAME][GEOGRAPHIC_DATA]" at bounding box center [1135, 268] width 295 height 42
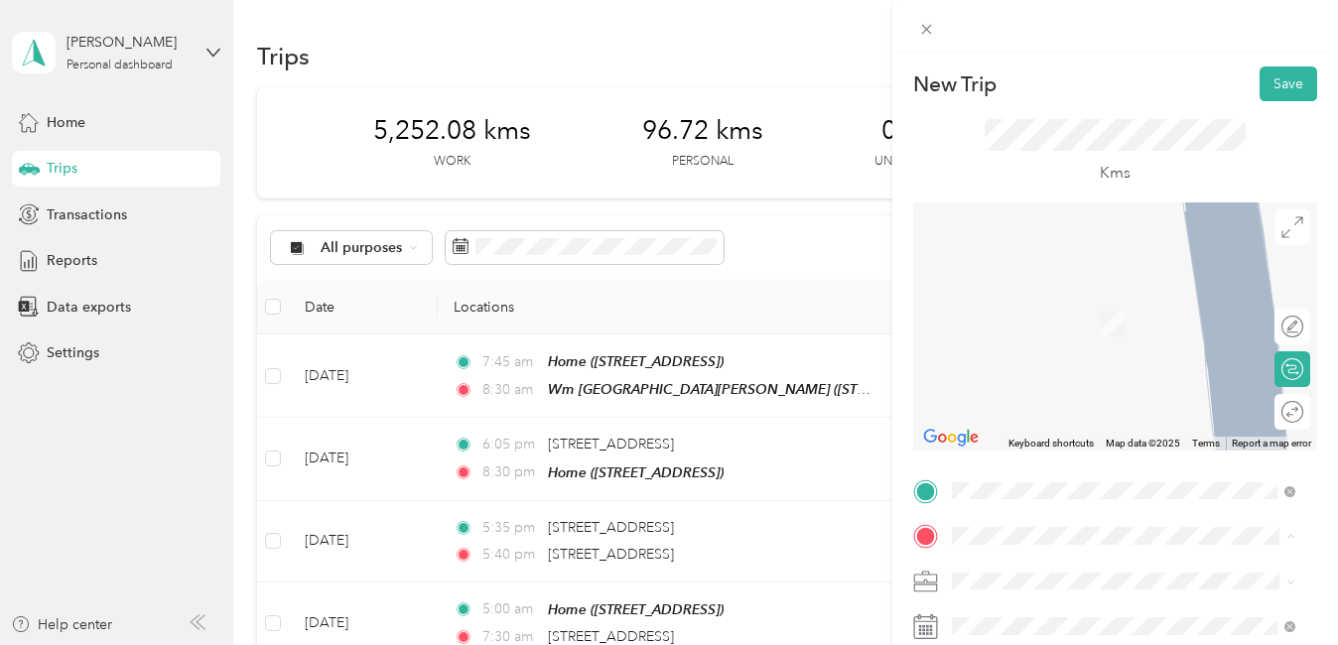
click at [1060, 396] on div "Home [STREET_ADDRESS]" at bounding box center [1051, 397] width 126 height 42
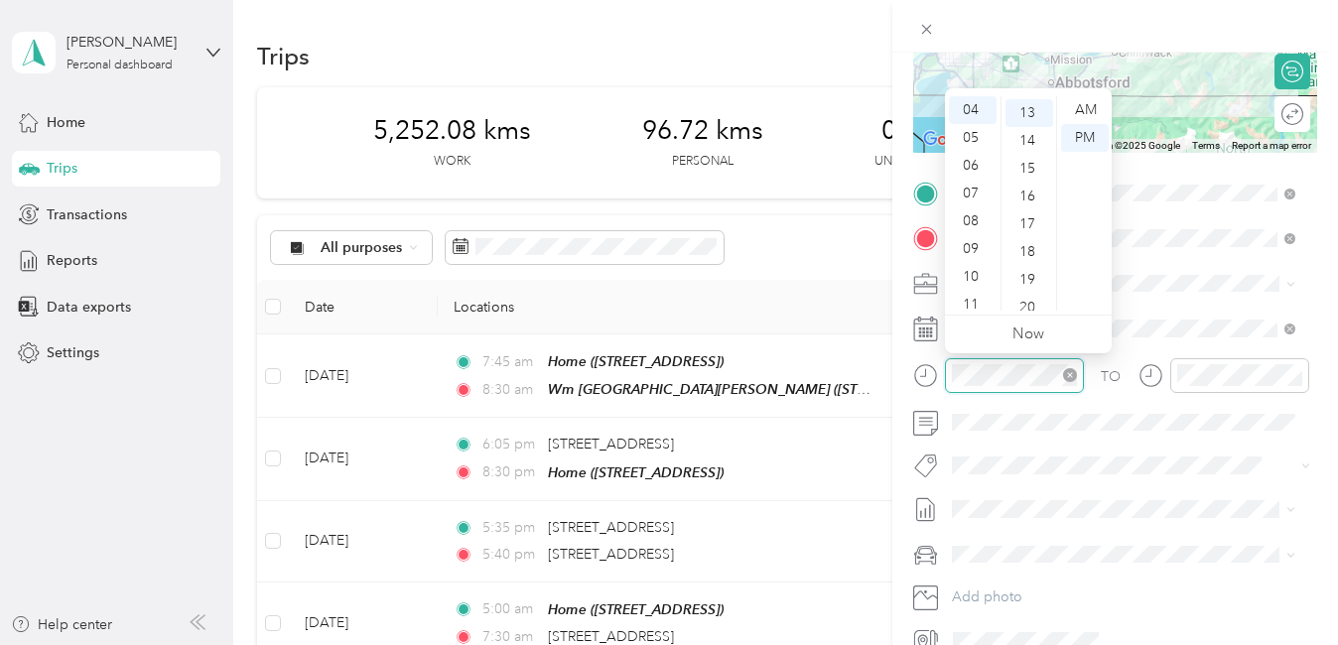
scroll to position [361, 0]
click at [969, 273] on div "10" at bounding box center [973, 277] width 48 height 28
click at [1028, 280] on div "30" at bounding box center [1029, 285] width 48 height 28
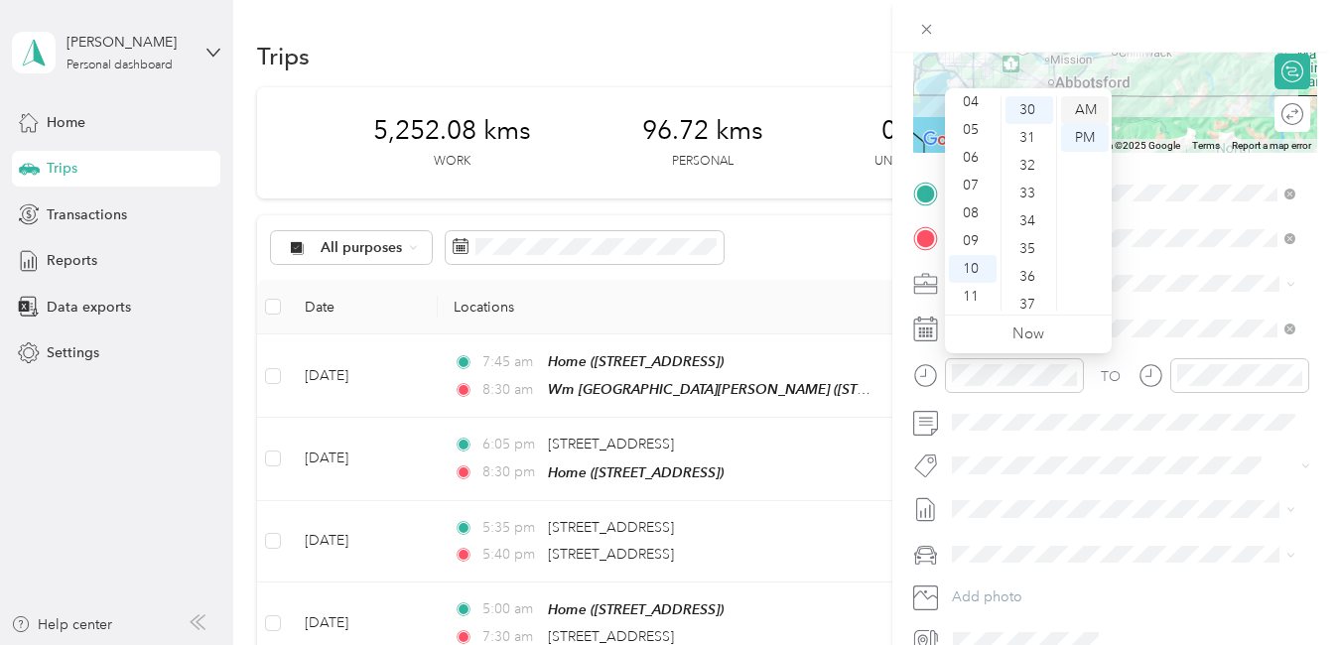
click at [1077, 117] on div "AM" at bounding box center [1085, 110] width 48 height 28
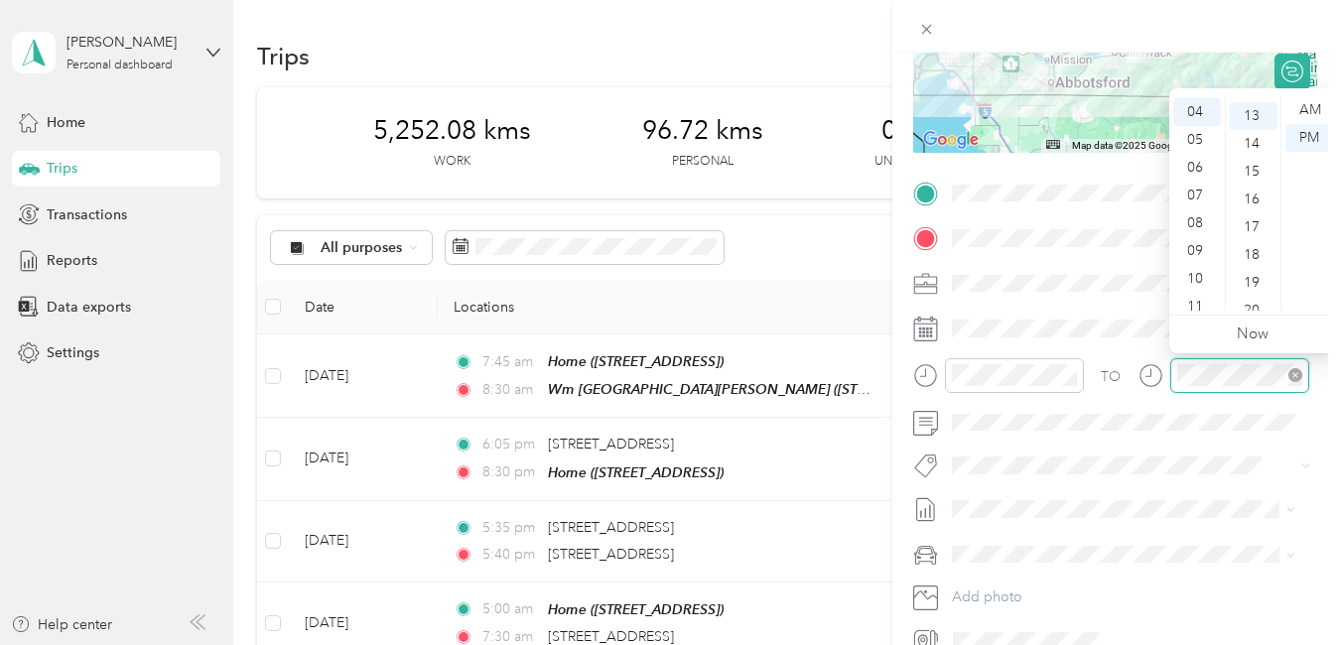
scroll to position [361, 0]
click at [1193, 295] on div "11" at bounding box center [1197, 305] width 48 height 28
click at [1246, 159] on div "15" at bounding box center [1253, 166] width 48 height 28
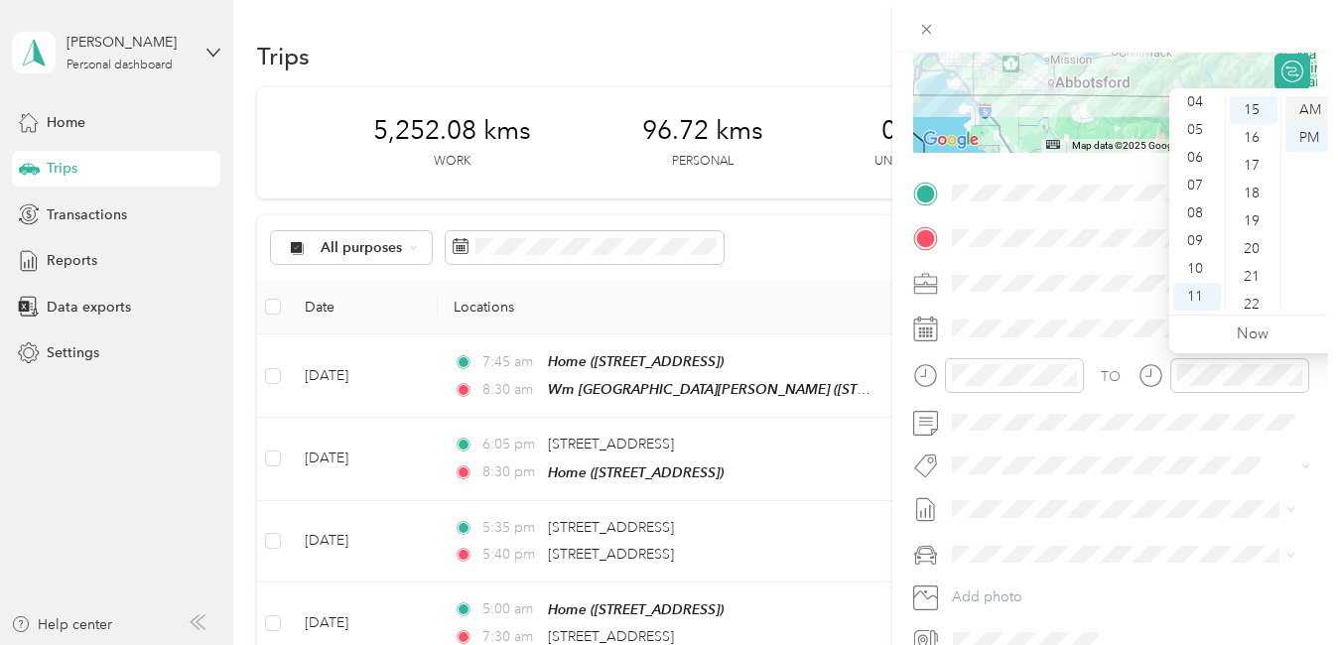
click at [1315, 102] on div "AM" at bounding box center [1309, 110] width 48 height 28
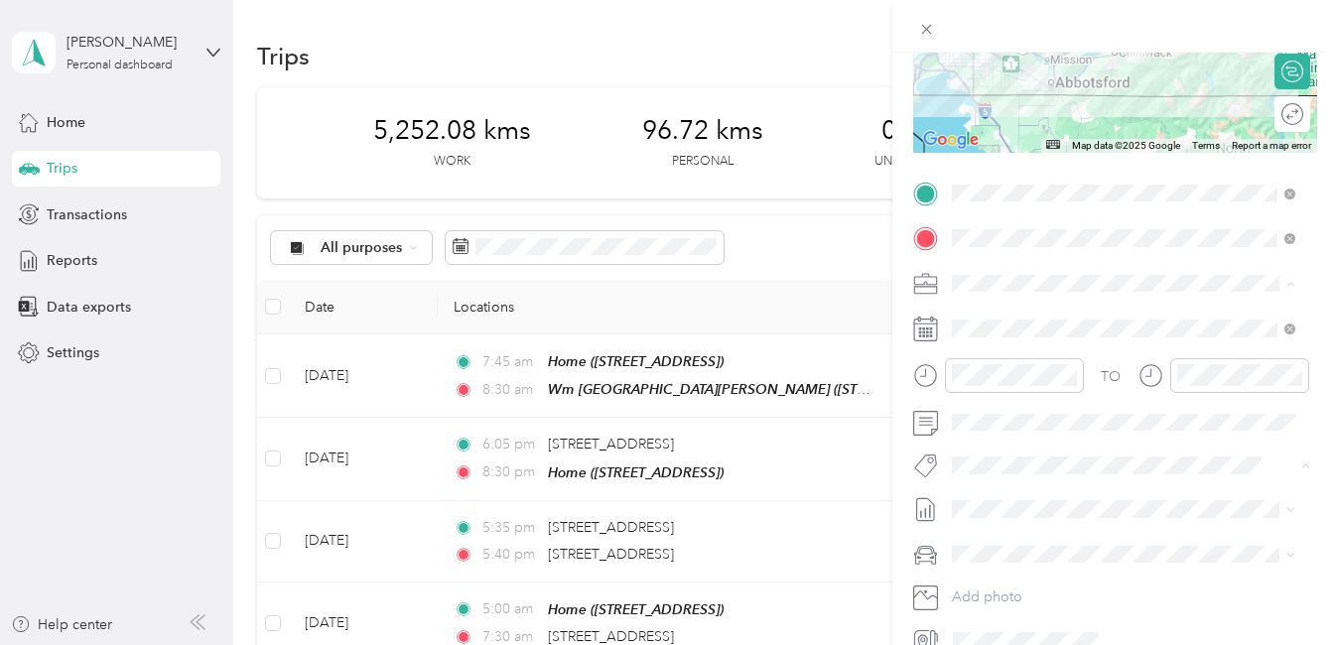
click at [907, 94] on form "New Trip Save This trip cannot be edited because it is either under review, app…" at bounding box center [1115, 213] width 446 height 888
click at [1026, 543] on button "P&g Continuity" at bounding box center [1014, 539] width 111 height 25
click at [1074, 500] on span "Wt Multi-studio Cost Capture" at bounding box center [1052, 504] width 161 height 18
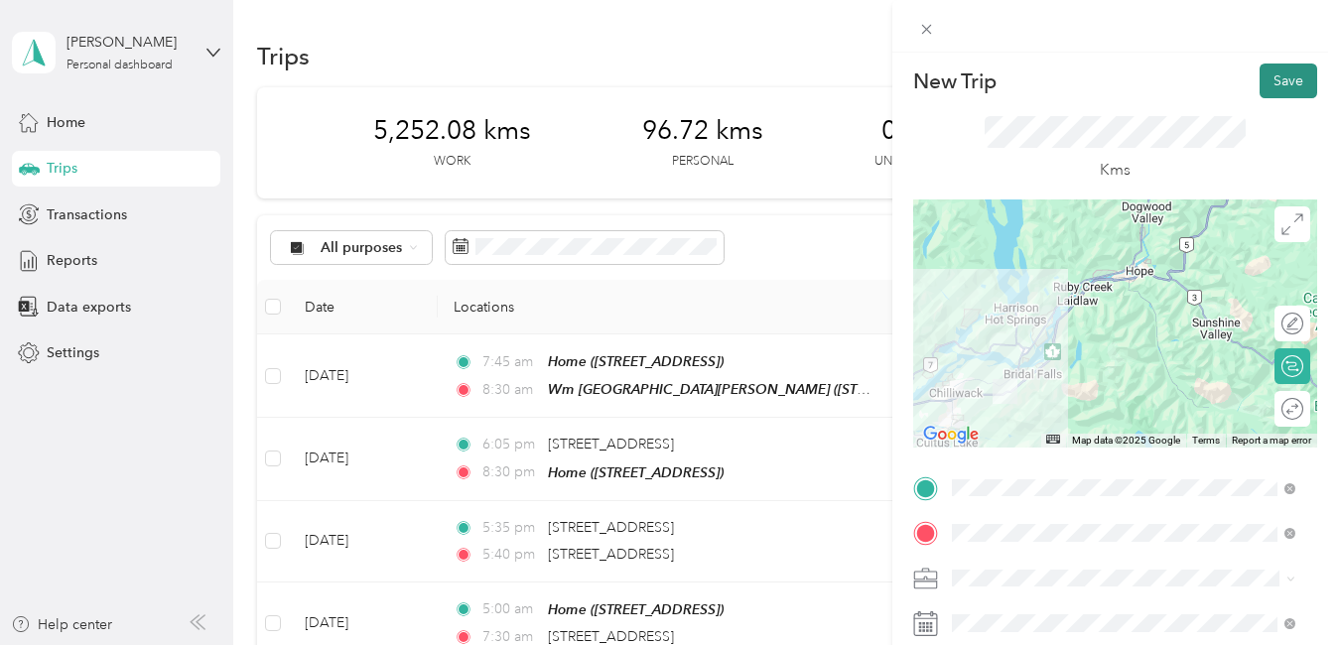
scroll to position [0, 0]
click at [1274, 82] on button "Save" at bounding box center [1288, 83] width 58 height 35
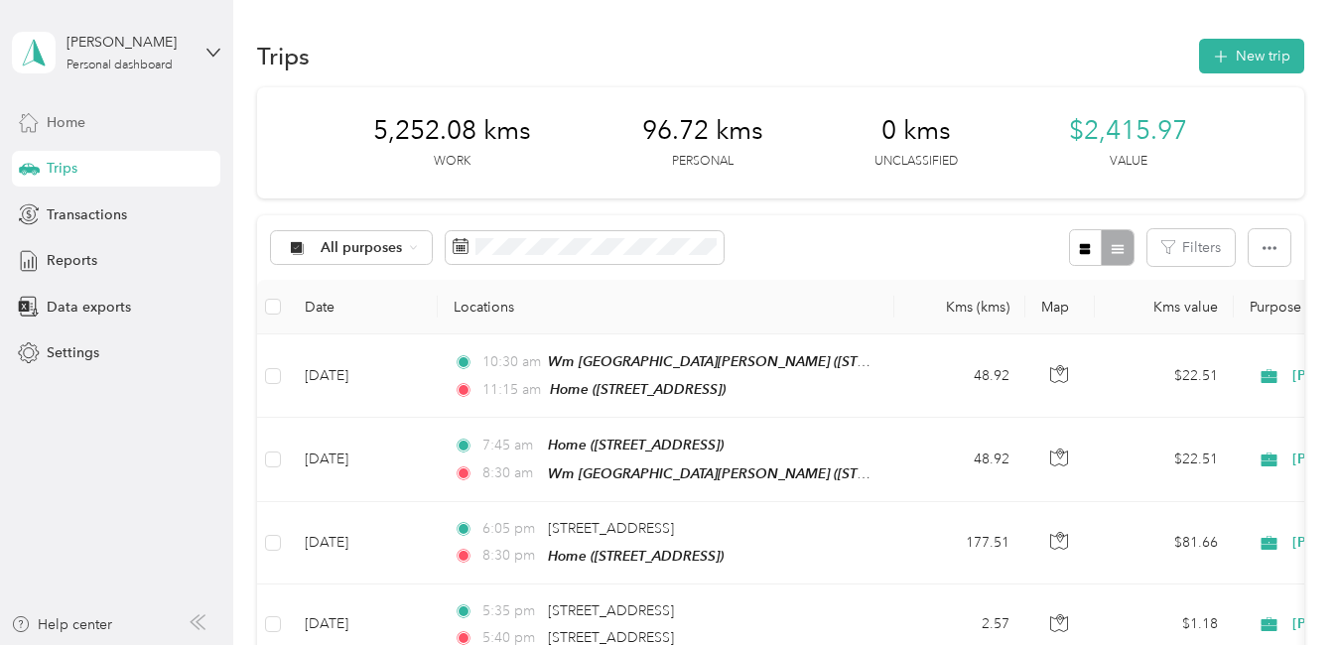
click at [52, 122] on span "Home" at bounding box center [66, 122] width 39 height 21
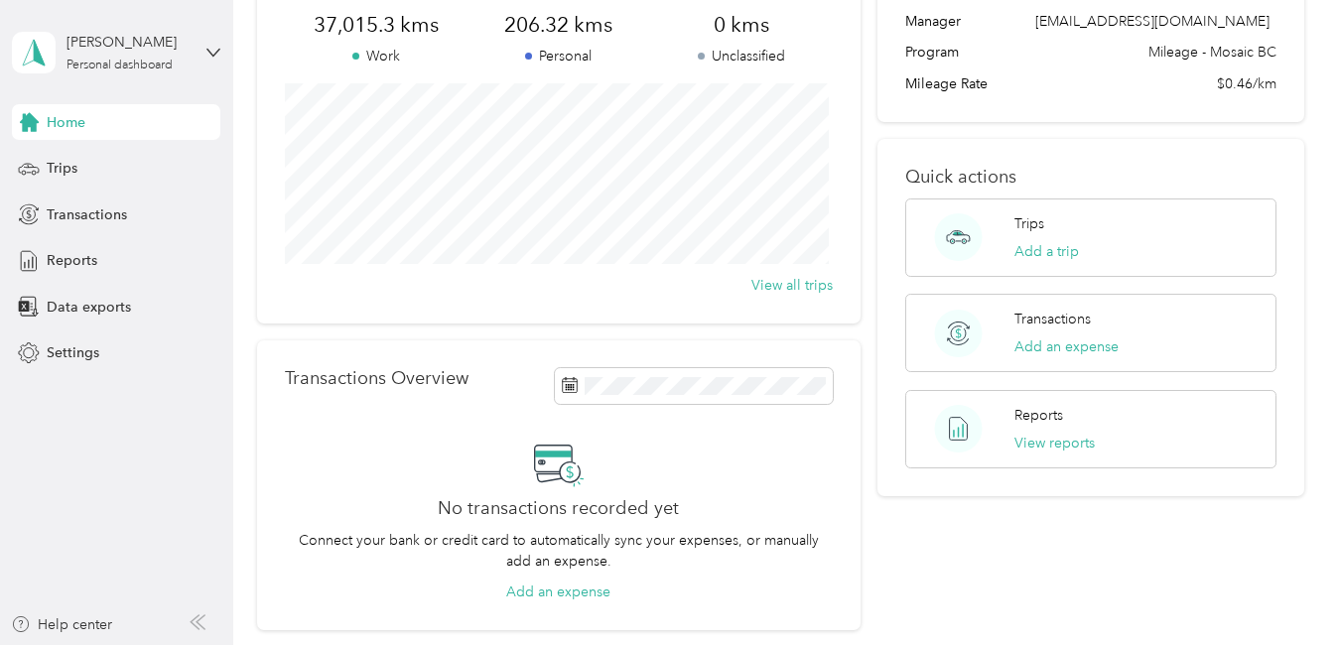
scroll to position [166, 0]
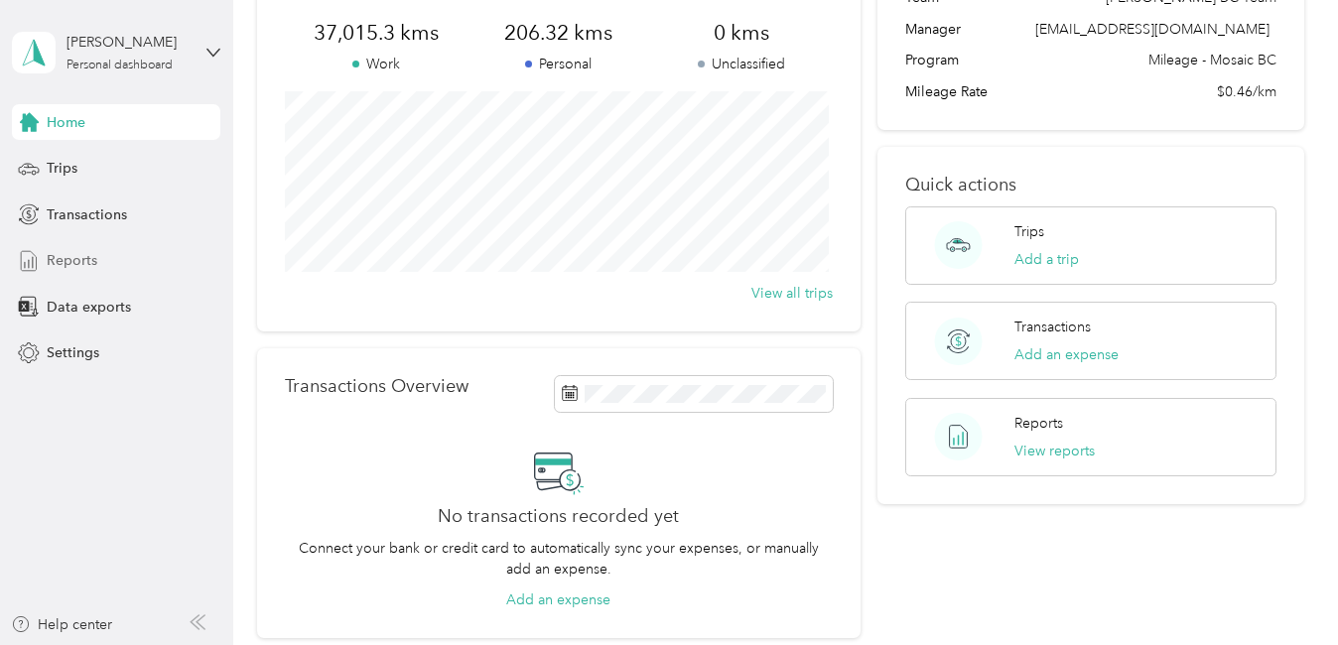
click at [53, 255] on span "Reports" at bounding box center [72, 260] width 51 height 21
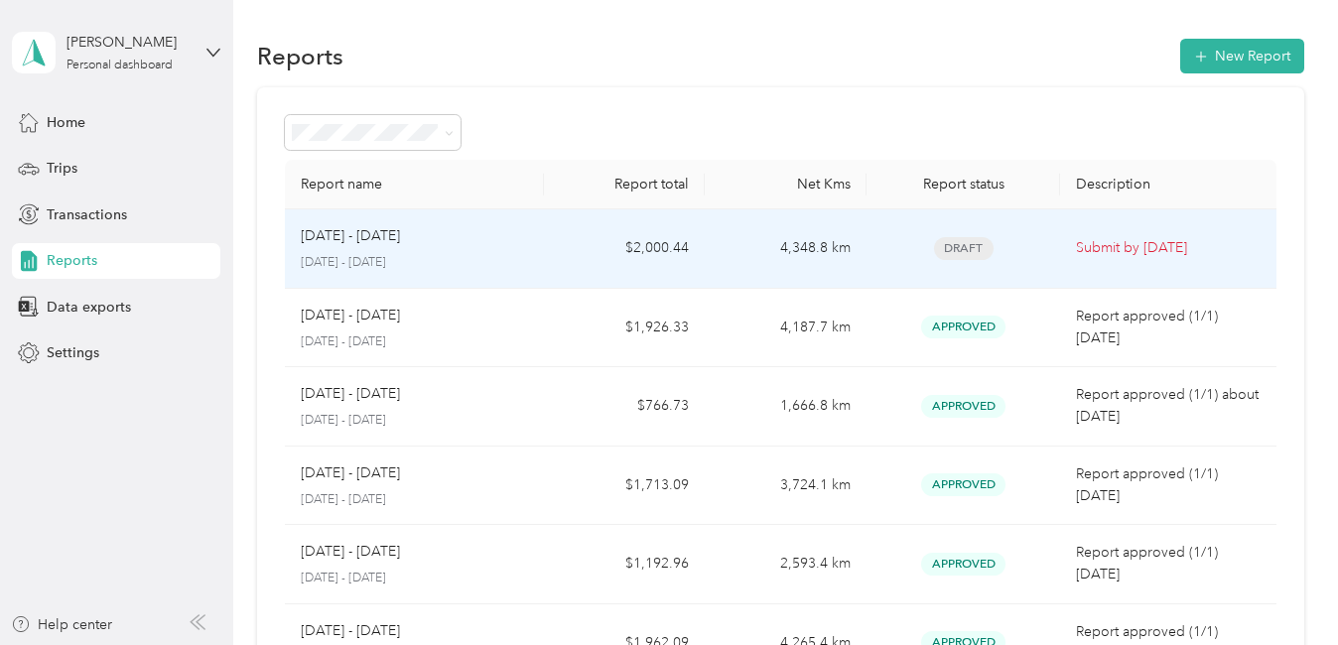
click at [582, 252] on td "$2,000.44" at bounding box center [625, 248] width 162 height 79
